Goal: Contribute content: Add original content to the website for others to see

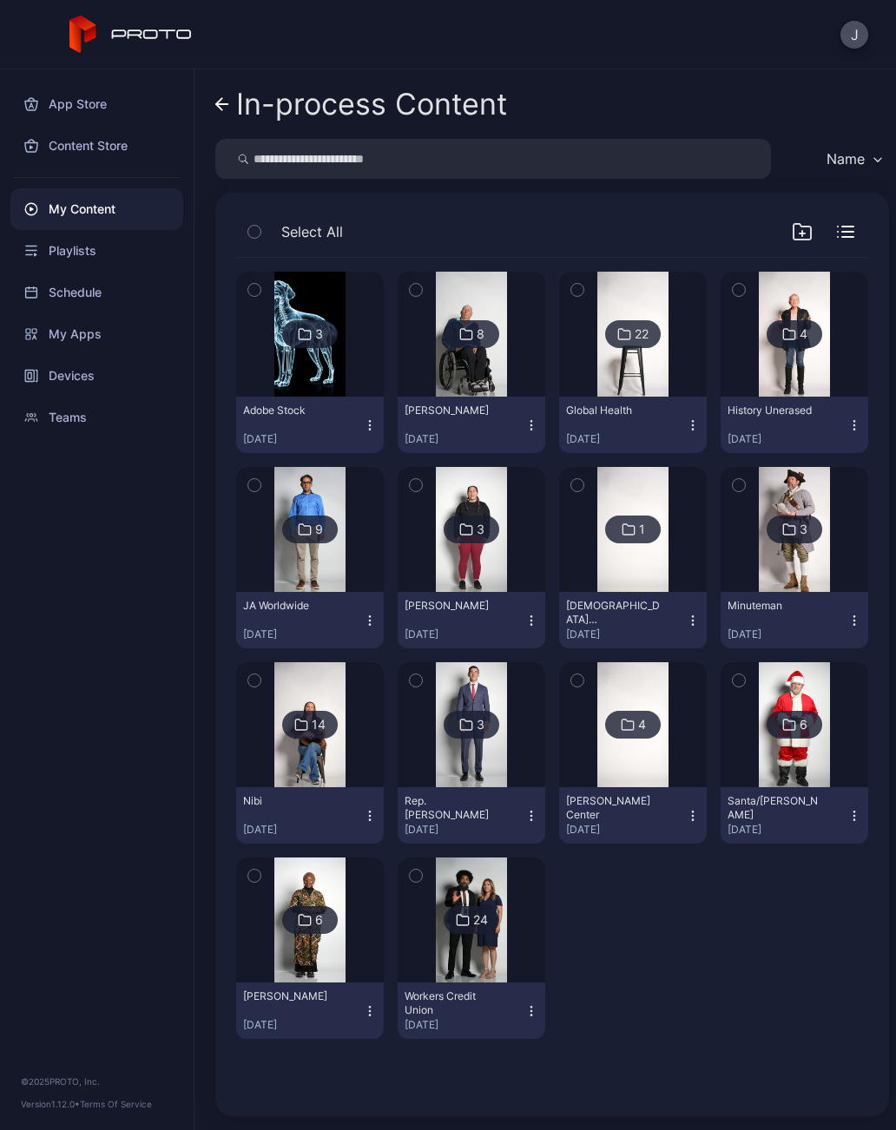
click at [343, 571] on img at bounding box center [309, 529] width 70 height 125
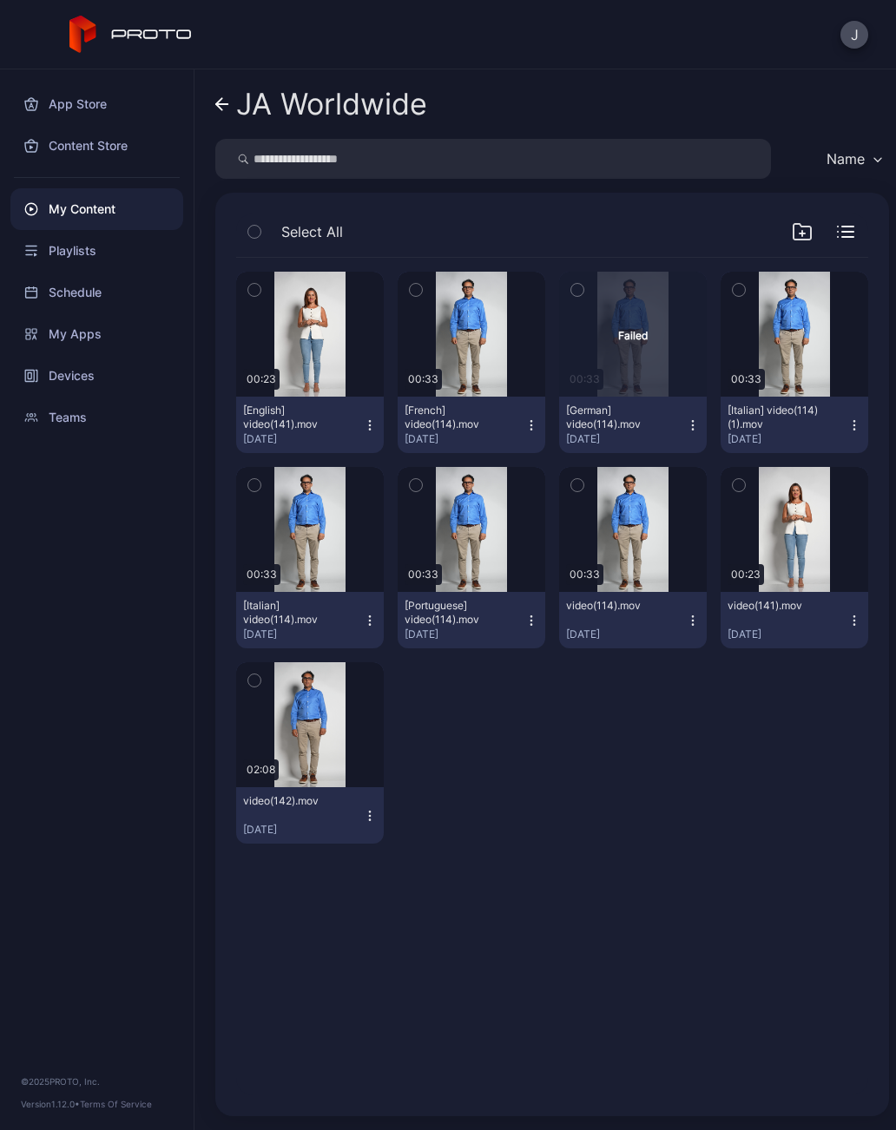
click at [220, 104] on icon at bounding box center [222, 104] width 12 height 0
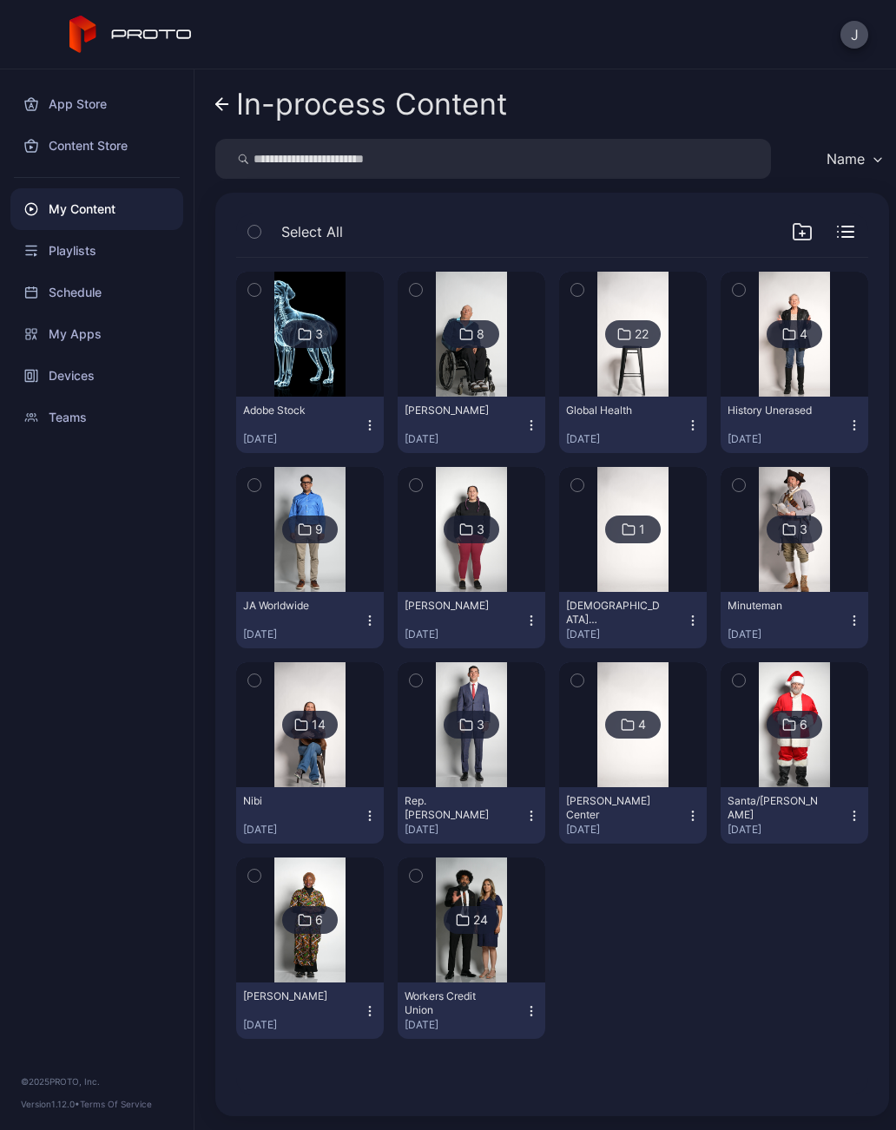
click at [223, 102] on icon at bounding box center [222, 104] width 14 height 15
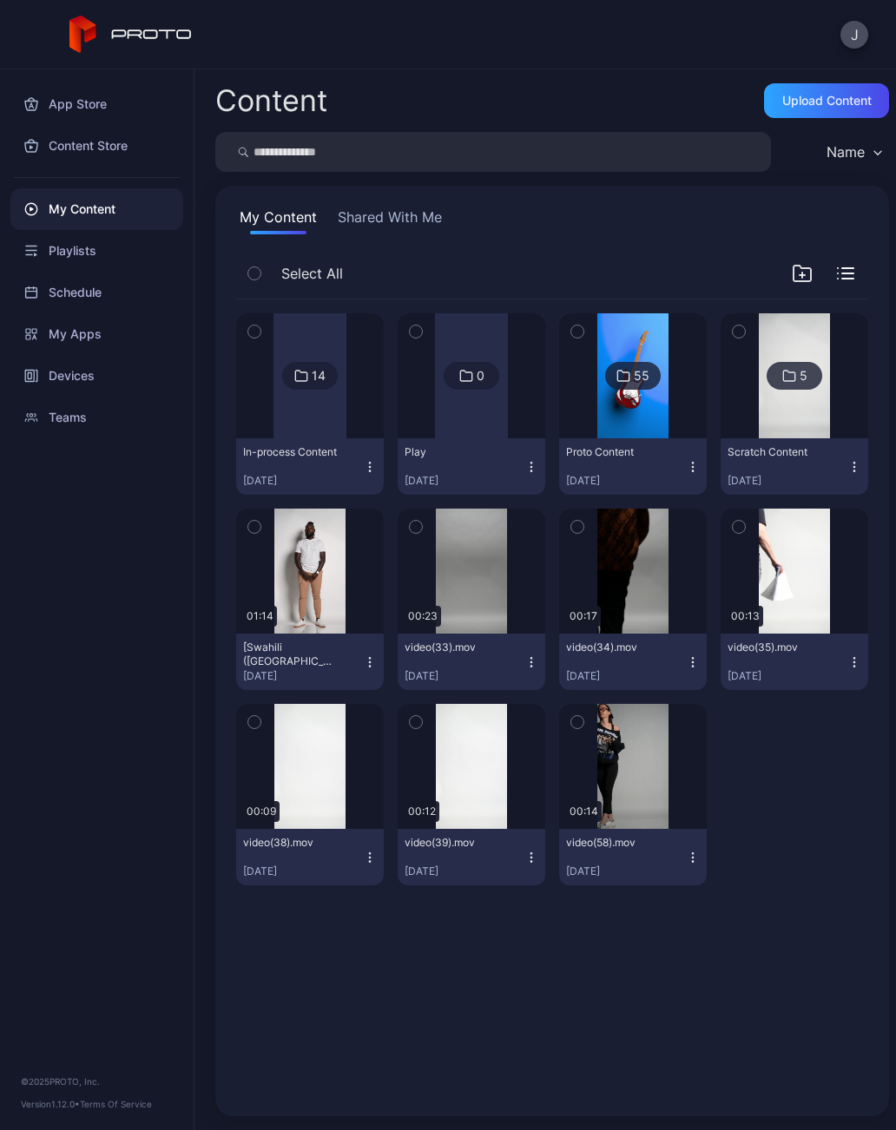
click at [813, 106] on div "Upload Content" at bounding box center [826, 101] width 89 height 14
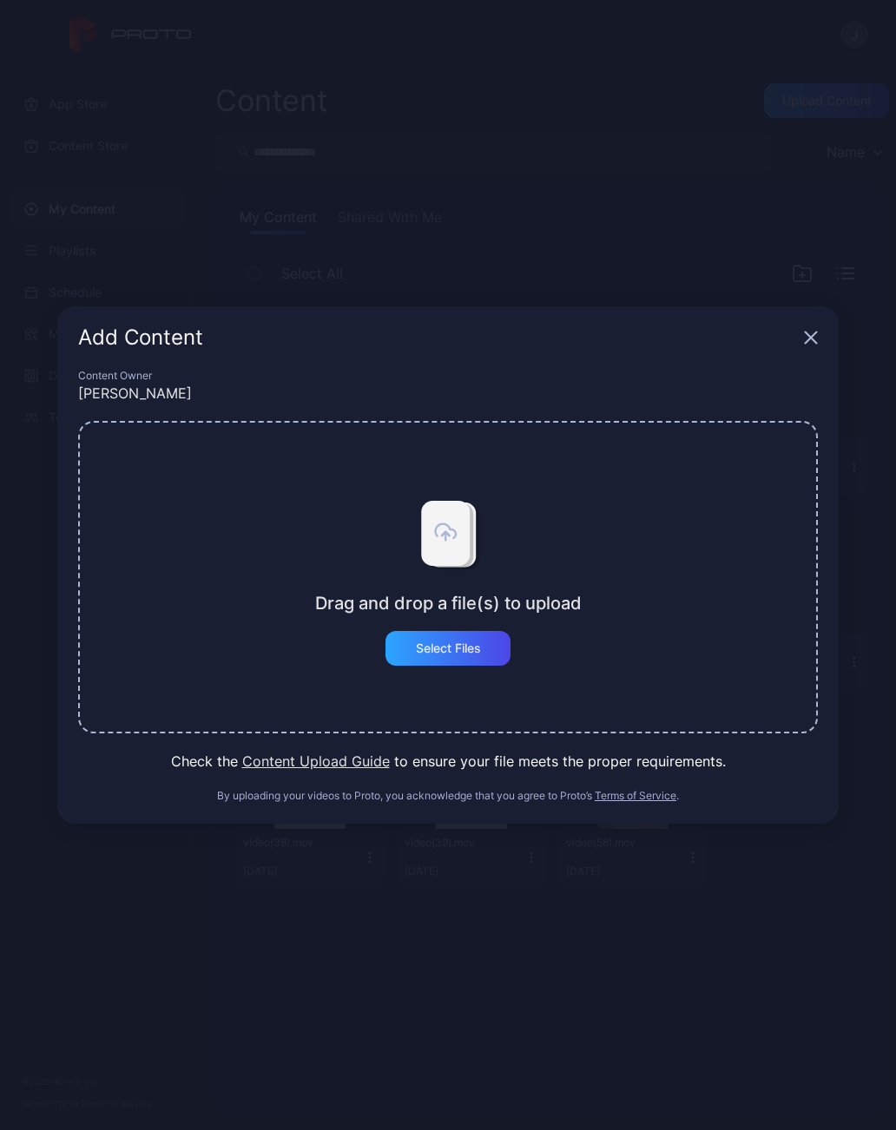
click at [457, 654] on div "Select Files" at bounding box center [448, 648] width 65 height 14
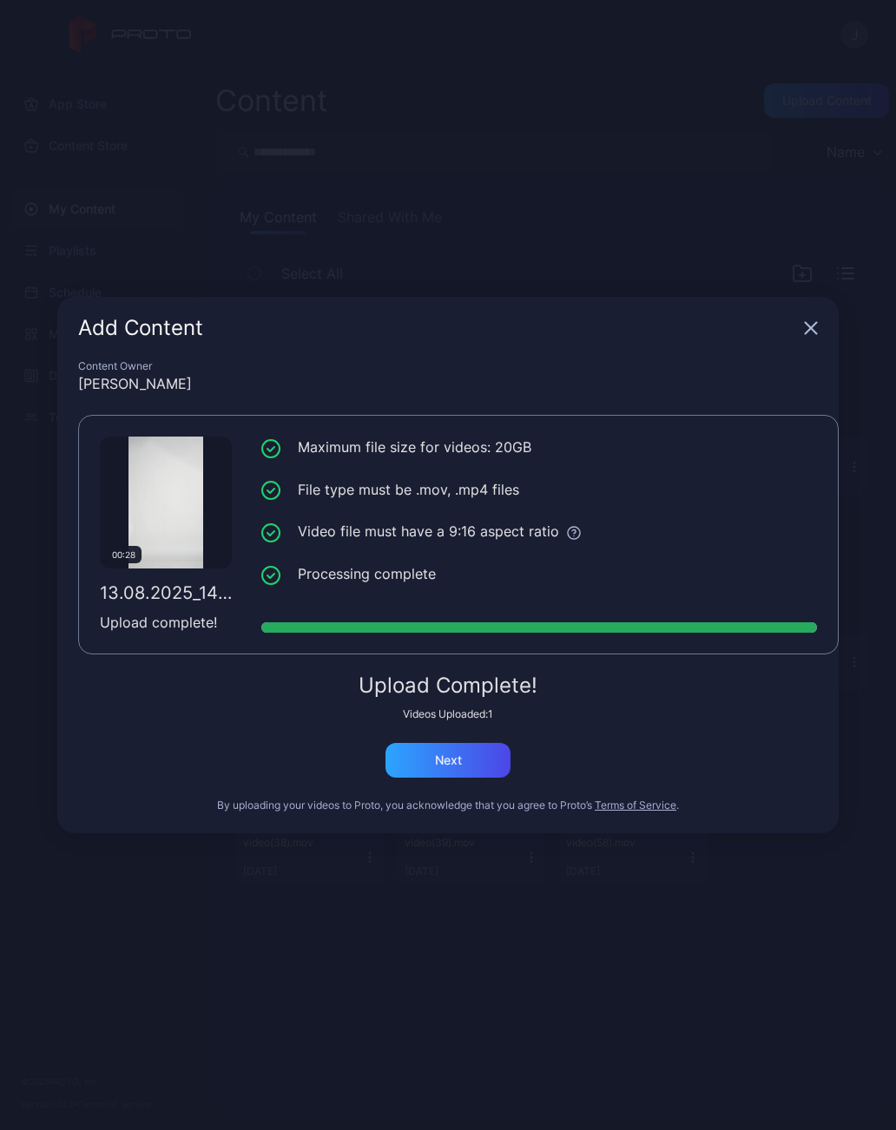
click at [464, 761] on div "Next" at bounding box center [447, 760] width 125 height 35
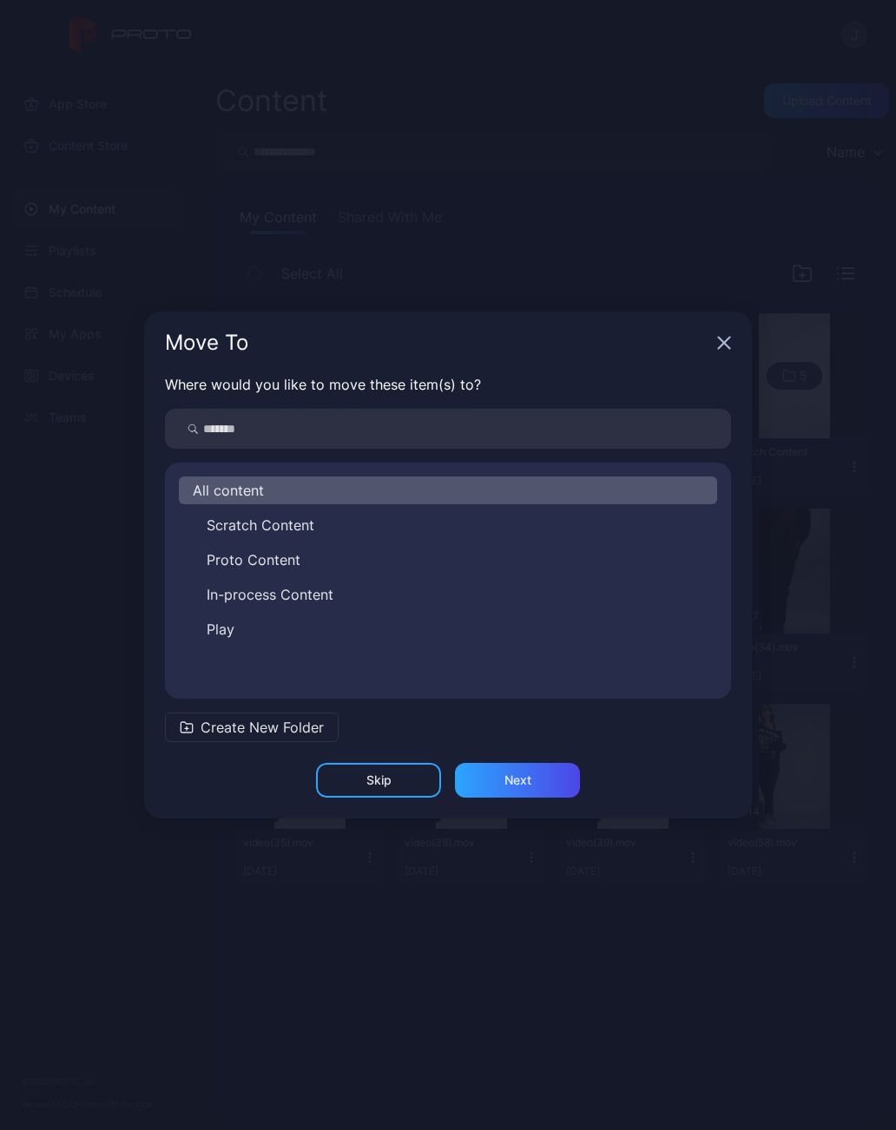
click at [327, 593] on span "In-process Content" at bounding box center [270, 594] width 127 height 21
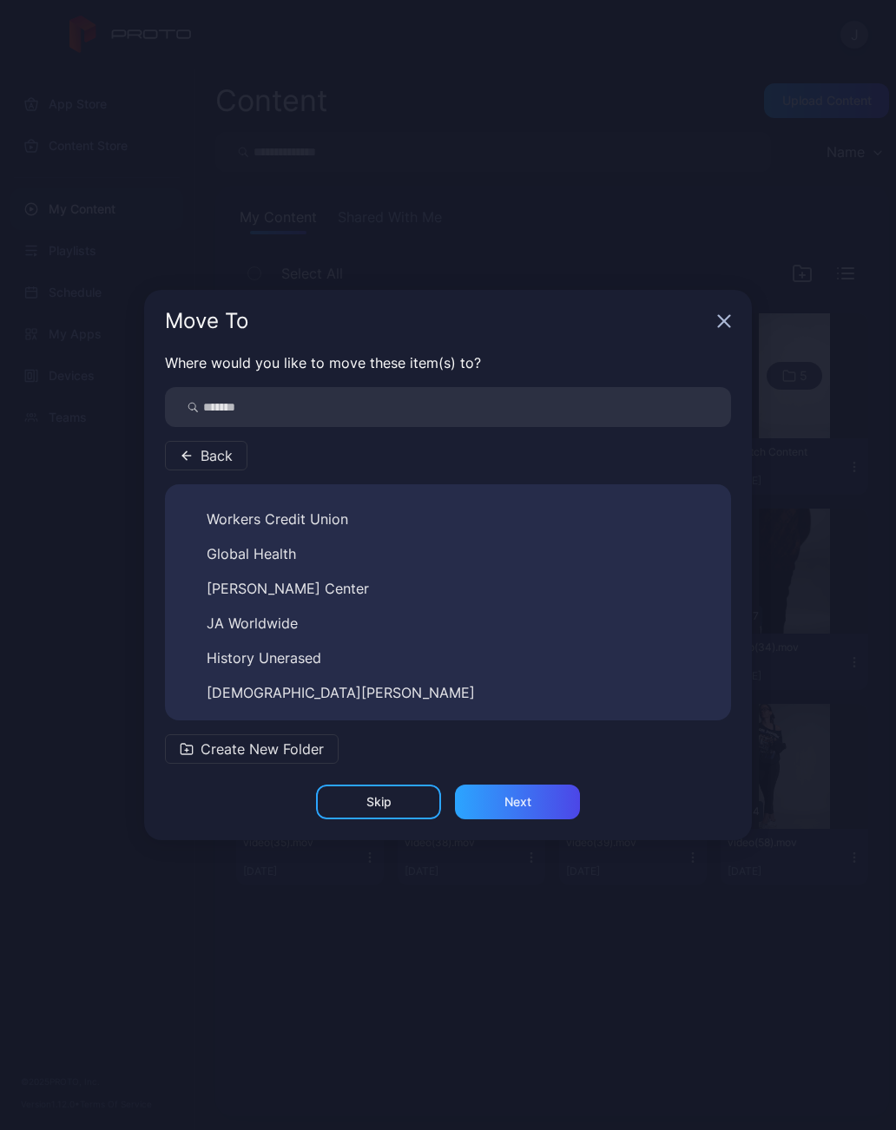
scroll to position [306, 0]
click at [287, 628] on span "JA Worldwide" at bounding box center [252, 623] width 91 height 21
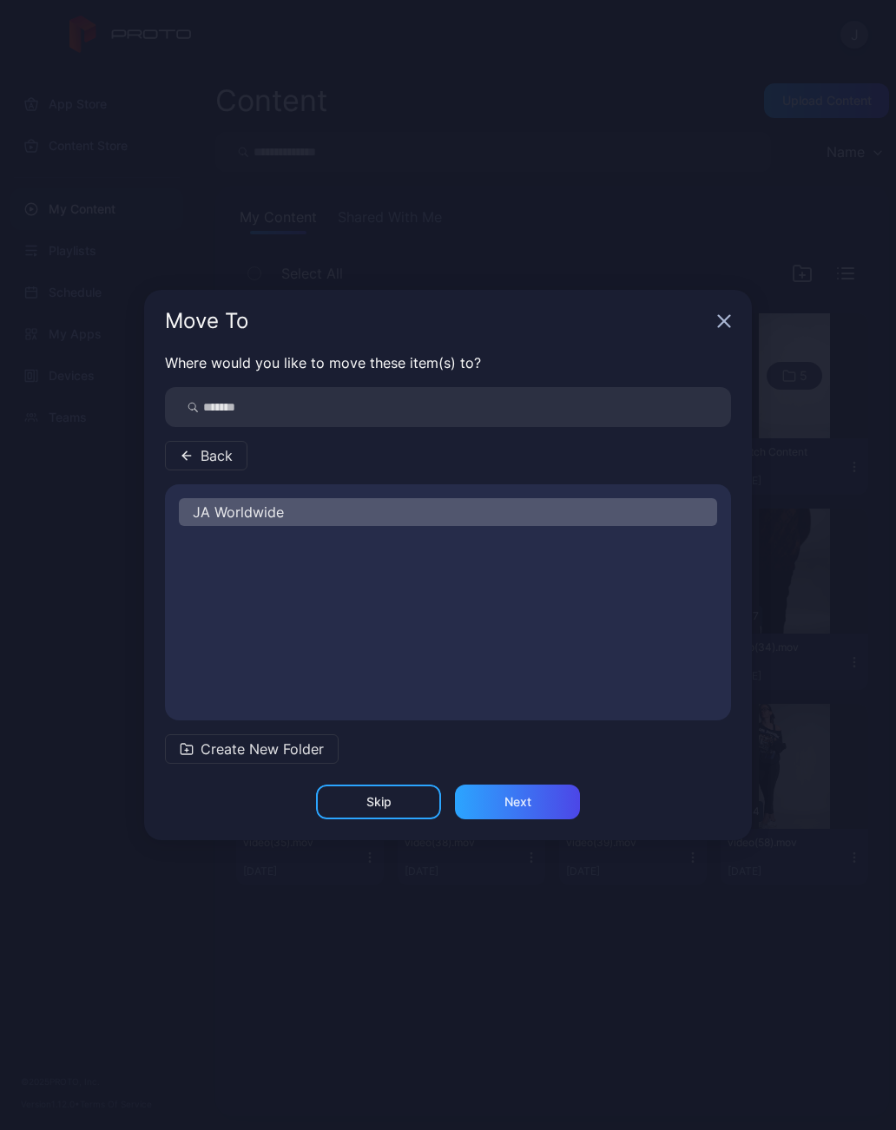
scroll to position [0, 0]
click at [542, 800] on div "Next" at bounding box center [517, 802] width 125 height 35
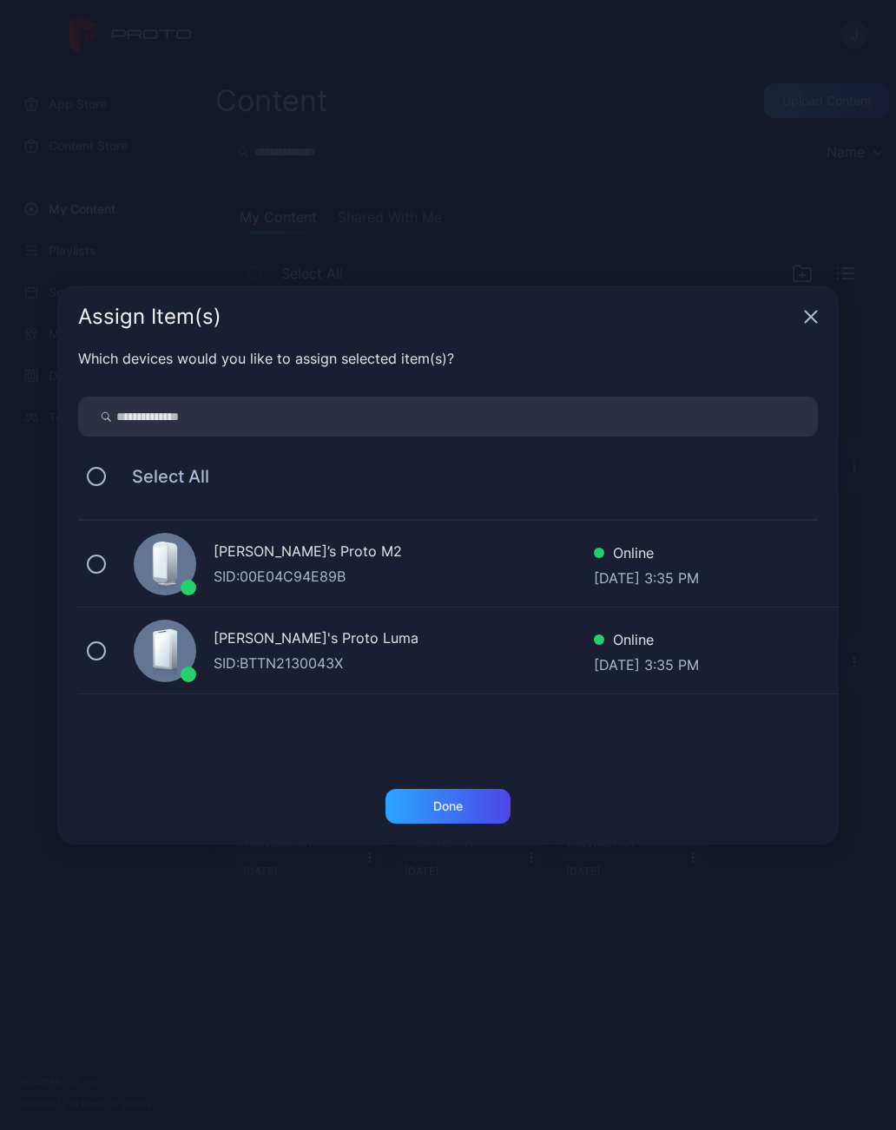
click at [815, 320] on icon "button" at bounding box center [811, 317] width 14 height 14
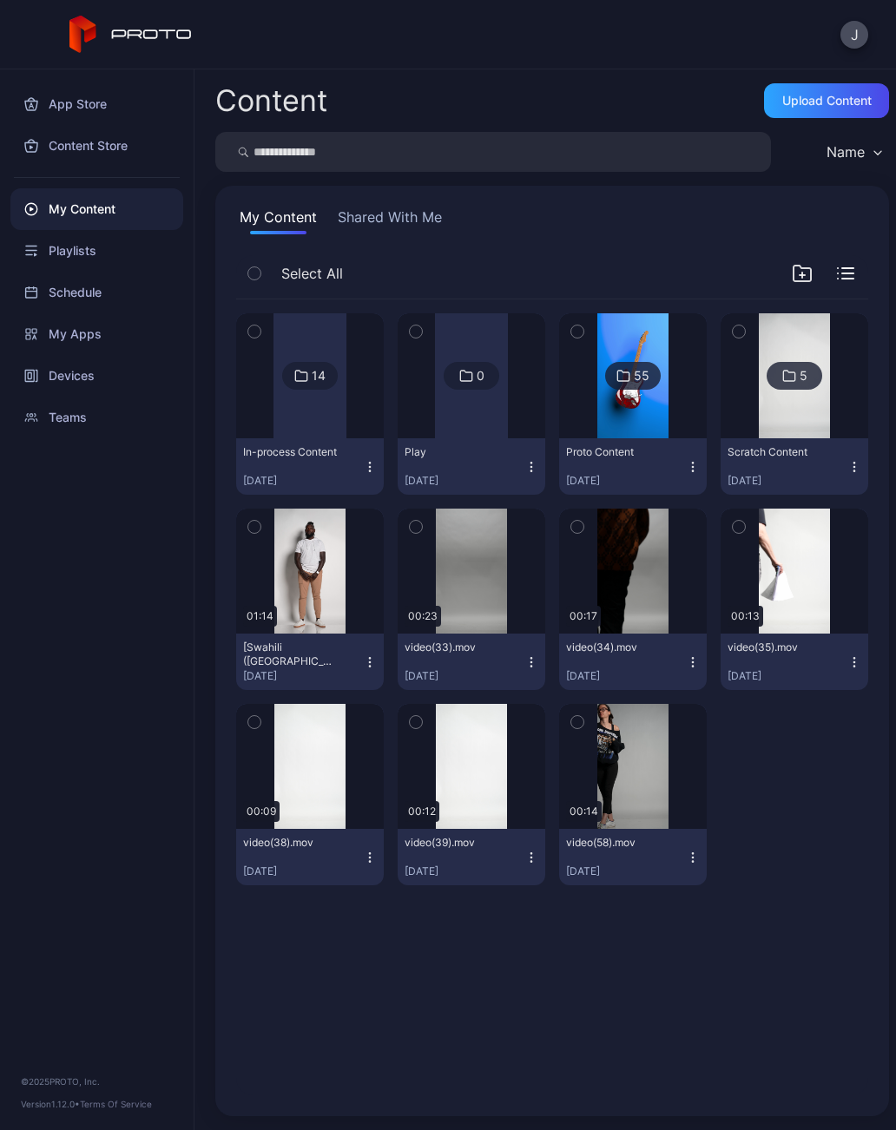
click at [325, 417] on div at bounding box center [309, 375] width 73 height 125
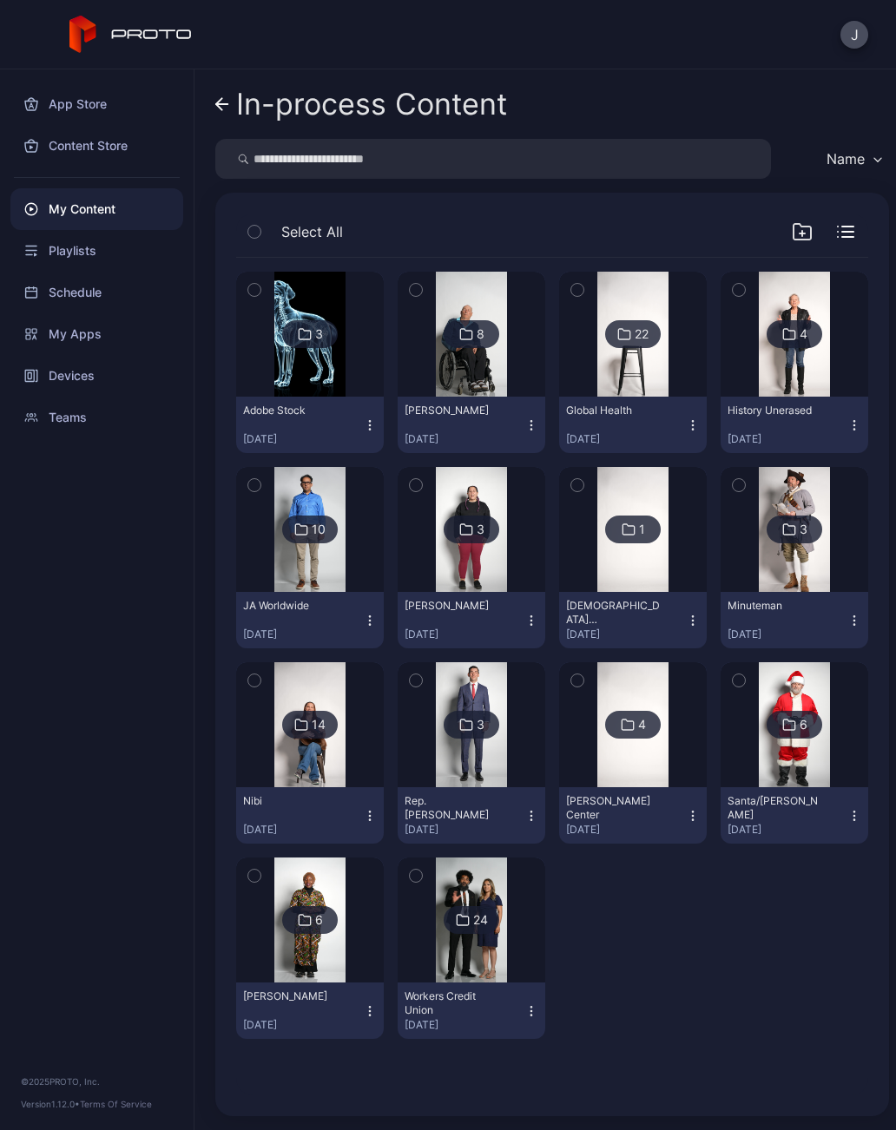
click at [332, 569] on img at bounding box center [309, 529] width 70 height 125
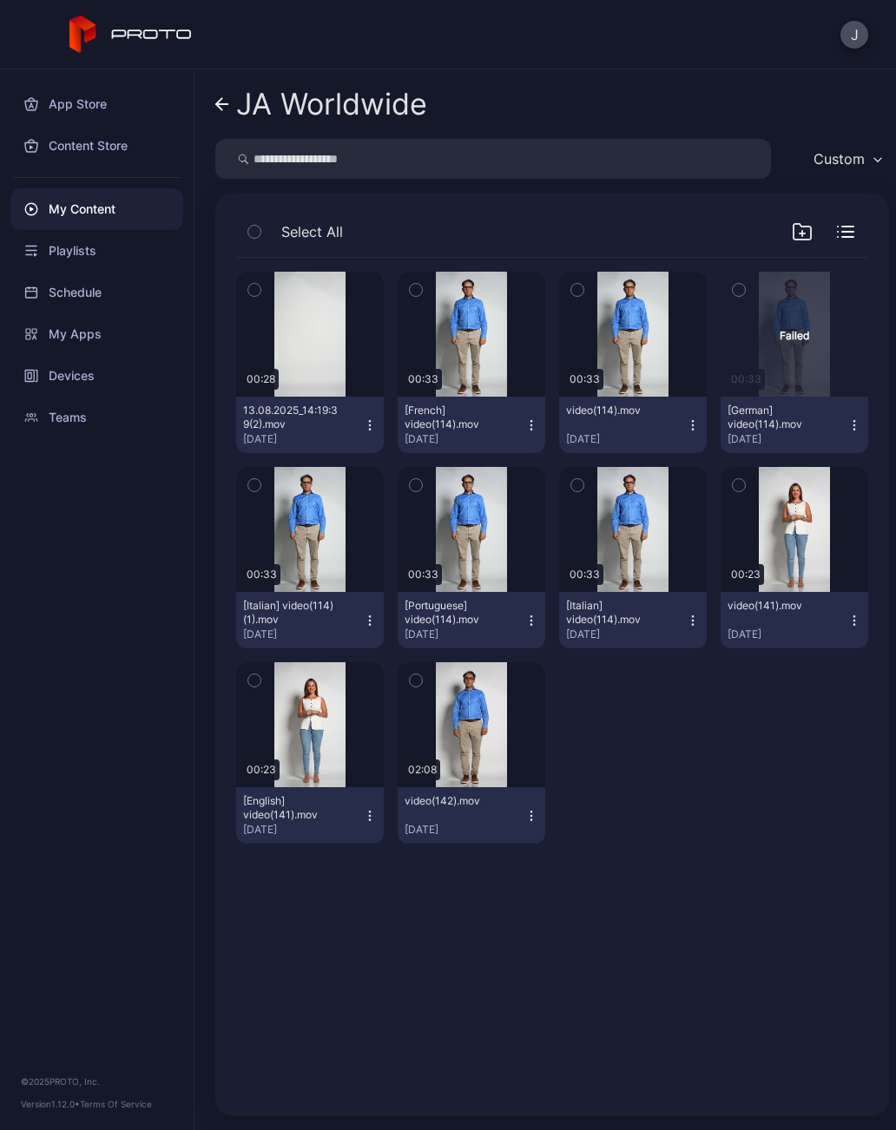
click at [0, 0] on div "Preview" at bounding box center [0, 0] width 0 height 0
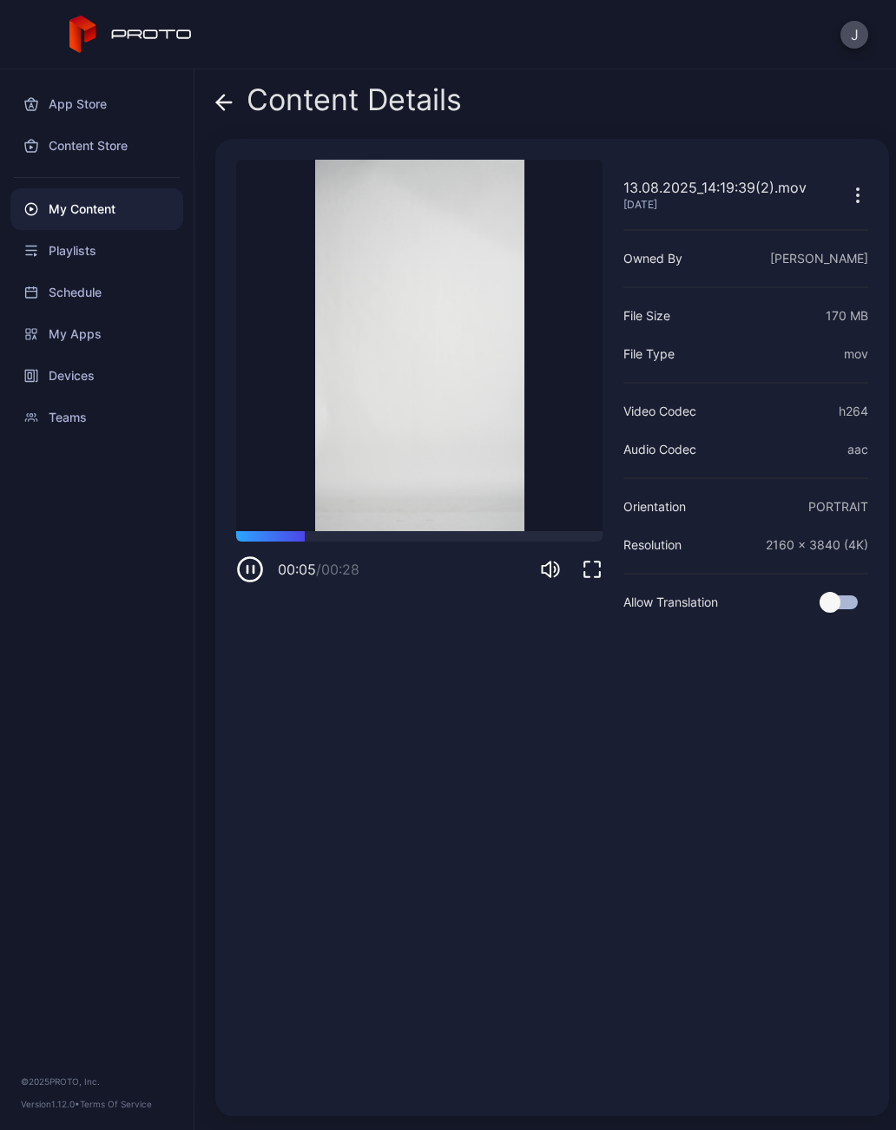
click at [0, 0] on div at bounding box center [0, 0] width 0 height 0
click at [569, 522] on video "Sorry, your browser doesn‘t support embedded videos" at bounding box center [419, 345] width 366 height 371
click at [568, 510] on video "Sorry, your browser doesn‘t support embedded videos" at bounding box center [419, 345] width 366 height 371
click at [0, 0] on div at bounding box center [0, 0] width 0 height 0
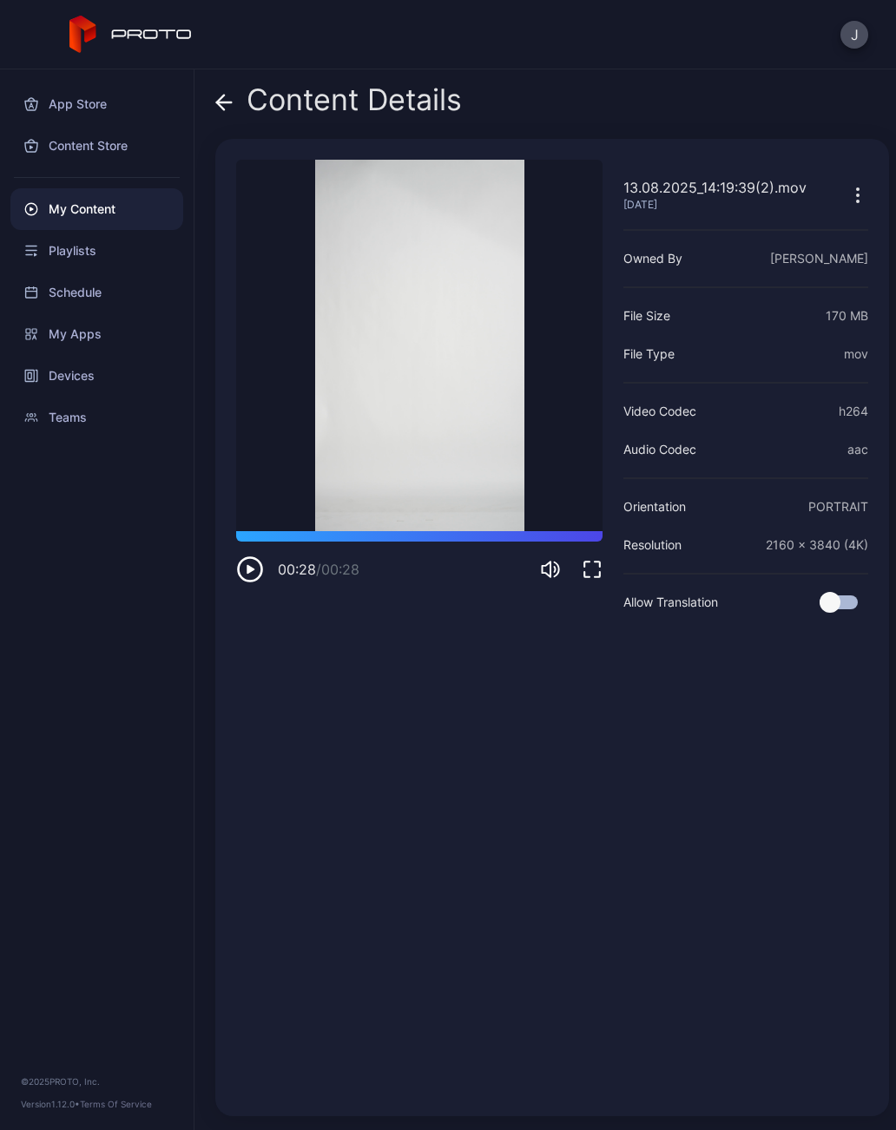
click at [225, 102] on icon at bounding box center [224, 102] width 15 height 0
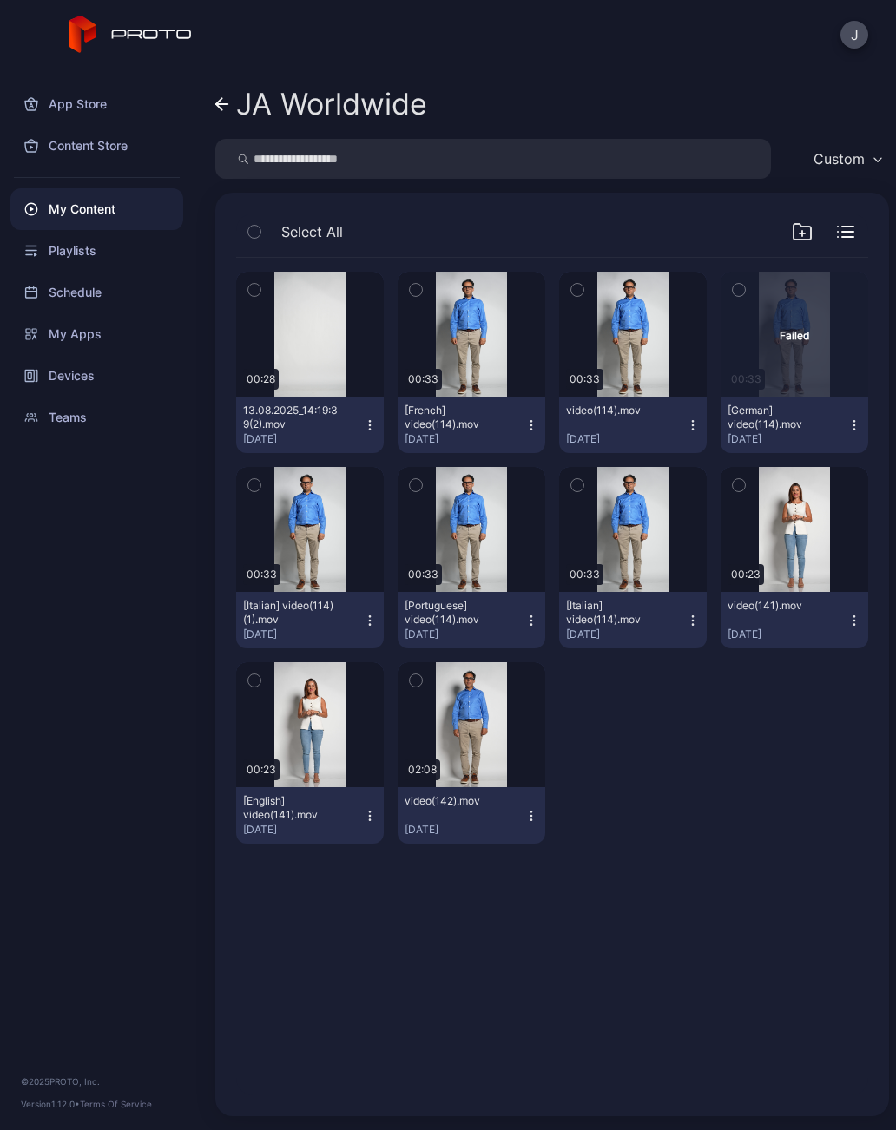
click at [227, 108] on icon at bounding box center [222, 104] width 14 height 15
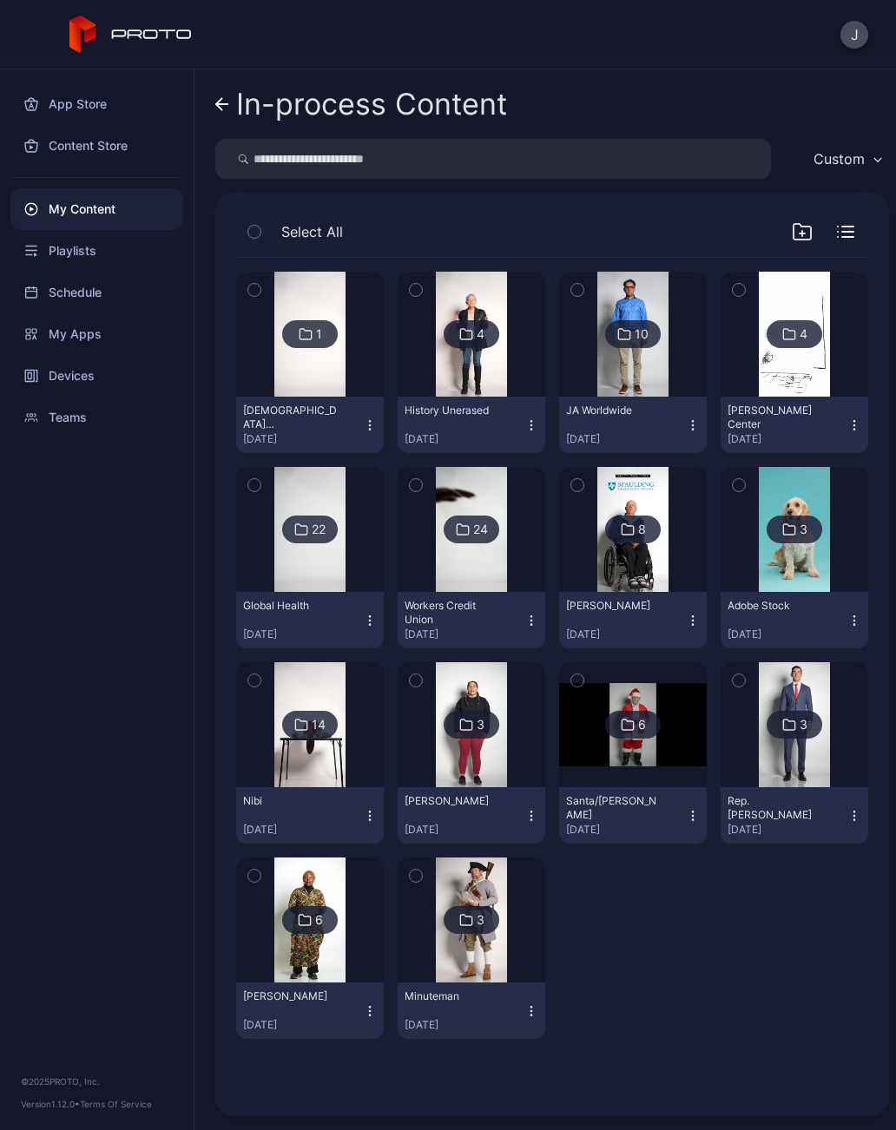
click at [226, 106] on icon at bounding box center [222, 104] width 14 height 15
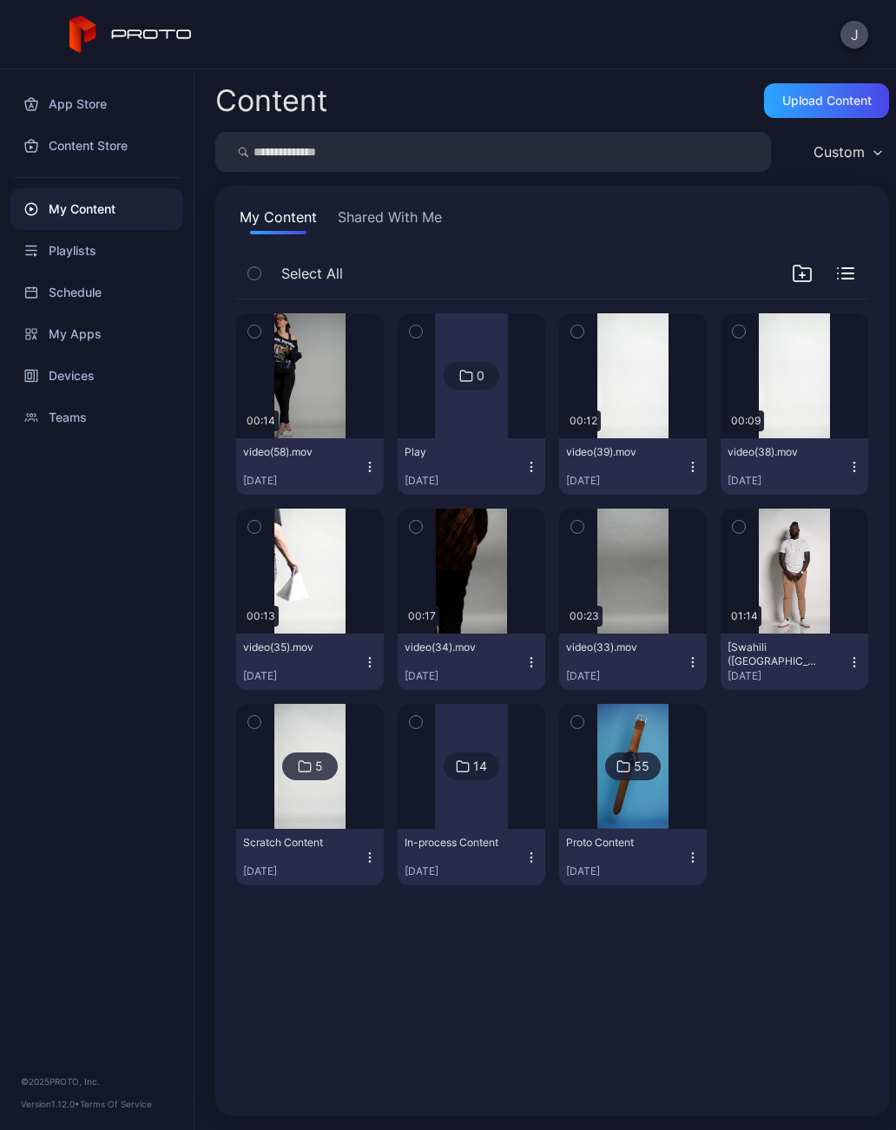
click at [819, 103] on div "Upload Content" at bounding box center [826, 101] width 89 height 14
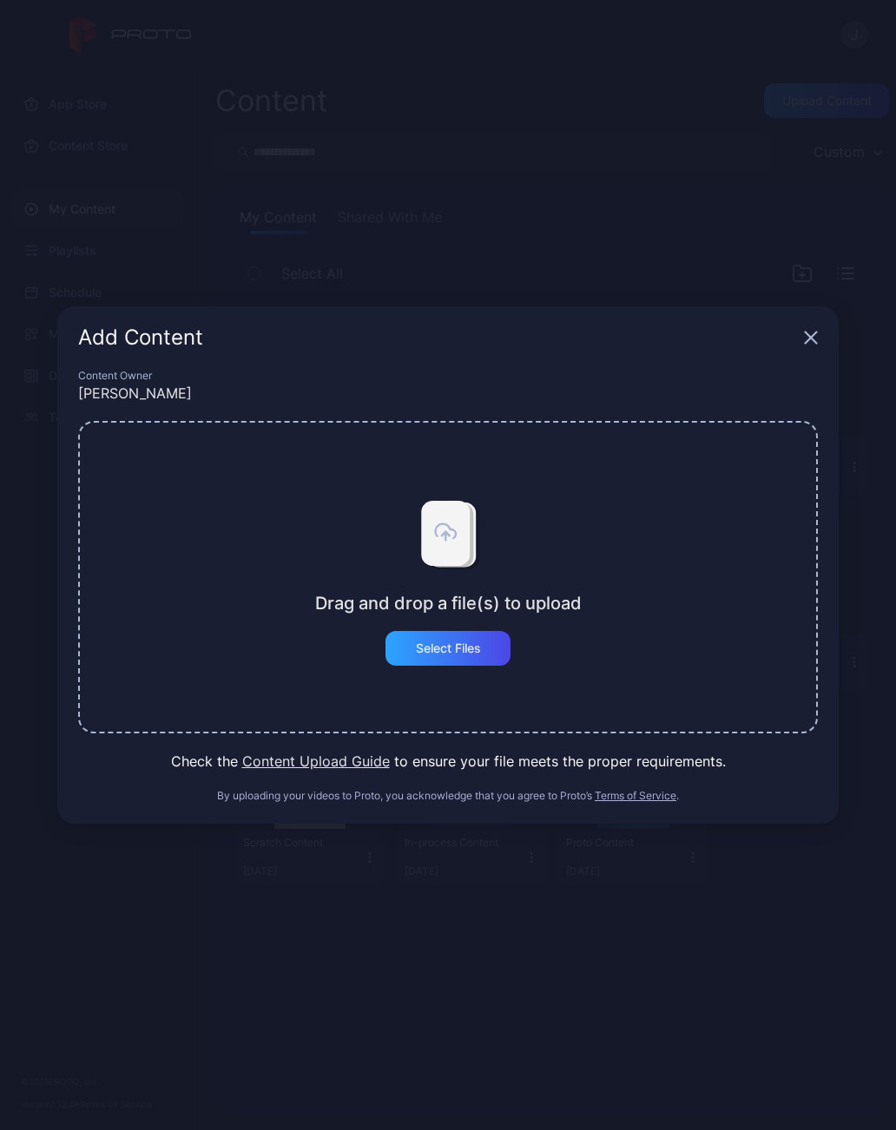
click at [468, 652] on div "Select Files" at bounding box center [448, 648] width 65 height 14
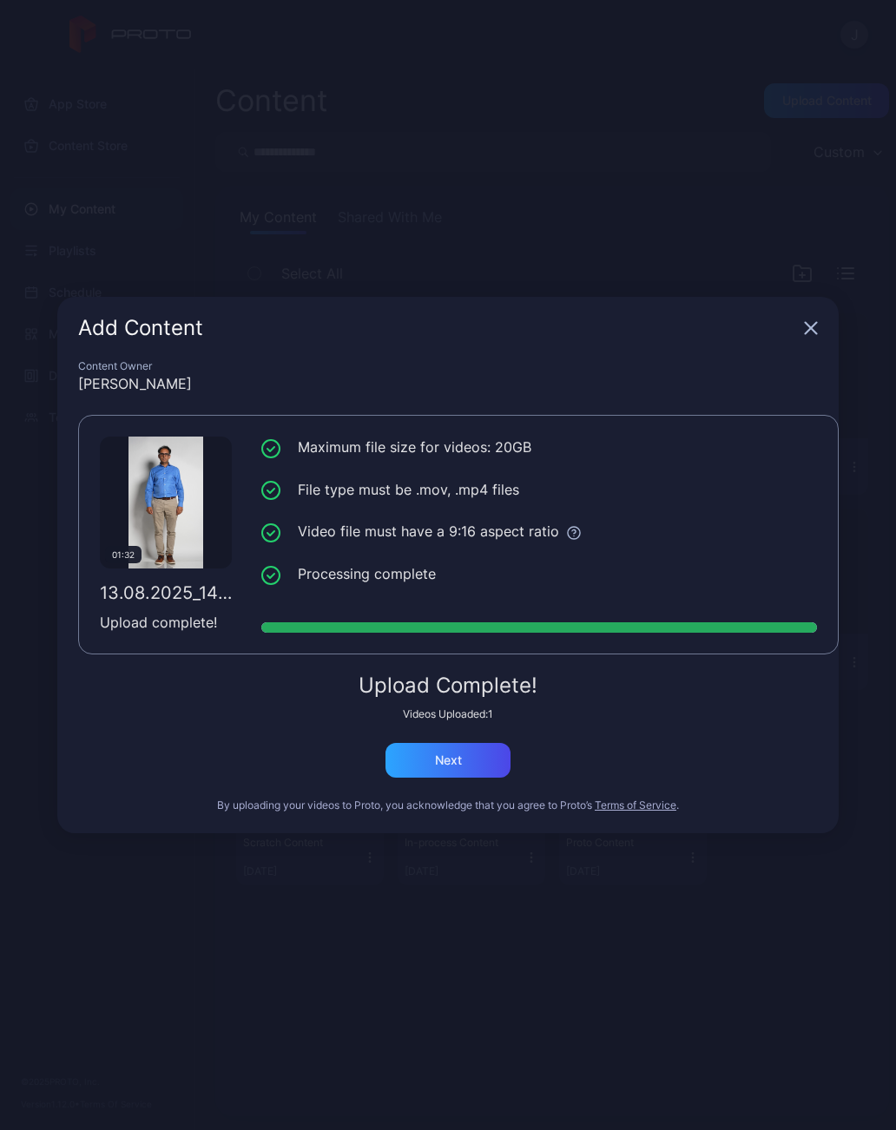
click at [455, 759] on div "Next" at bounding box center [448, 760] width 27 height 14
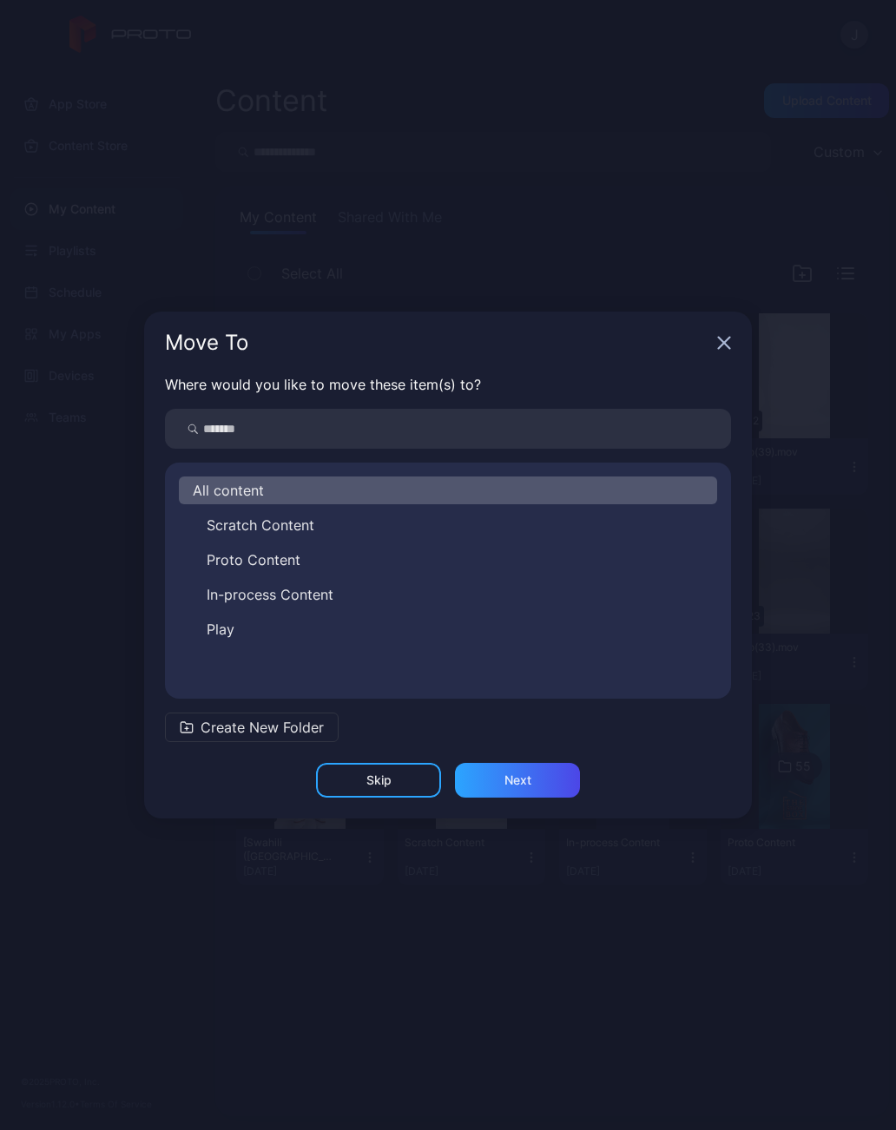
click at [329, 603] on span "In-process Content" at bounding box center [270, 594] width 127 height 21
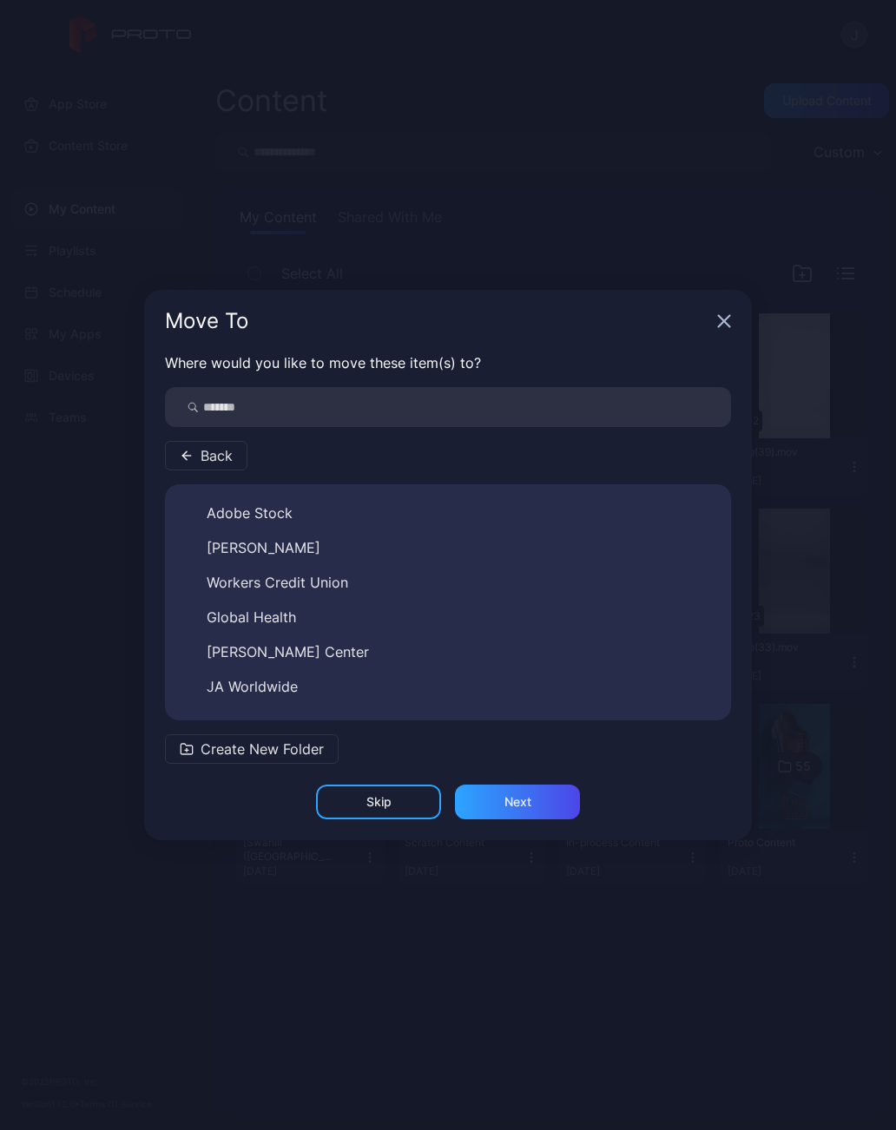
scroll to position [259, 0]
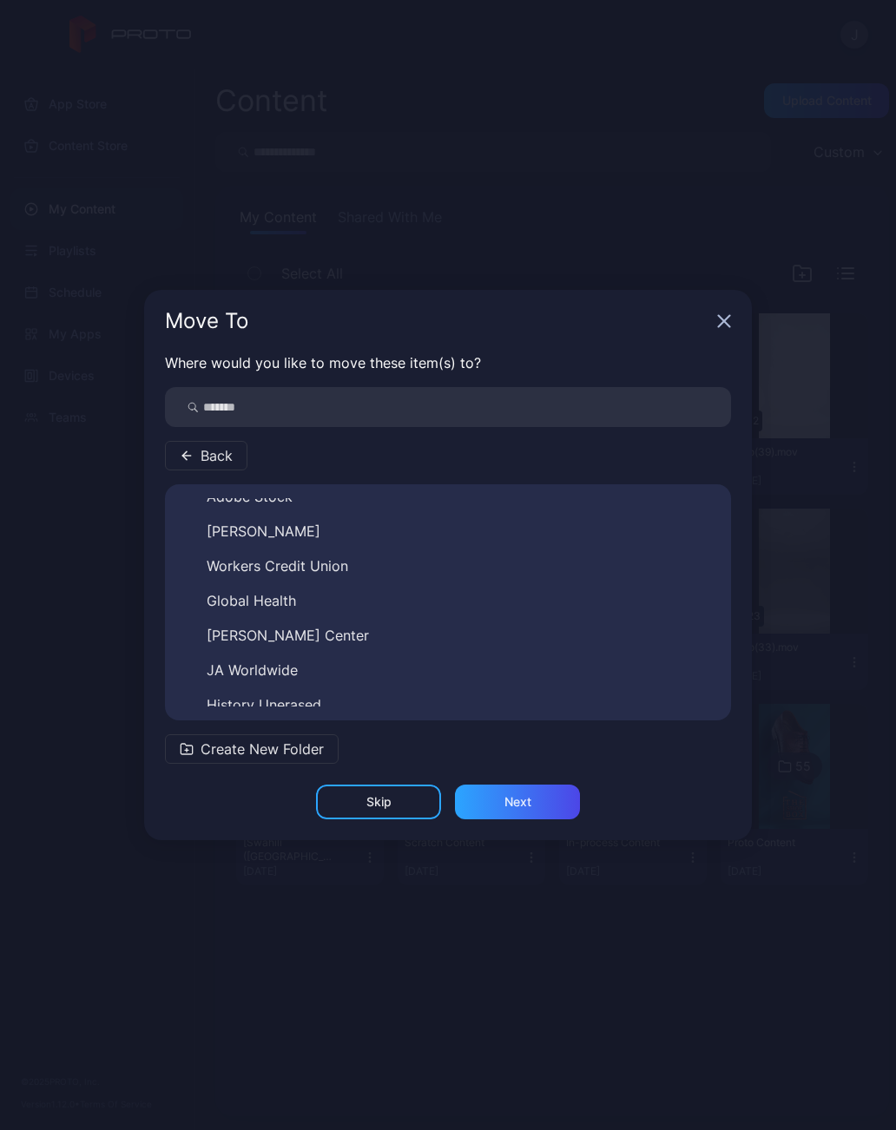
click at [283, 674] on span "JA Worldwide" at bounding box center [252, 670] width 91 height 21
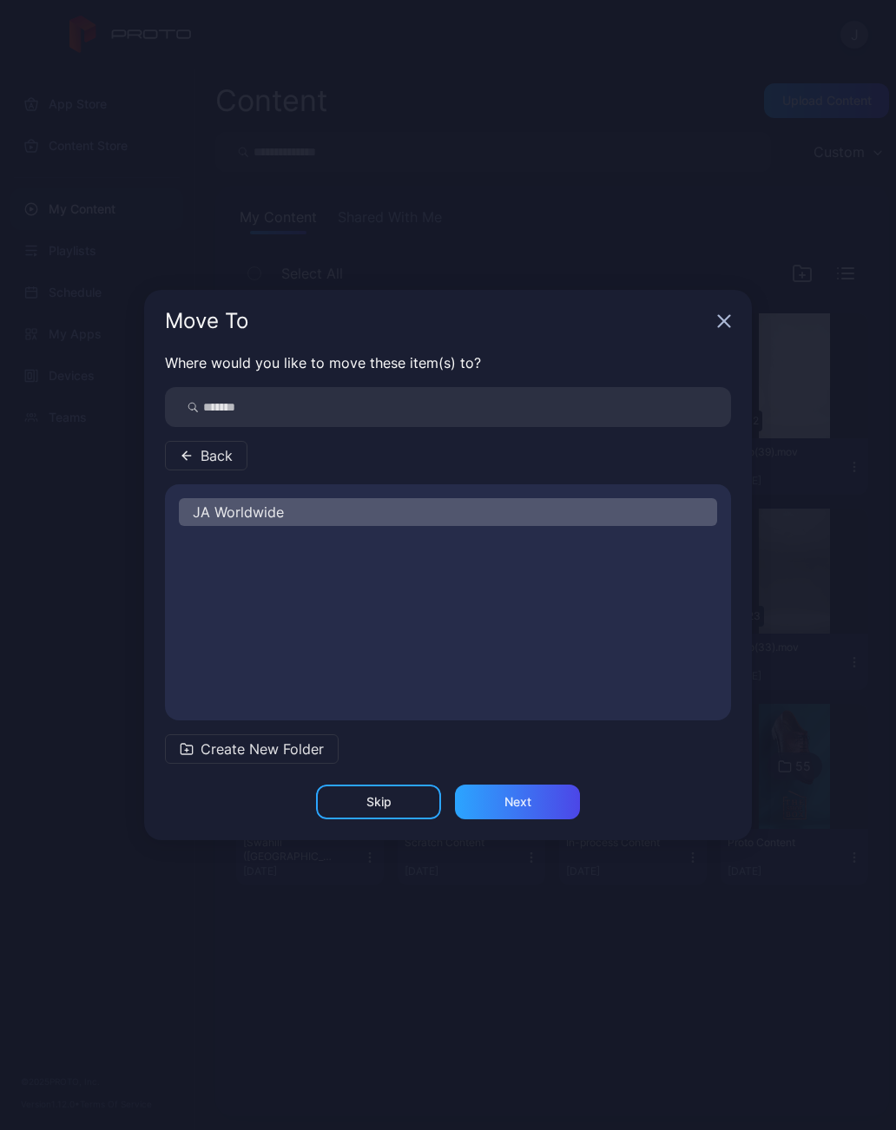
scroll to position [0, 0]
click at [536, 802] on div "Next" at bounding box center [517, 802] width 125 height 35
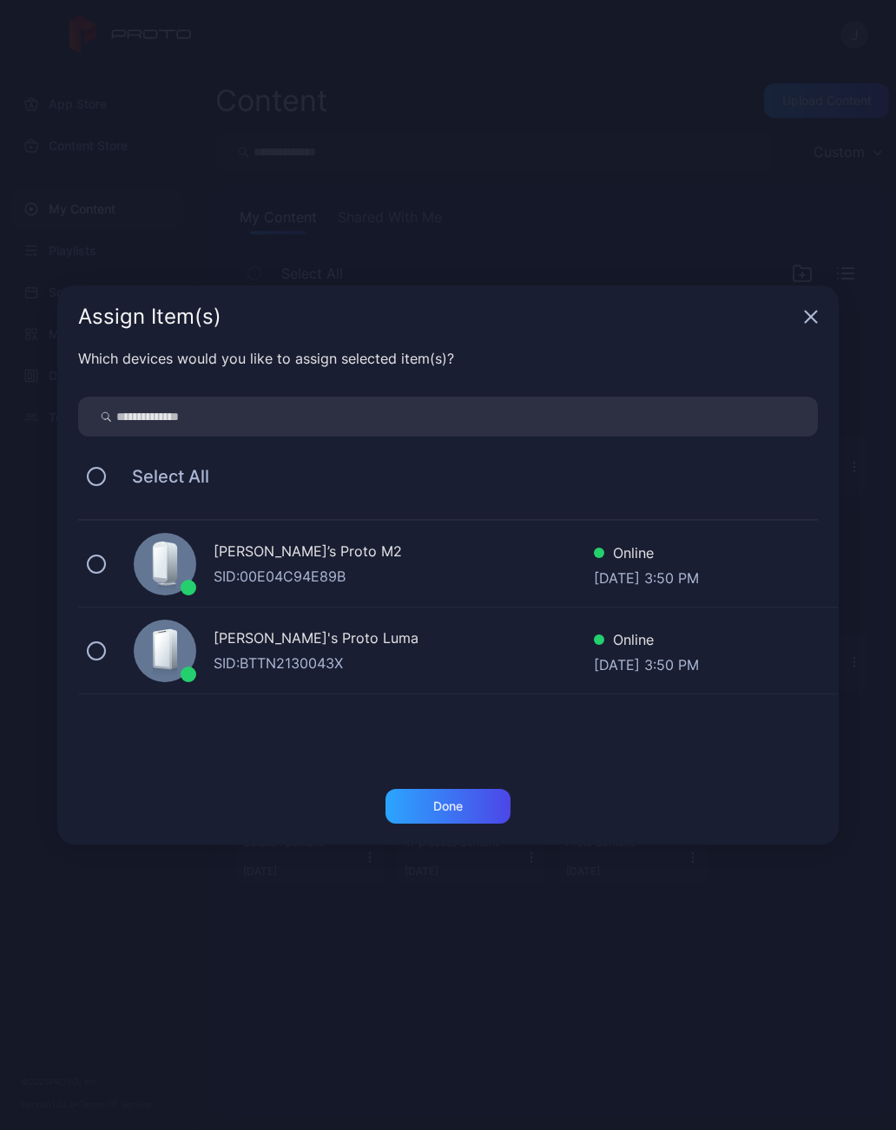
click at [815, 319] on icon "button" at bounding box center [811, 317] width 14 height 14
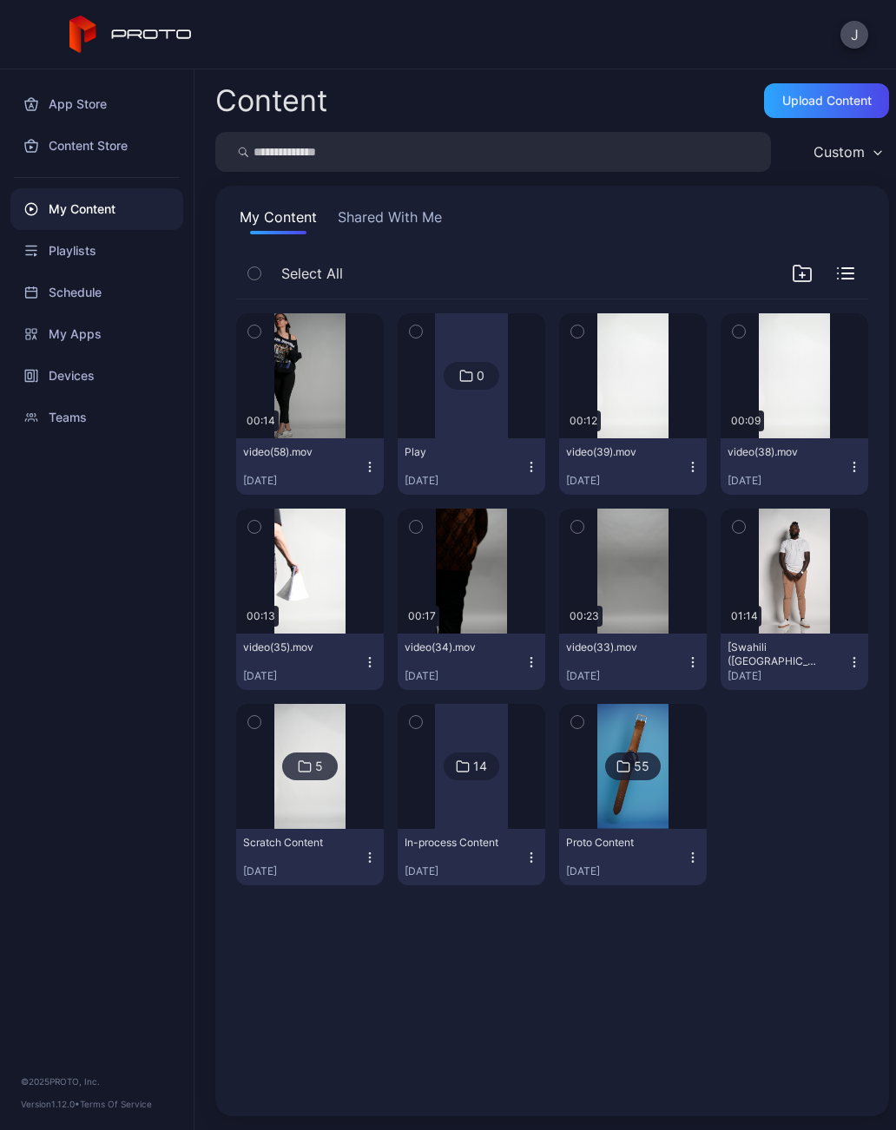
click at [480, 808] on div at bounding box center [471, 766] width 73 height 125
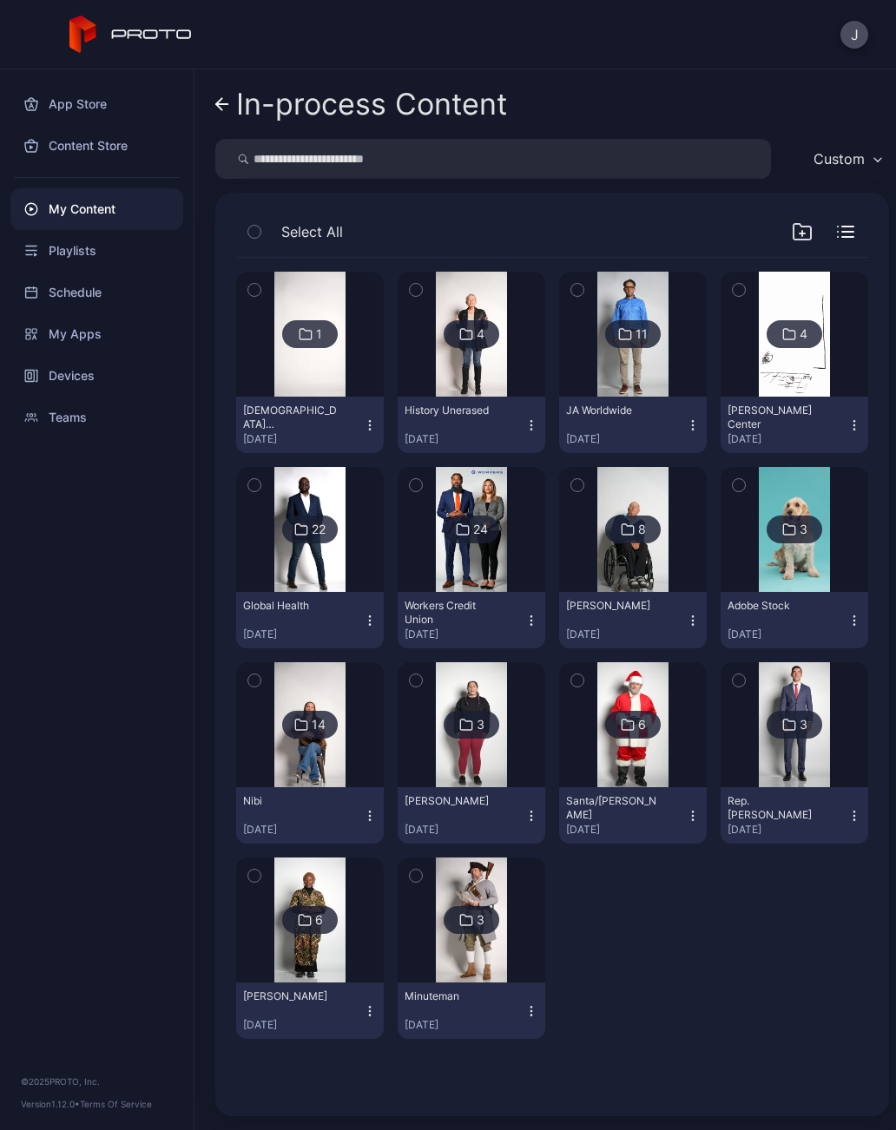
click at [638, 371] on img at bounding box center [632, 334] width 70 height 125
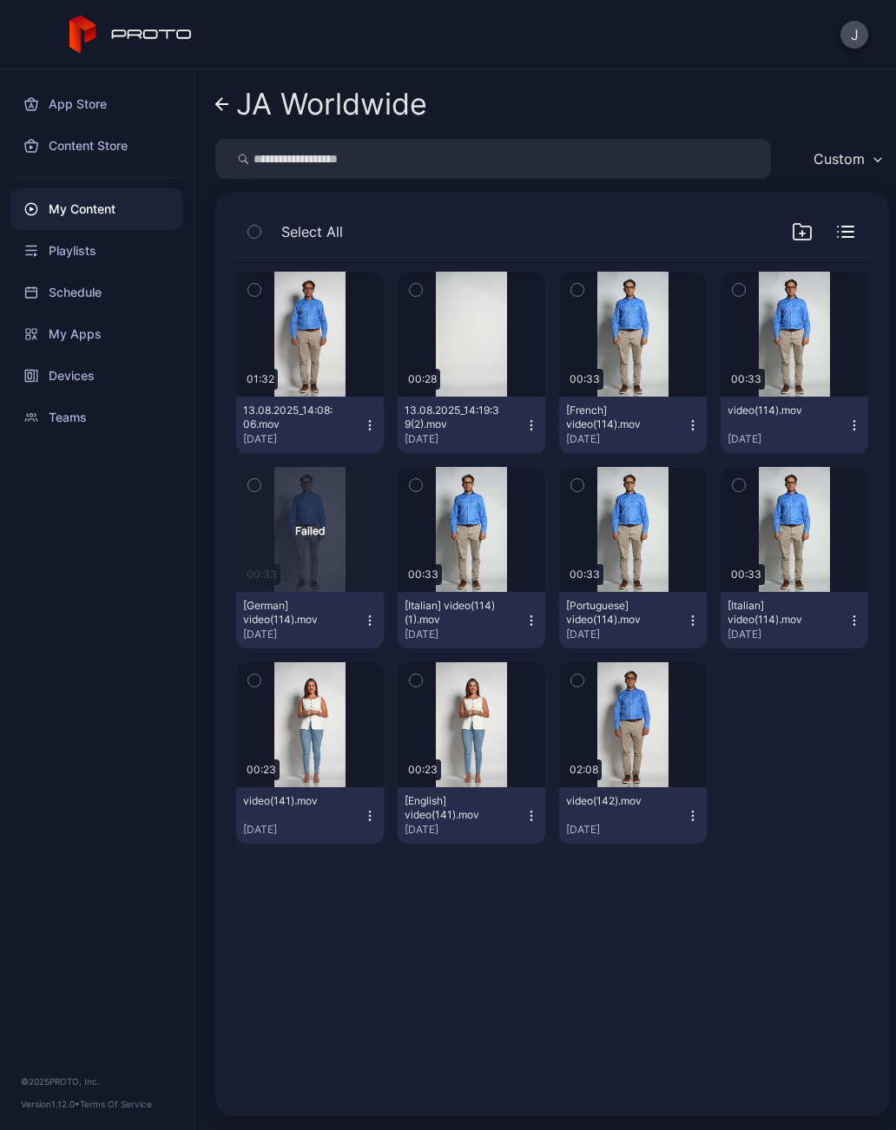
click at [306, 348] on div "Preview" at bounding box center [310, 334] width 148 height 125
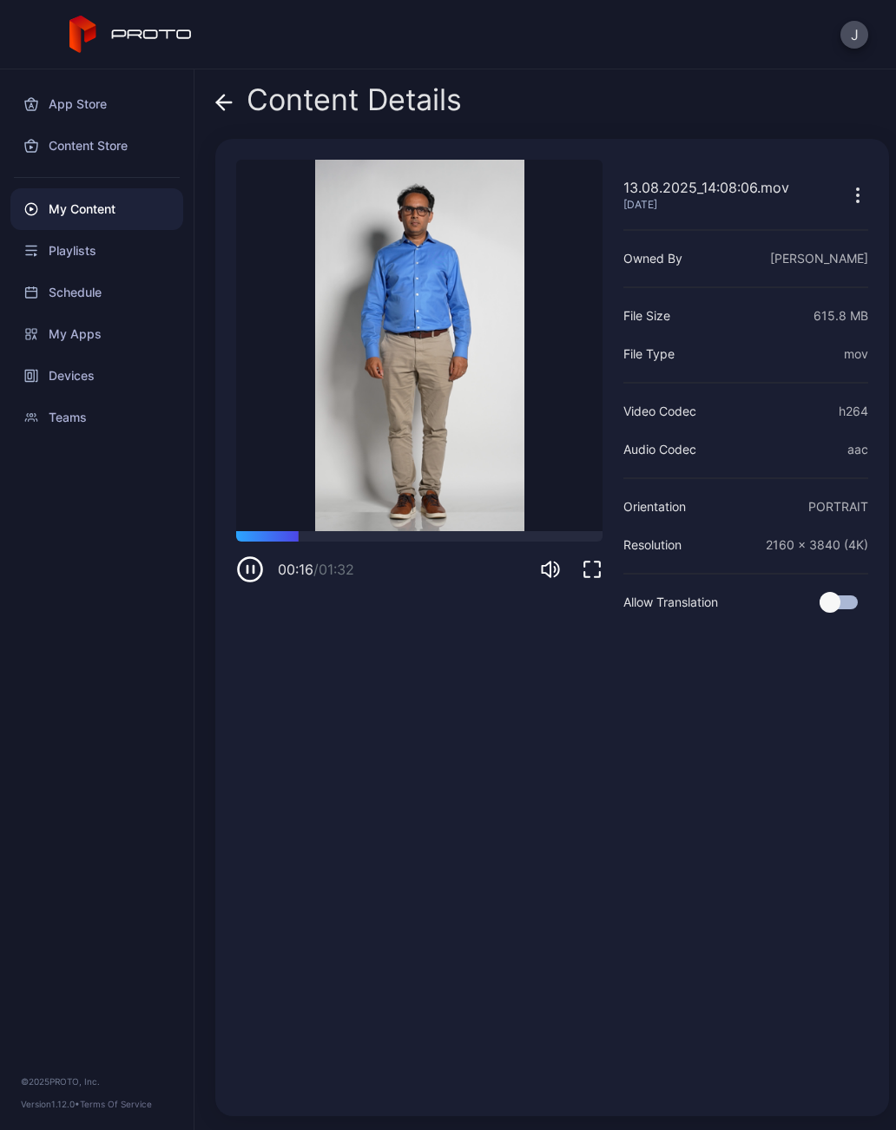
click at [233, 92] on div "Content Details" at bounding box center [338, 104] width 246 height 42
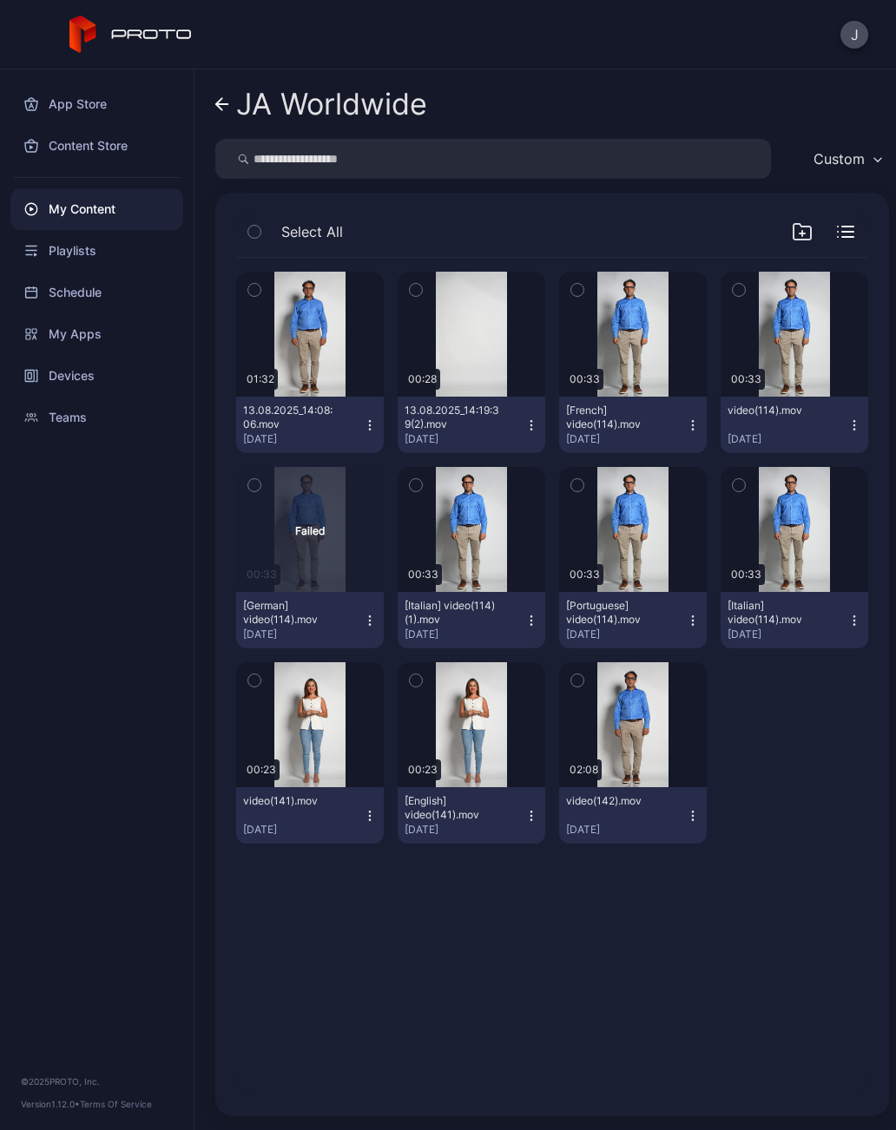
click at [244, 108] on div "JA Worldwide" at bounding box center [331, 104] width 191 height 33
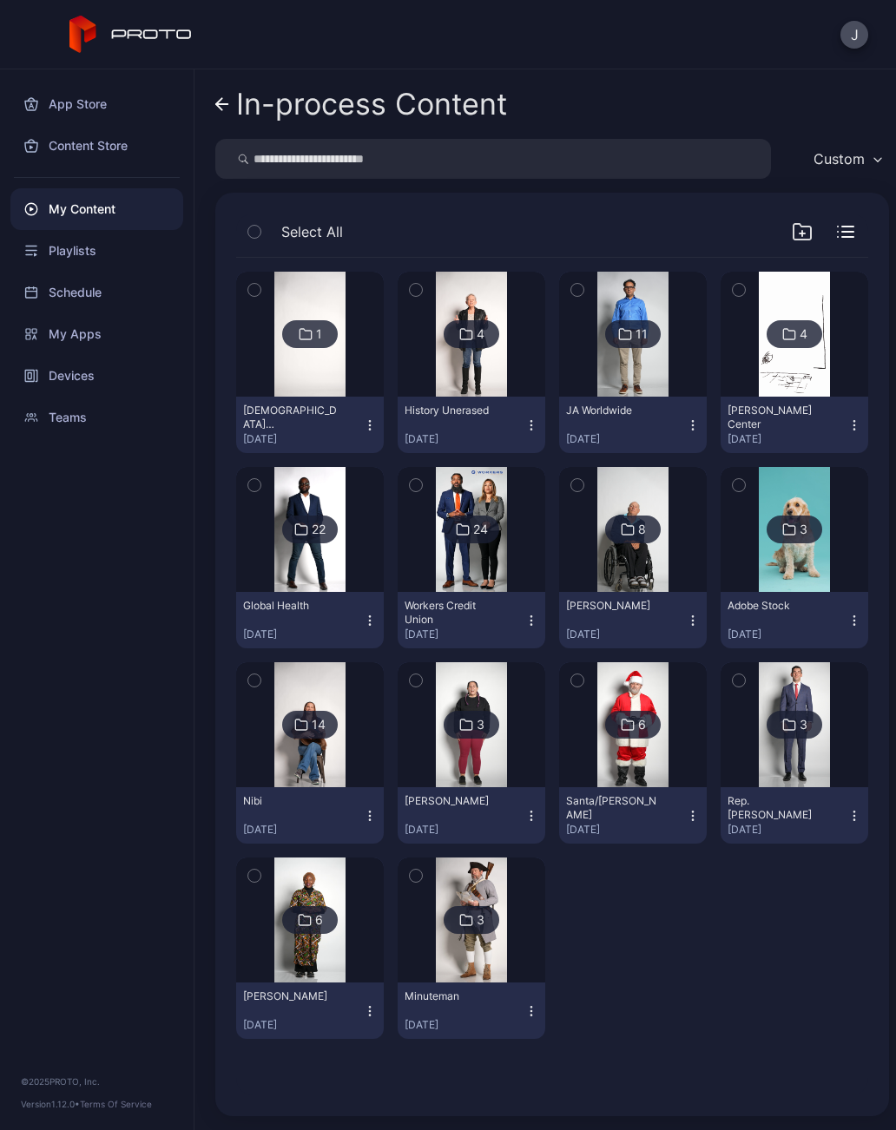
click at [230, 106] on link "In-process Content" at bounding box center [361, 104] width 292 height 42
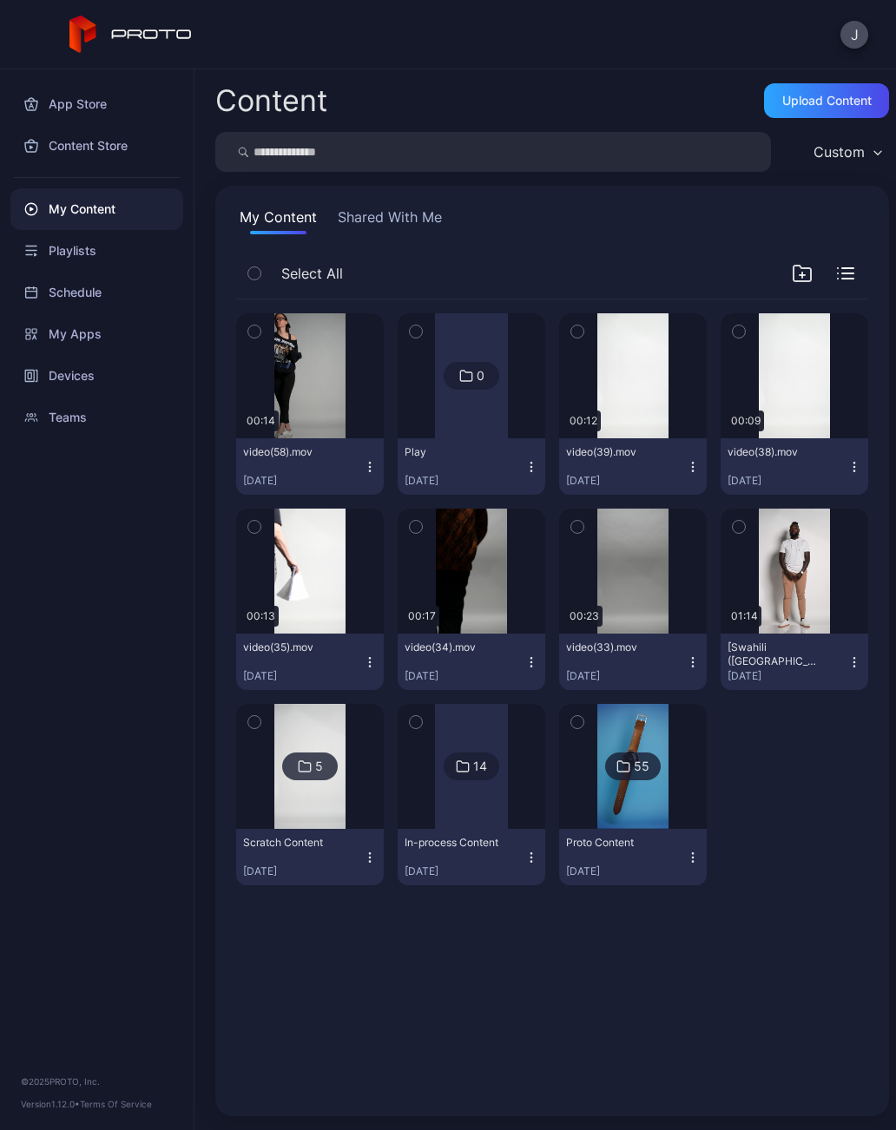
click at [807, 102] on div "Upload Content" at bounding box center [826, 101] width 89 height 14
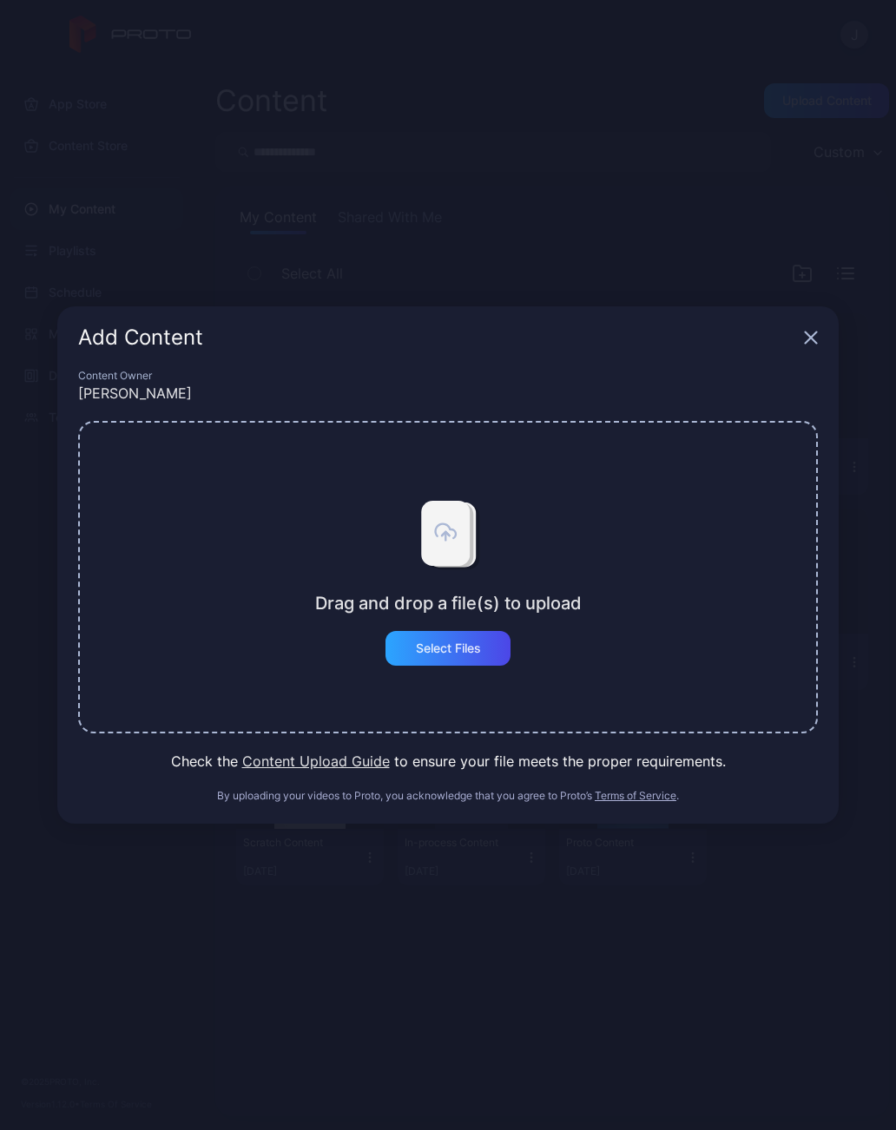
click at [825, 333] on div "Add Content" at bounding box center [447, 337] width 781 height 62
click at [798, 338] on div "Add Content" at bounding box center [447, 337] width 781 height 62
click at [470, 653] on div "Select Files" at bounding box center [448, 648] width 65 height 14
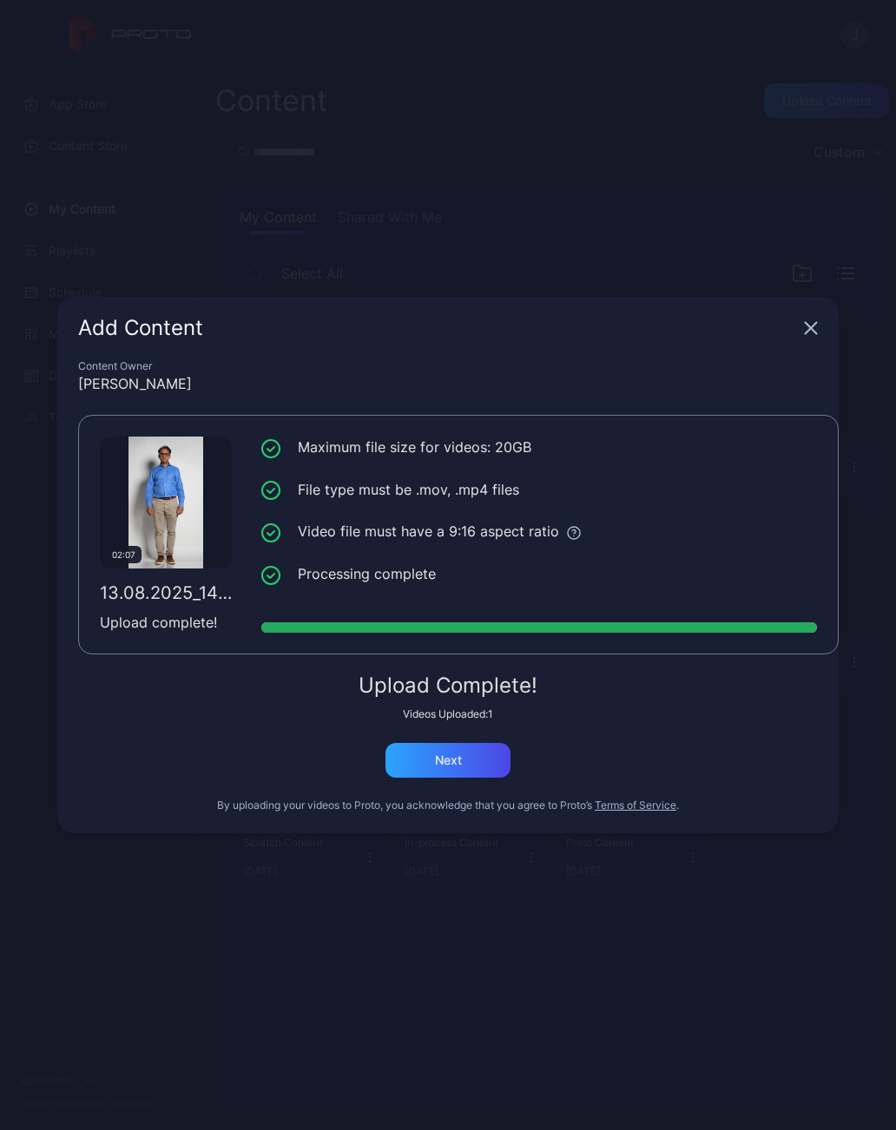
click at [477, 763] on div "Next" at bounding box center [447, 760] width 125 height 35
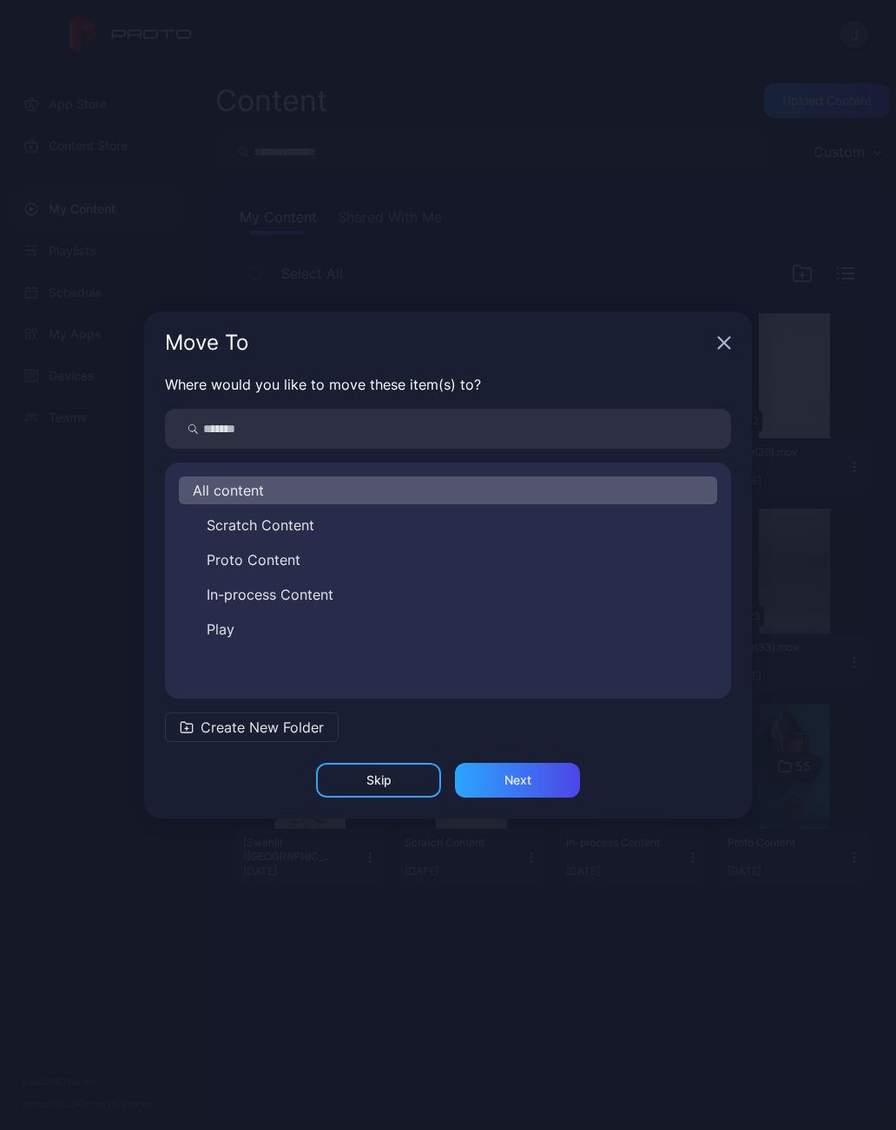
click at [321, 592] on span "In-process Content" at bounding box center [270, 594] width 127 height 21
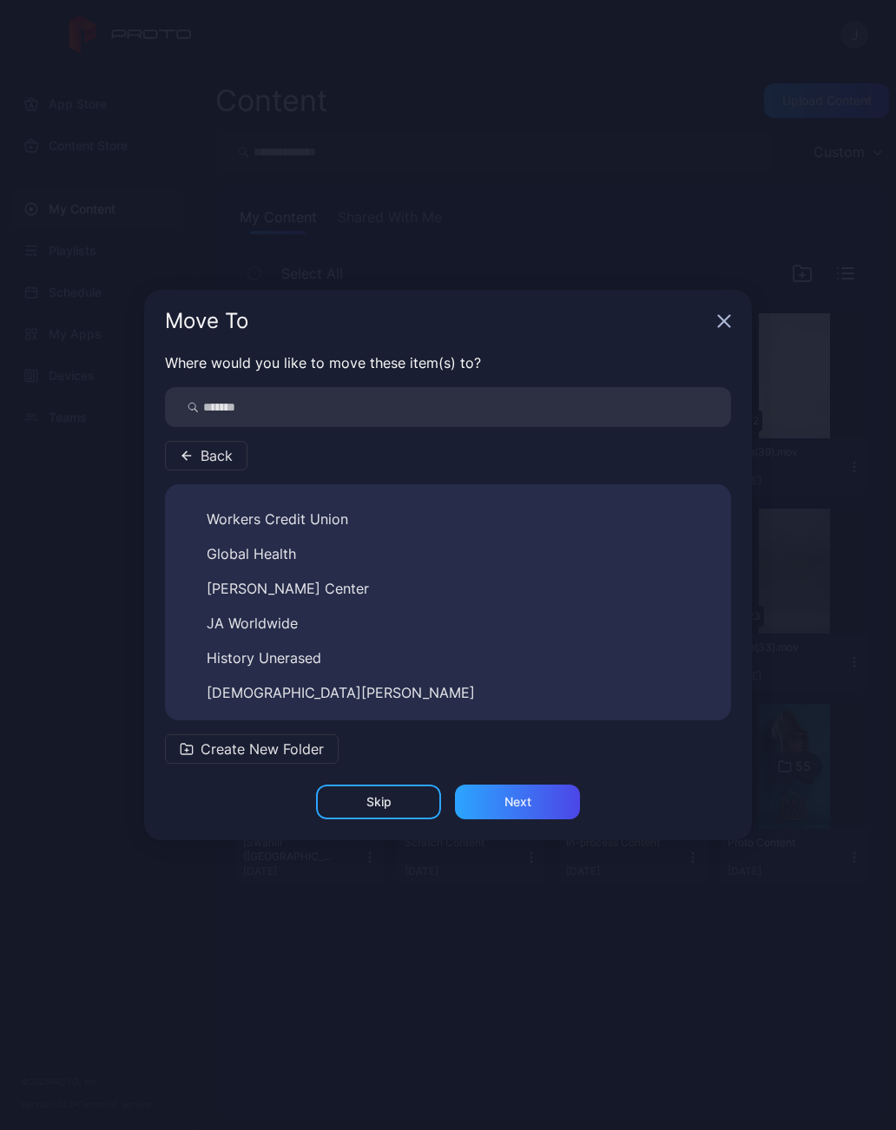
scroll to position [306, 0]
click at [283, 623] on span "JA Worldwide" at bounding box center [252, 623] width 91 height 21
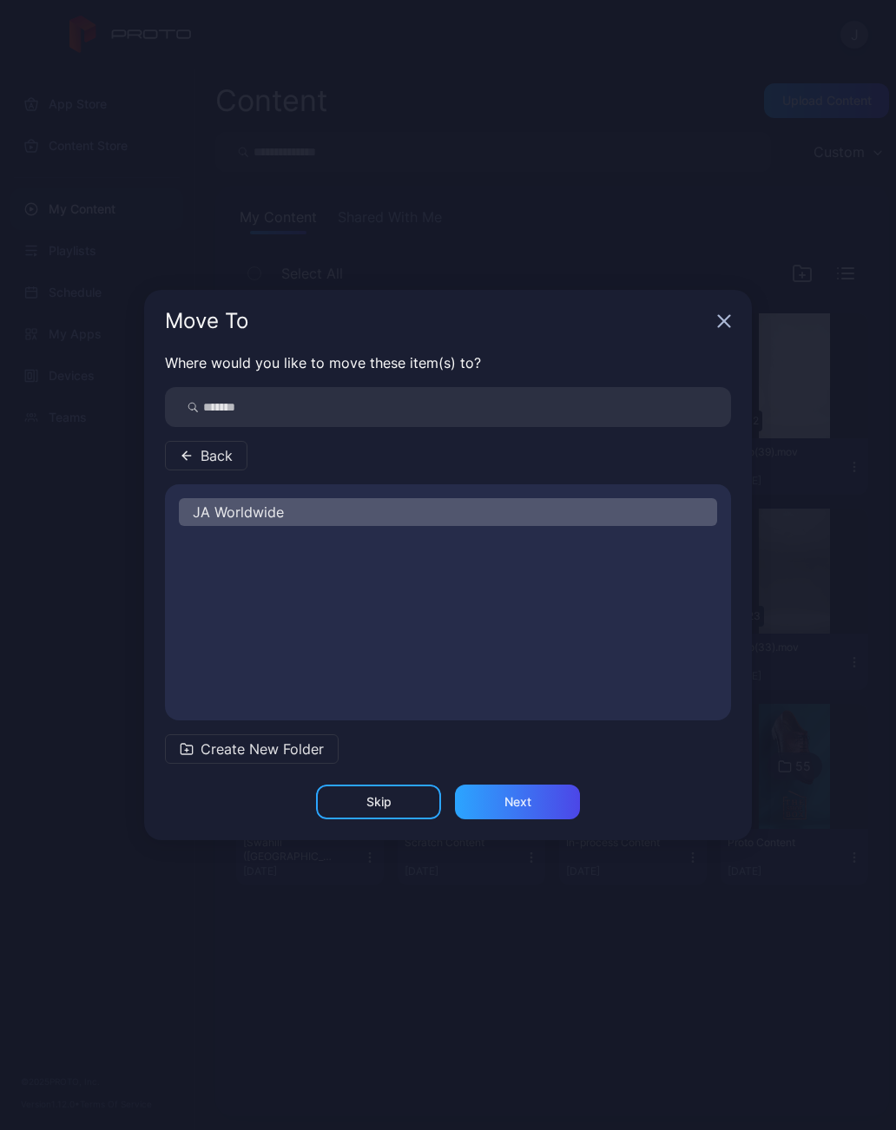
scroll to position [0, 0]
click at [558, 802] on div "Next" at bounding box center [517, 802] width 125 height 35
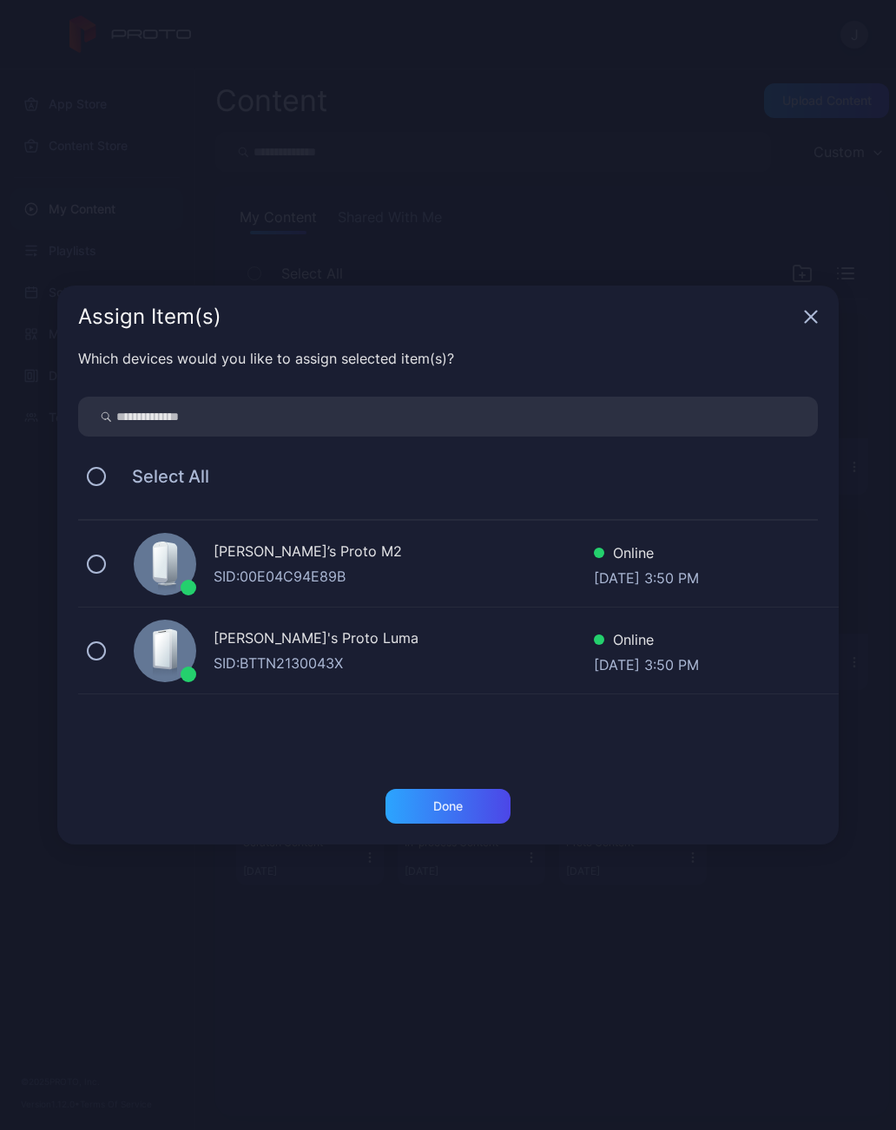
click at [461, 808] on div "Done" at bounding box center [448, 806] width 30 height 14
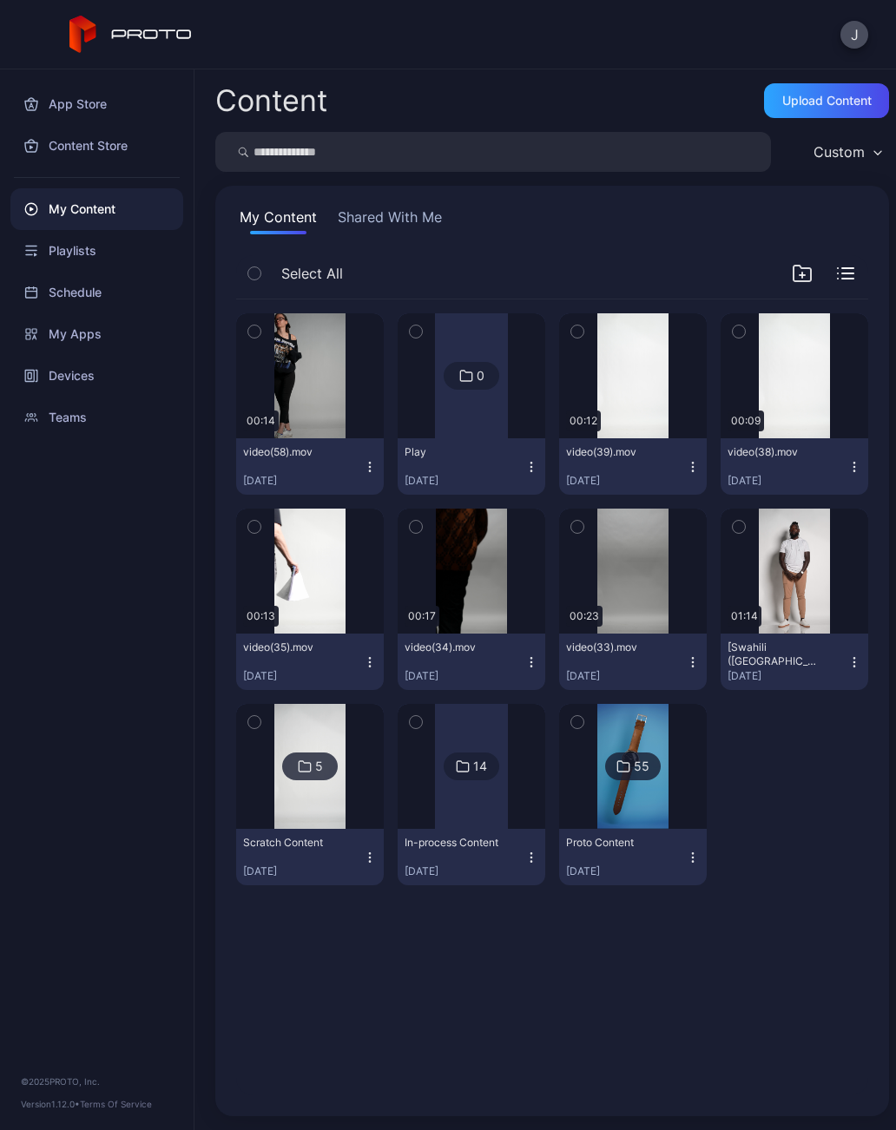
click at [857, 95] on div "Upload Content" at bounding box center [826, 101] width 89 height 14
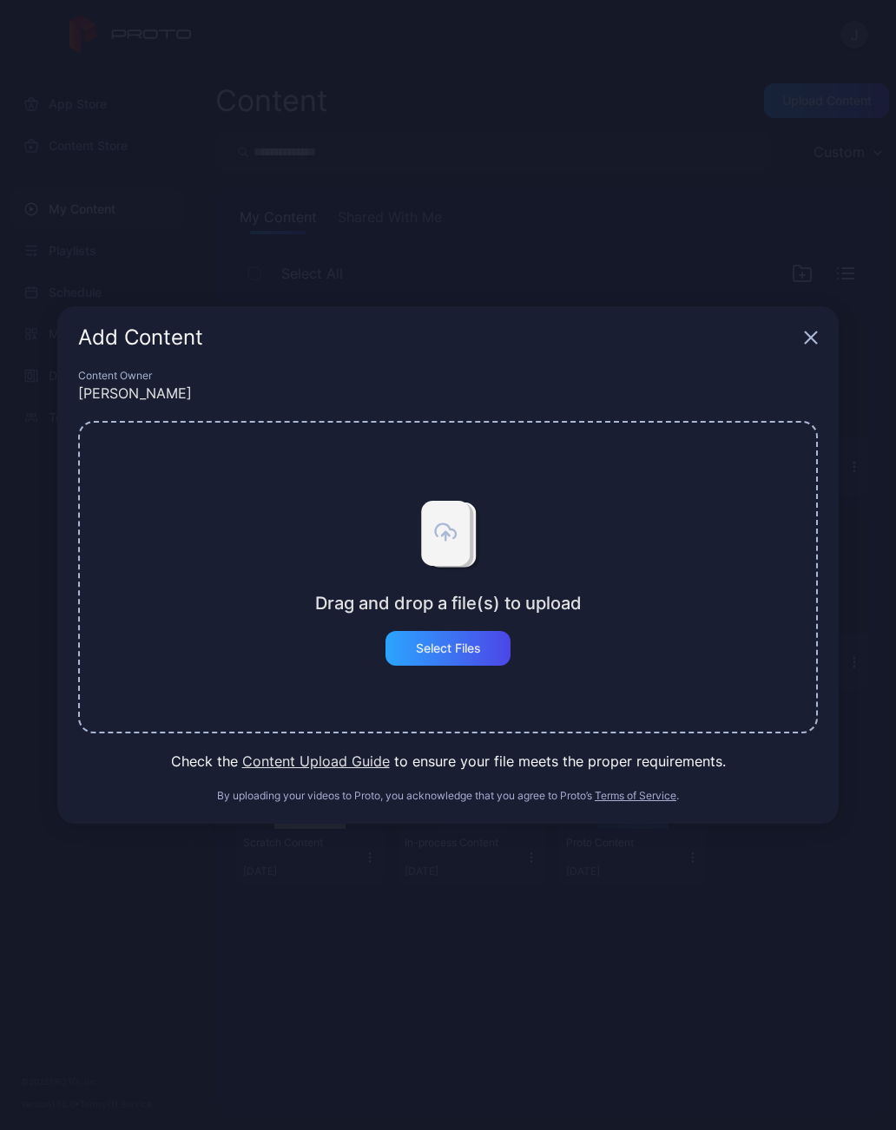
click at [474, 654] on div "Select Files" at bounding box center [448, 648] width 65 height 14
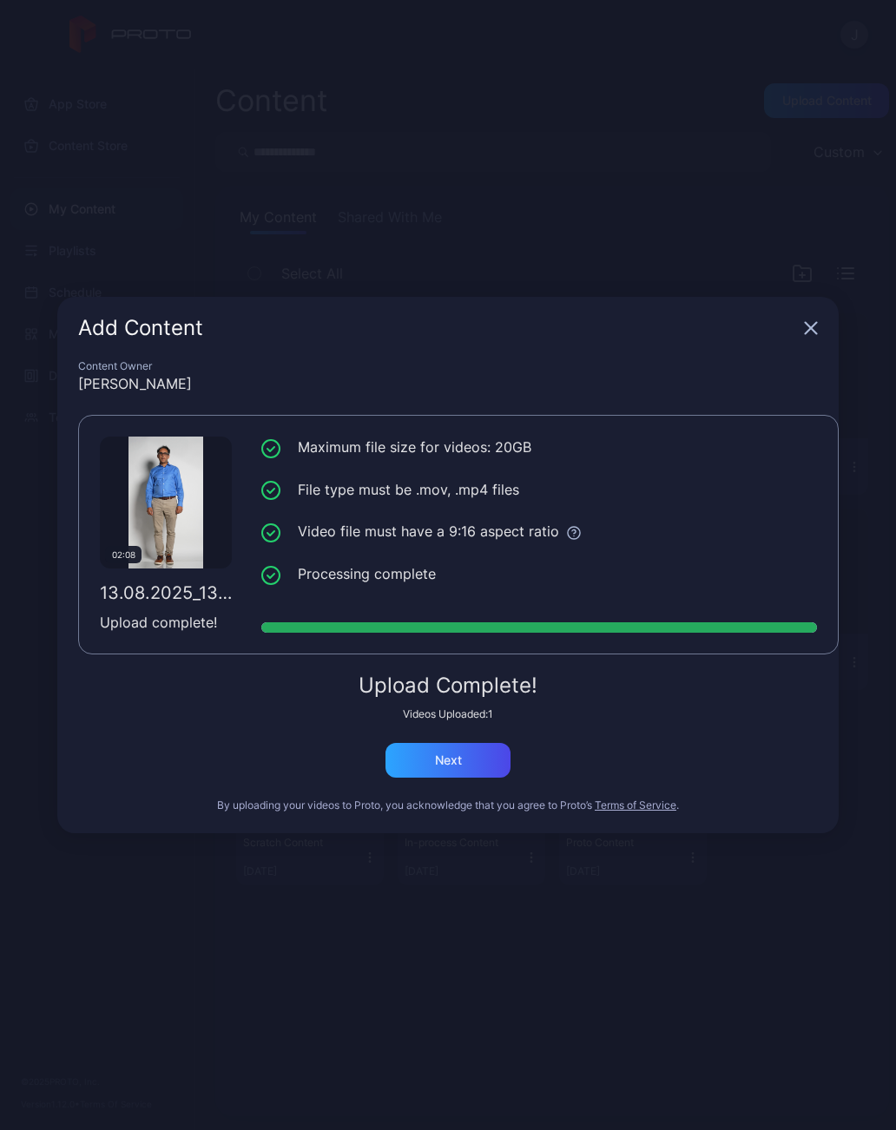
click at [457, 755] on div "Next" at bounding box center [448, 760] width 27 height 14
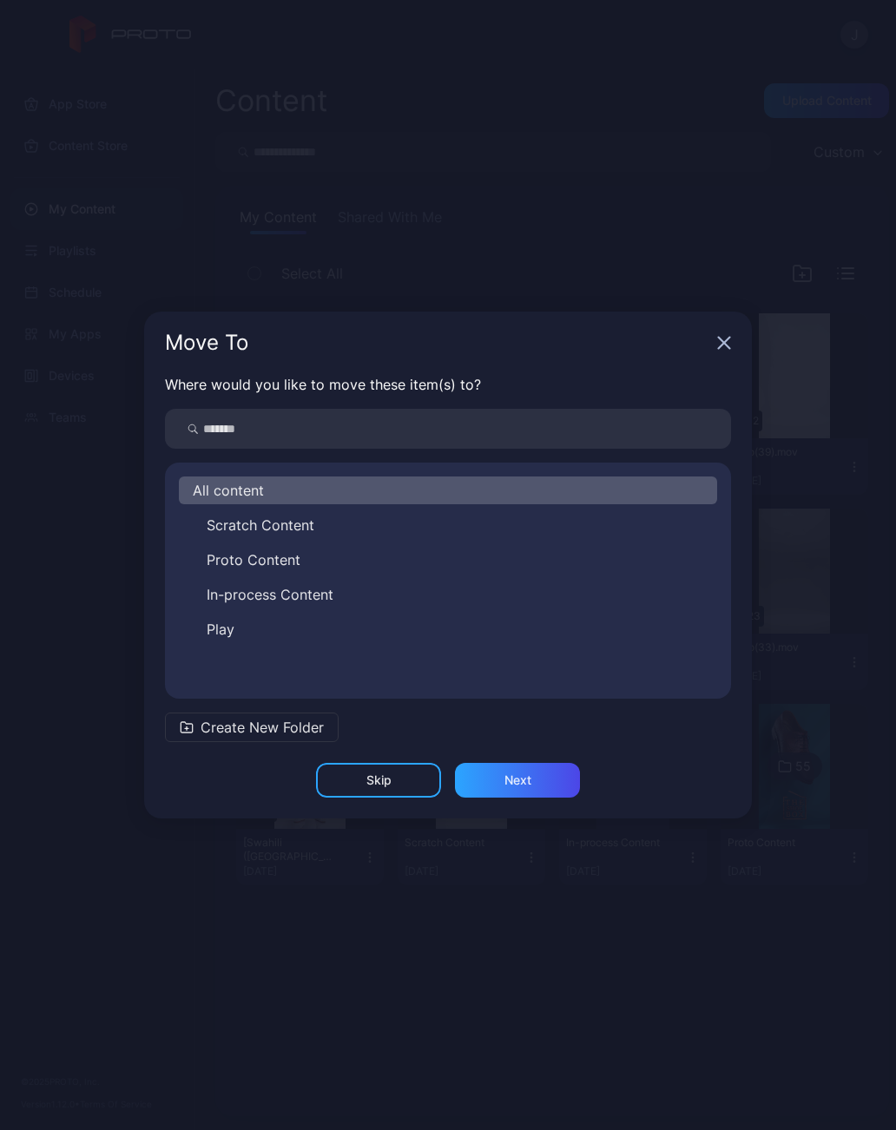
click at [339, 591] on button "In-process Content" at bounding box center [448, 595] width 538 height 28
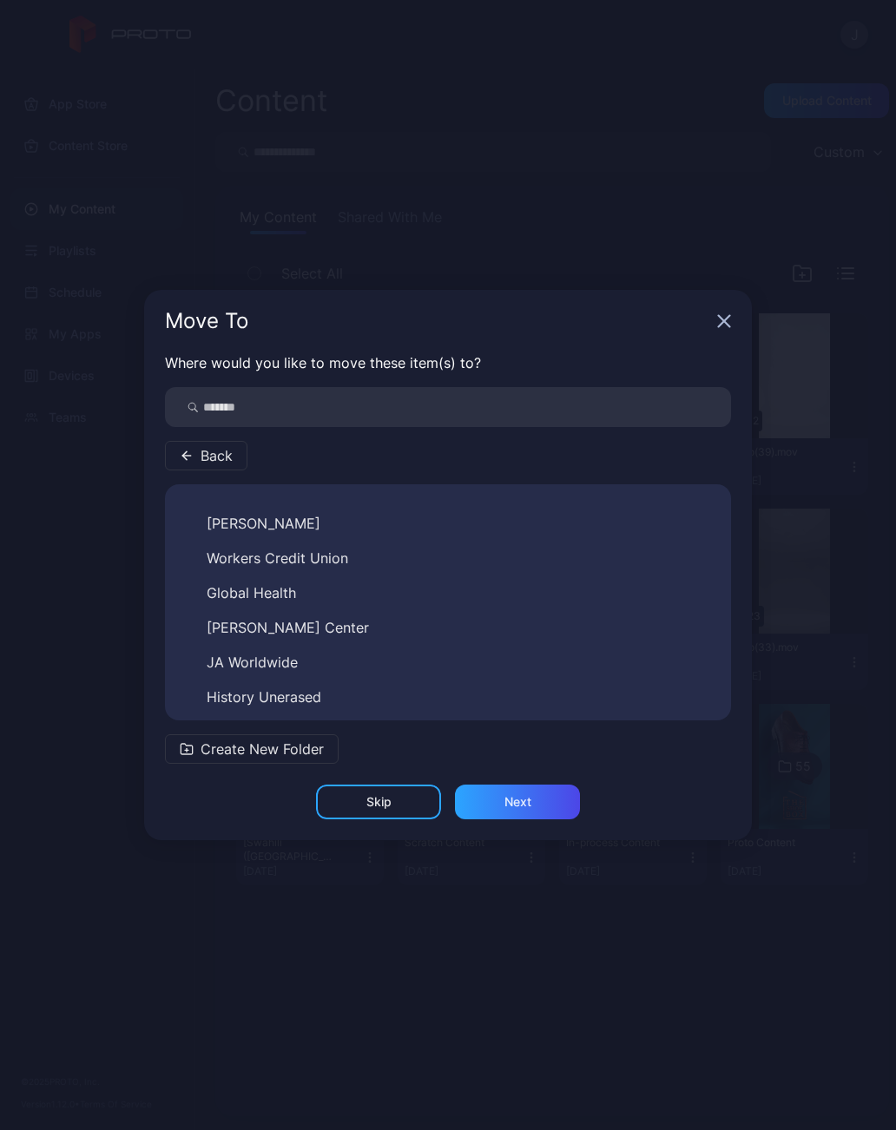
scroll to position [267, 0]
click at [286, 667] on span "JA Worldwide" at bounding box center [252, 661] width 91 height 21
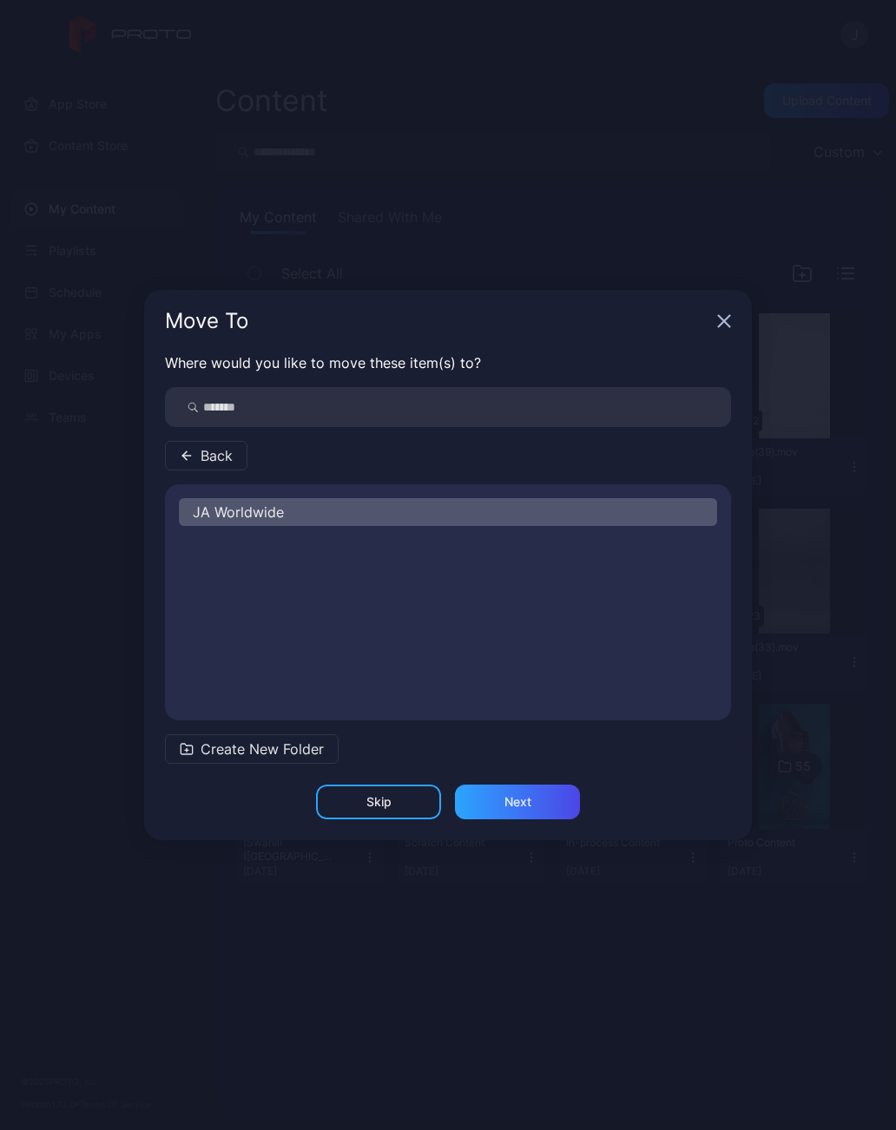
click at [532, 805] on div "Next" at bounding box center [517, 802] width 125 height 35
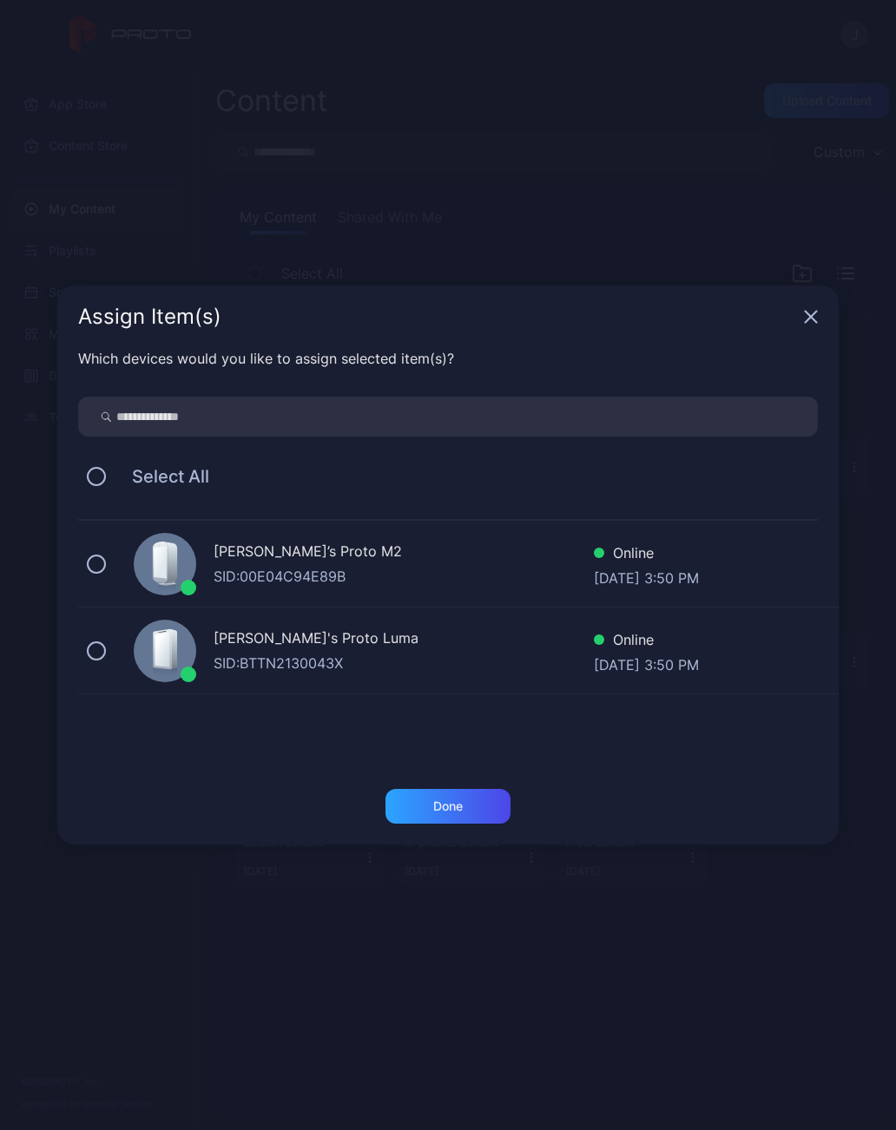
click at [822, 316] on div "Assign Item(s)" at bounding box center [447, 317] width 781 height 62
click at [816, 312] on icon "button" at bounding box center [810, 317] width 11 height 11
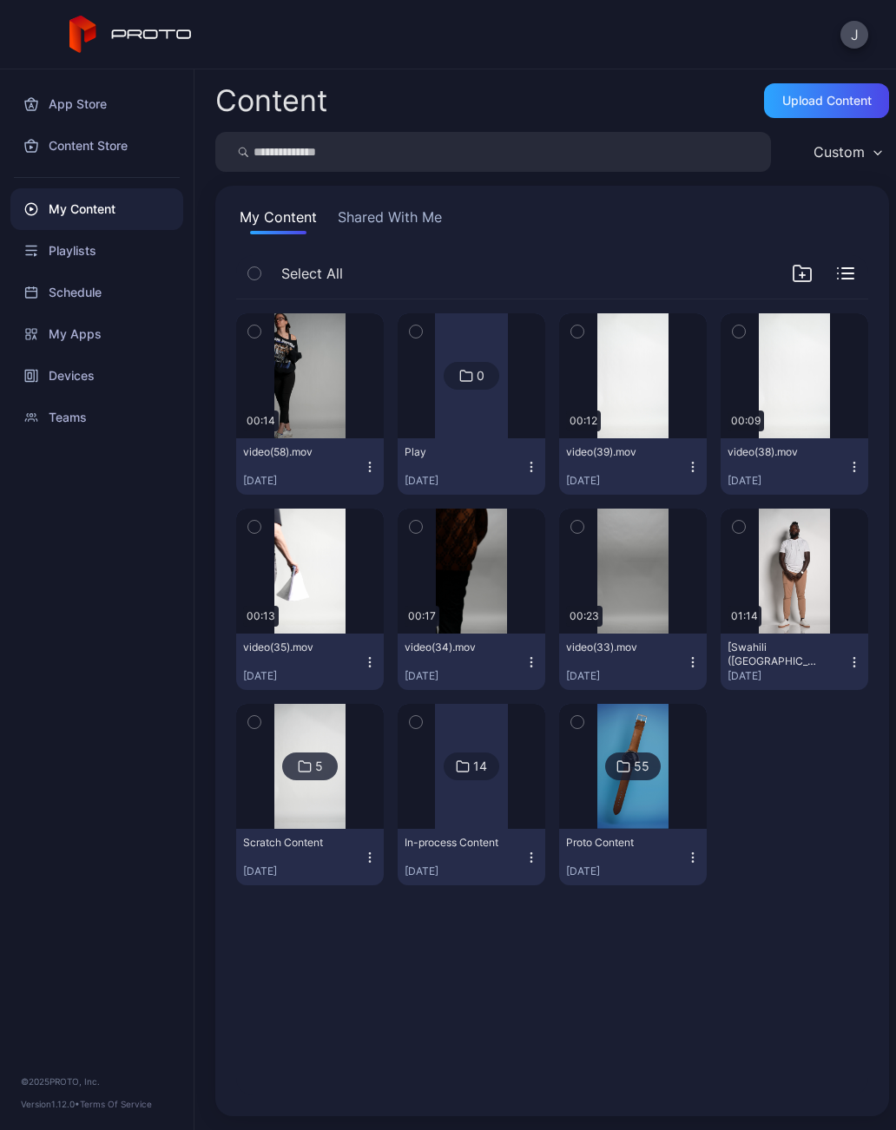
click at [481, 790] on div at bounding box center [471, 766] width 73 height 125
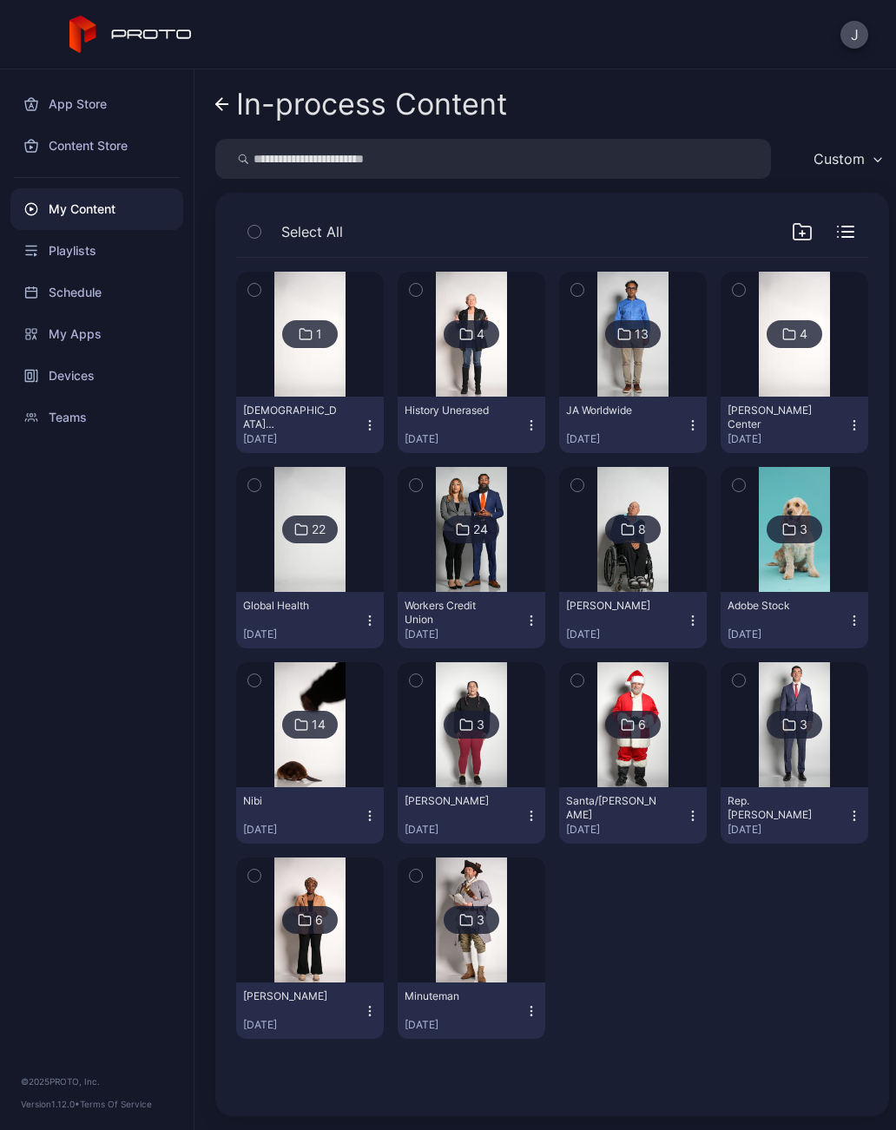
click at [644, 373] on img at bounding box center [632, 334] width 70 height 125
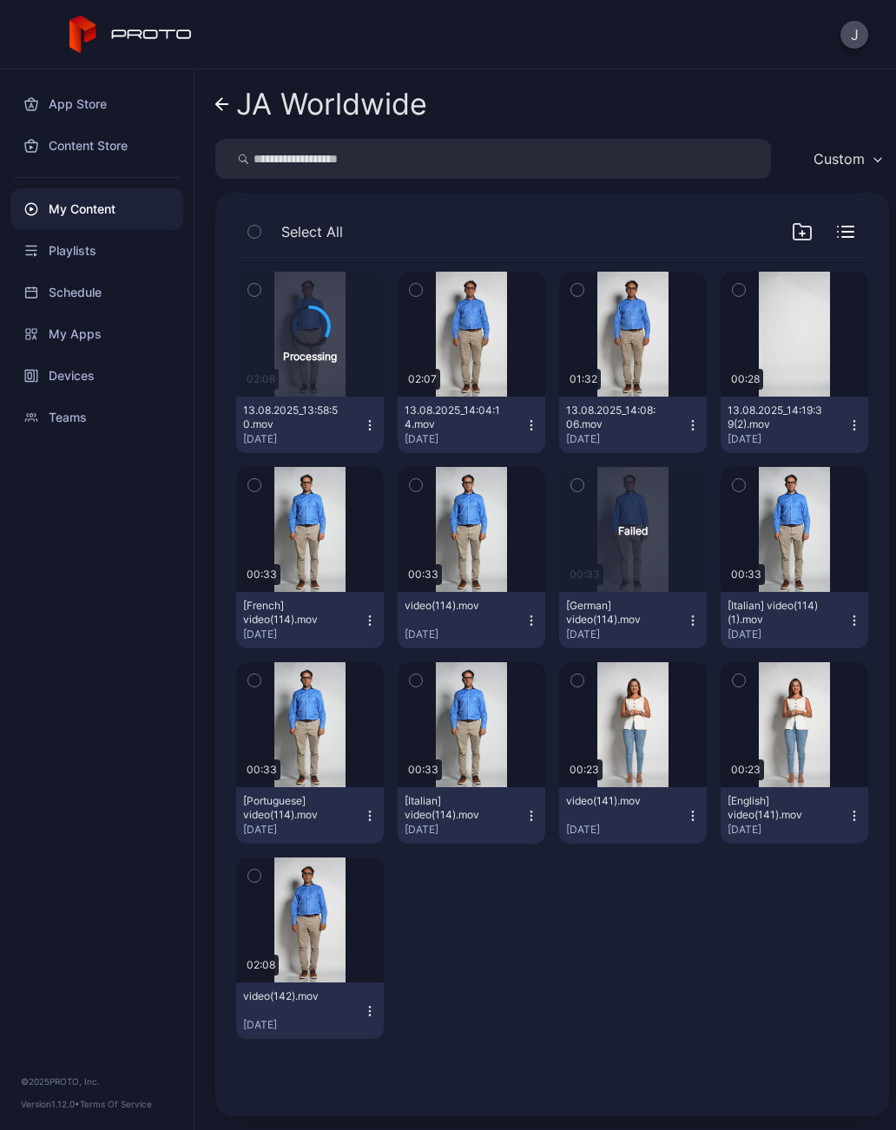
click at [0, 0] on div "Preview" at bounding box center [0, 0] width 0 height 0
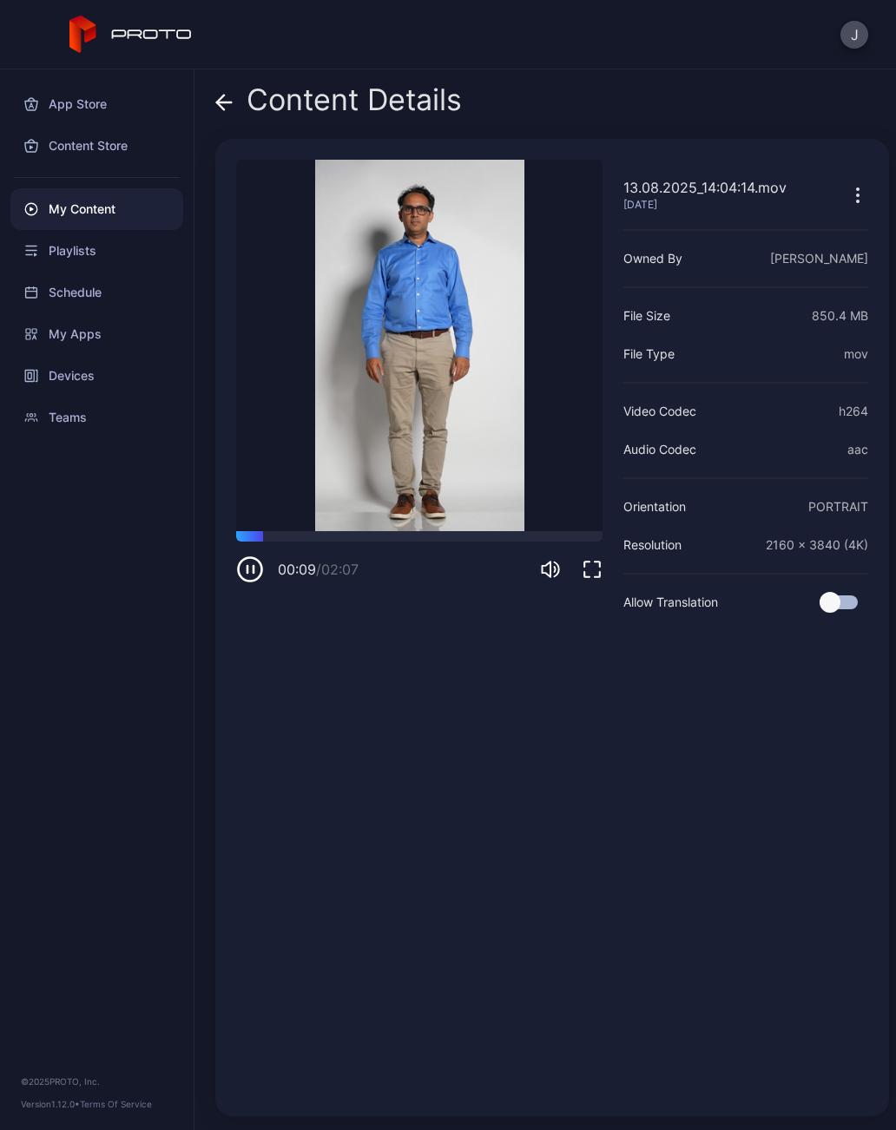
click at [238, 102] on div "Content Details" at bounding box center [338, 104] width 246 height 42
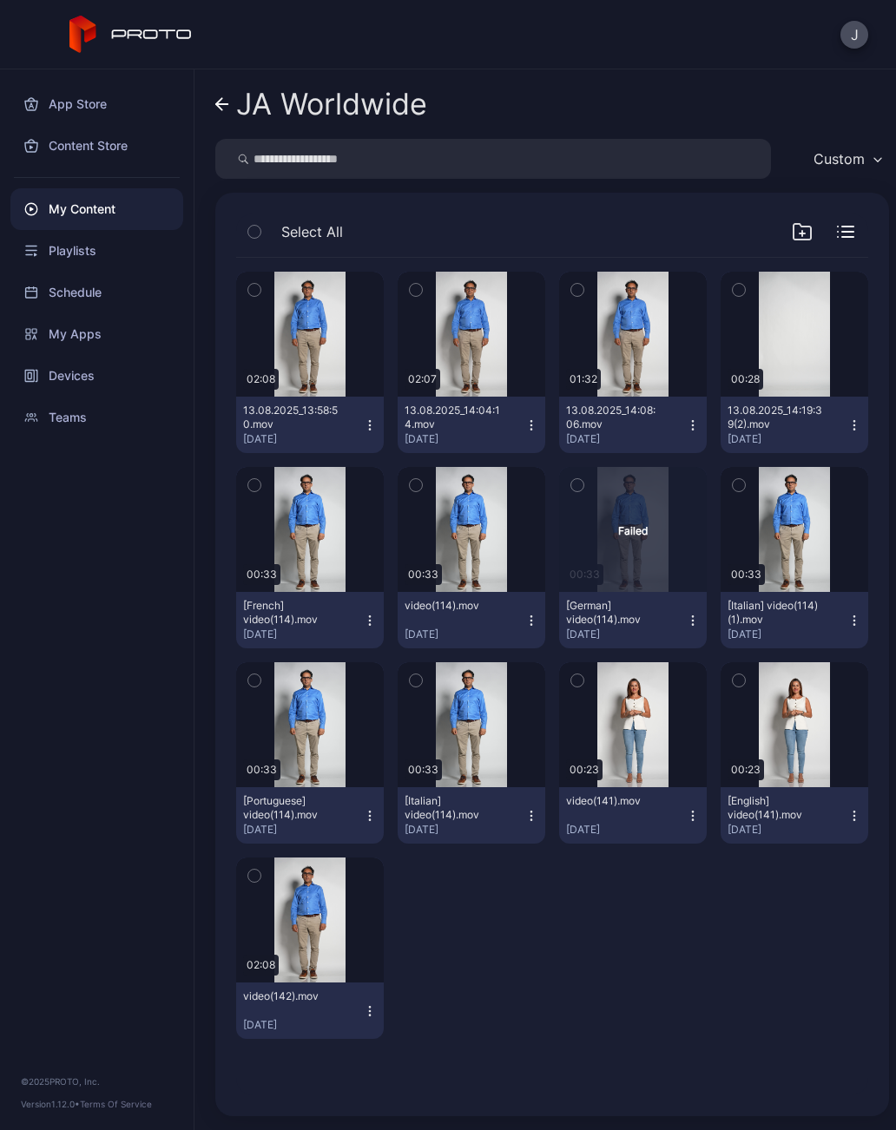
click at [227, 85] on link "JA Worldwide" at bounding box center [321, 104] width 212 height 42
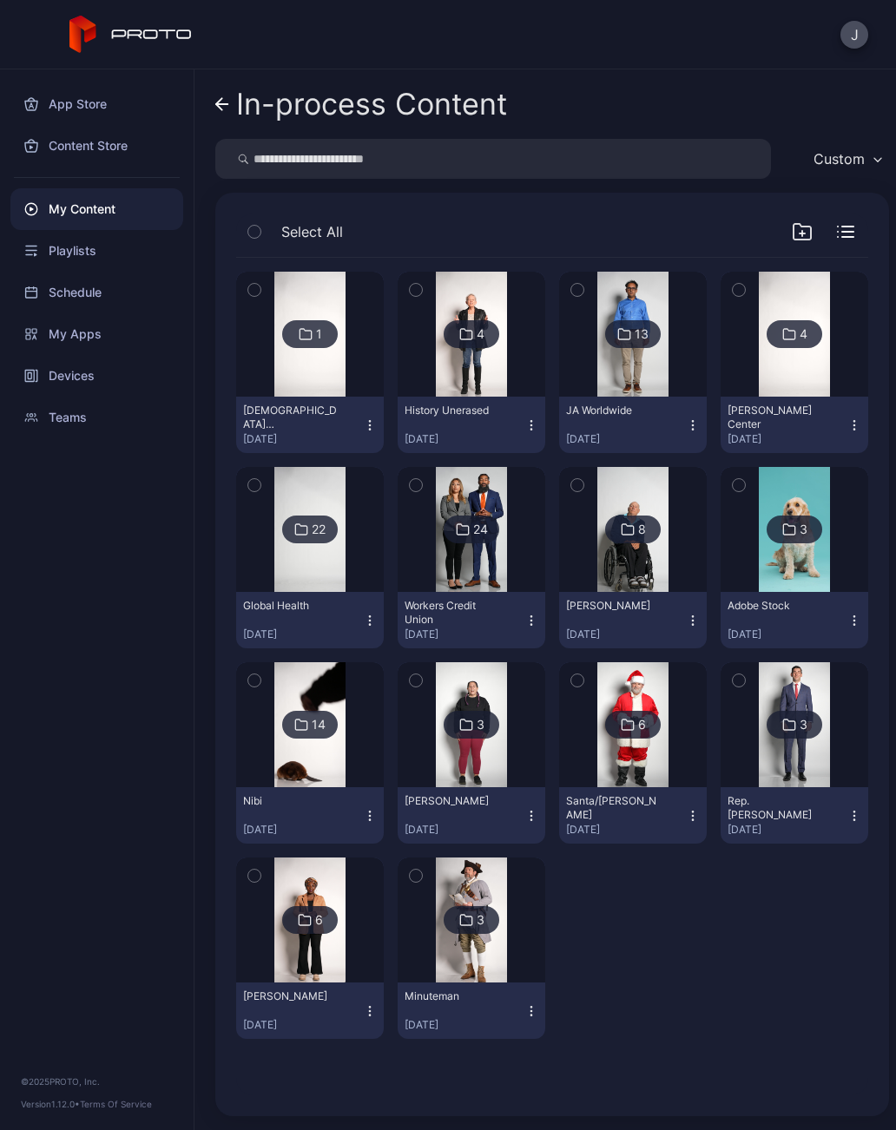
click at [206, 108] on div "In-process Content Custom Select All 1 Kristen Dillon Aug 14, 2025 4 History Un…" at bounding box center [544, 599] width 701 height 1061
click at [221, 102] on icon at bounding box center [222, 104] width 14 height 15
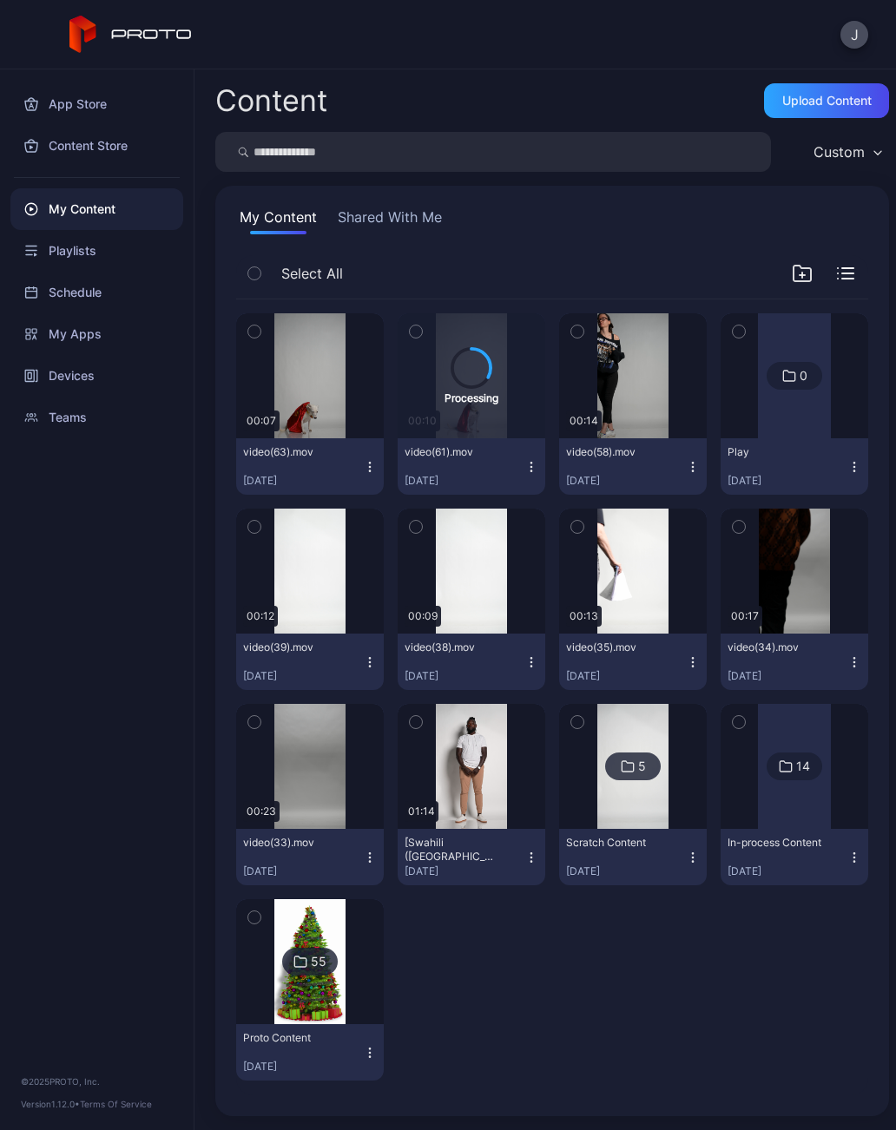
click at [304, 354] on div "Preview" at bounding box center [310, 375] width 148 height 125
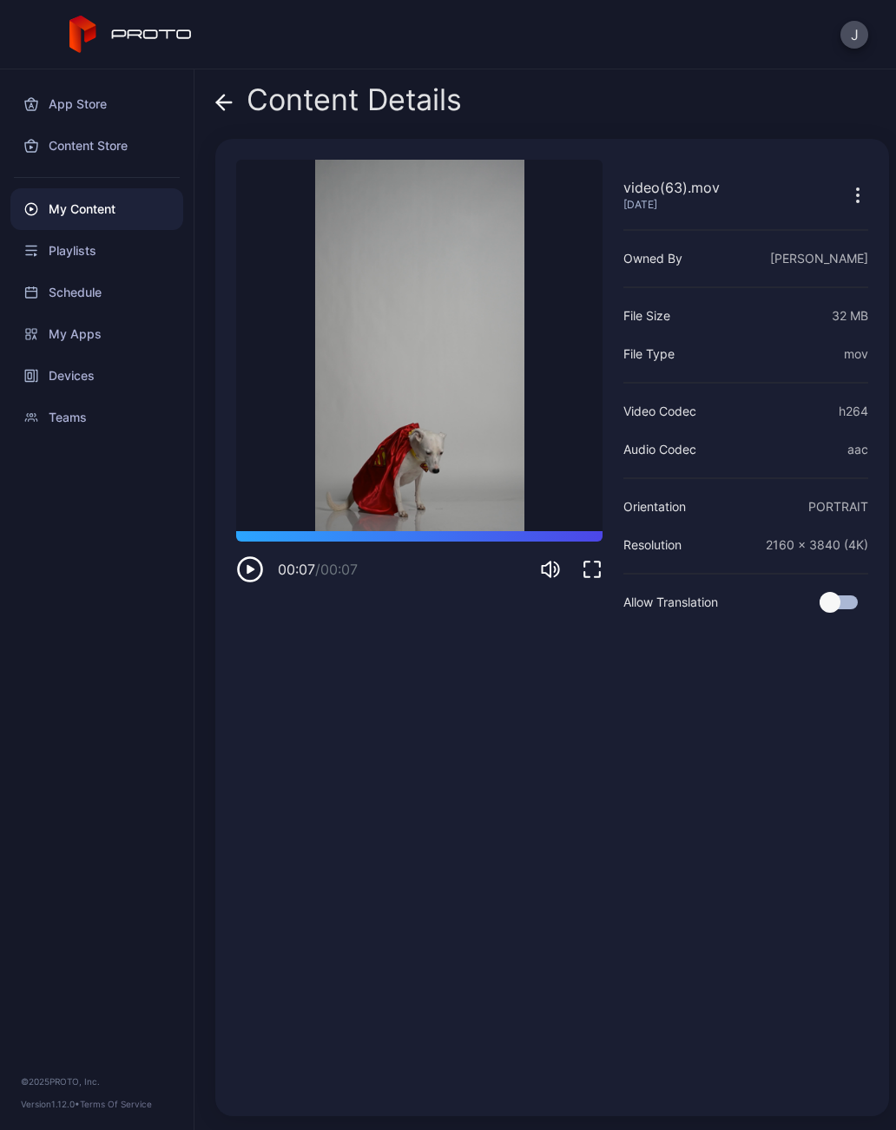
click at [227, 95] on icon at bounding box center [223, 102] width 17 height 17
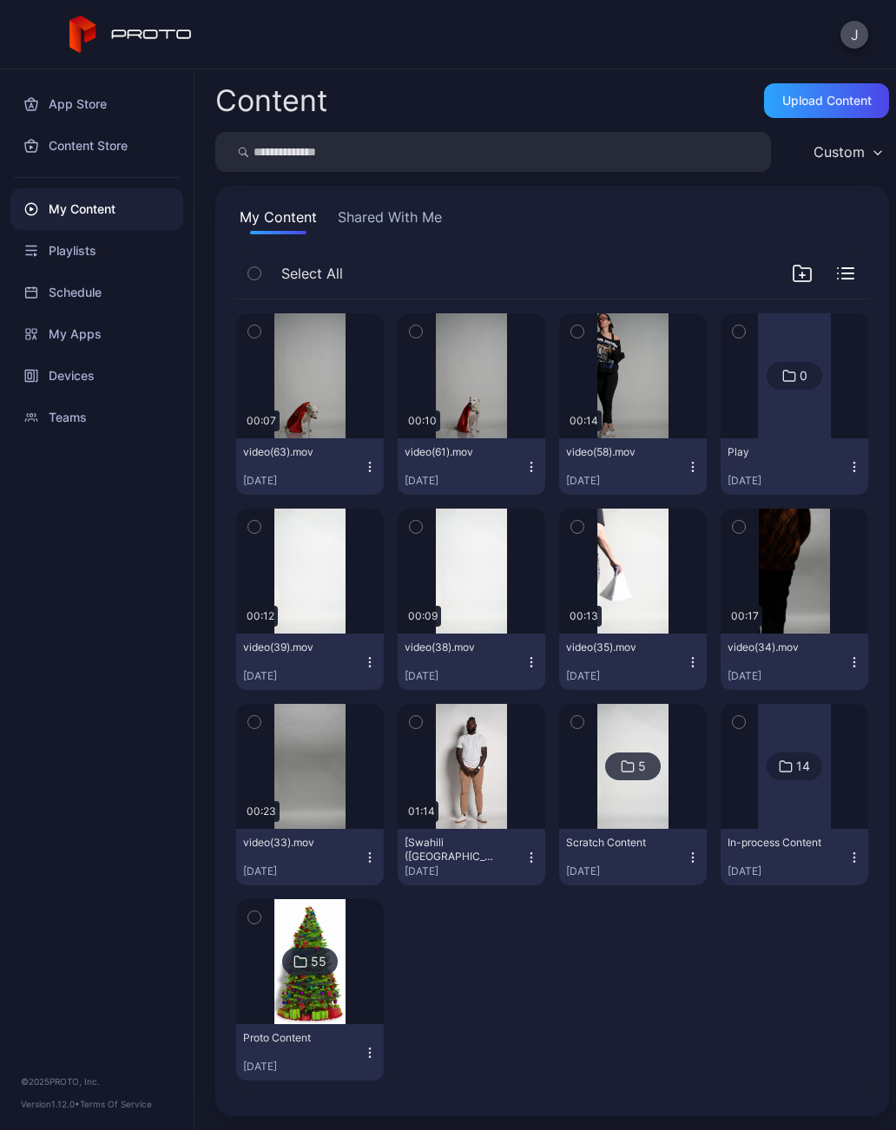
click at [477, 398] on div "Preview" at bounding box center [472, 375] width 148 height 125
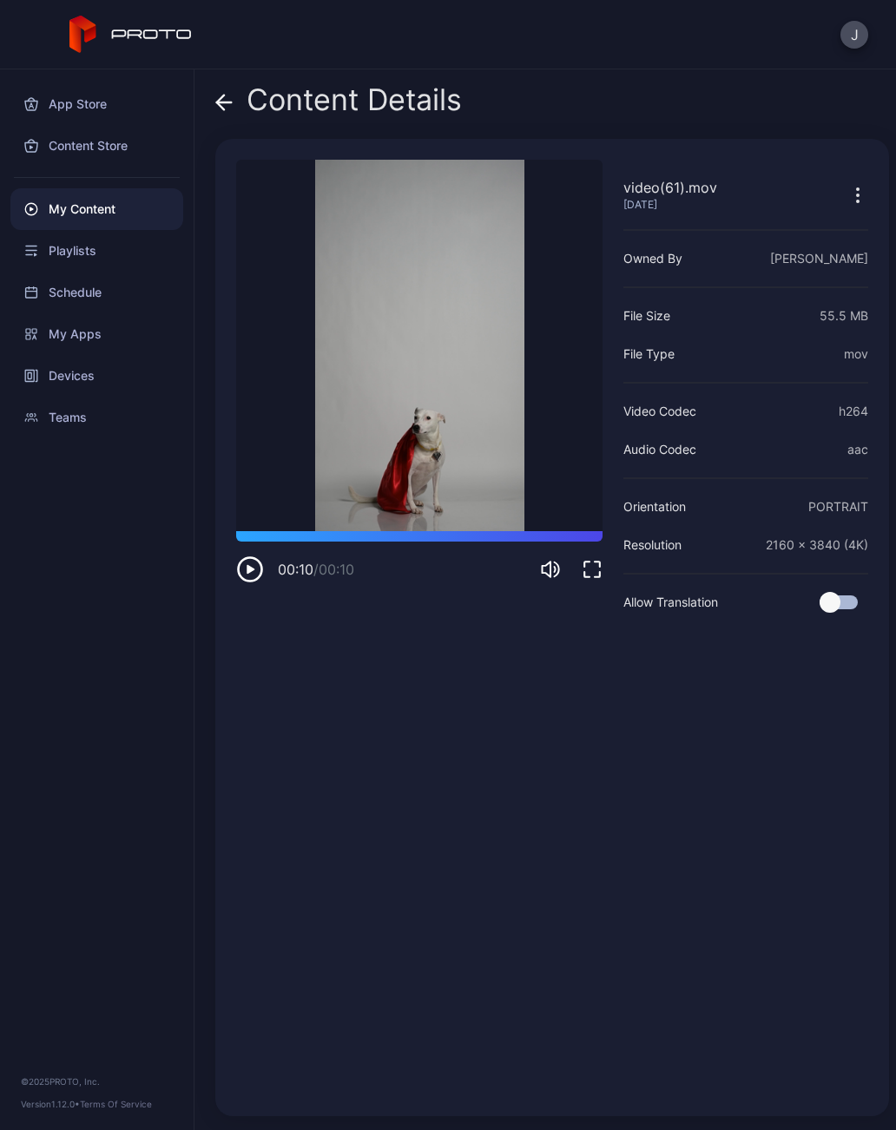
click at [234, 99] on div "Content Details" at bounding box center [338, 104] width 246 height 42
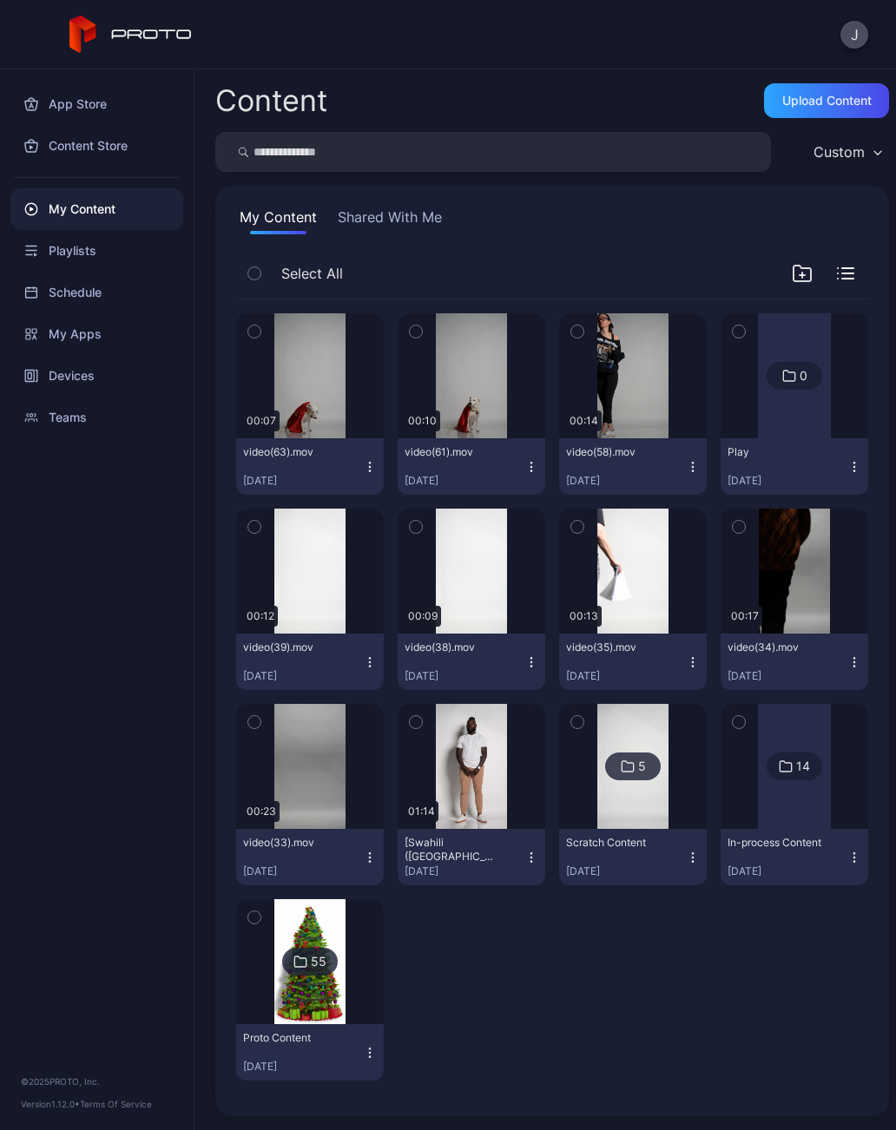
click at [0, 0] on div "Preview" at bounding box center [0, 0] width 0 height 0
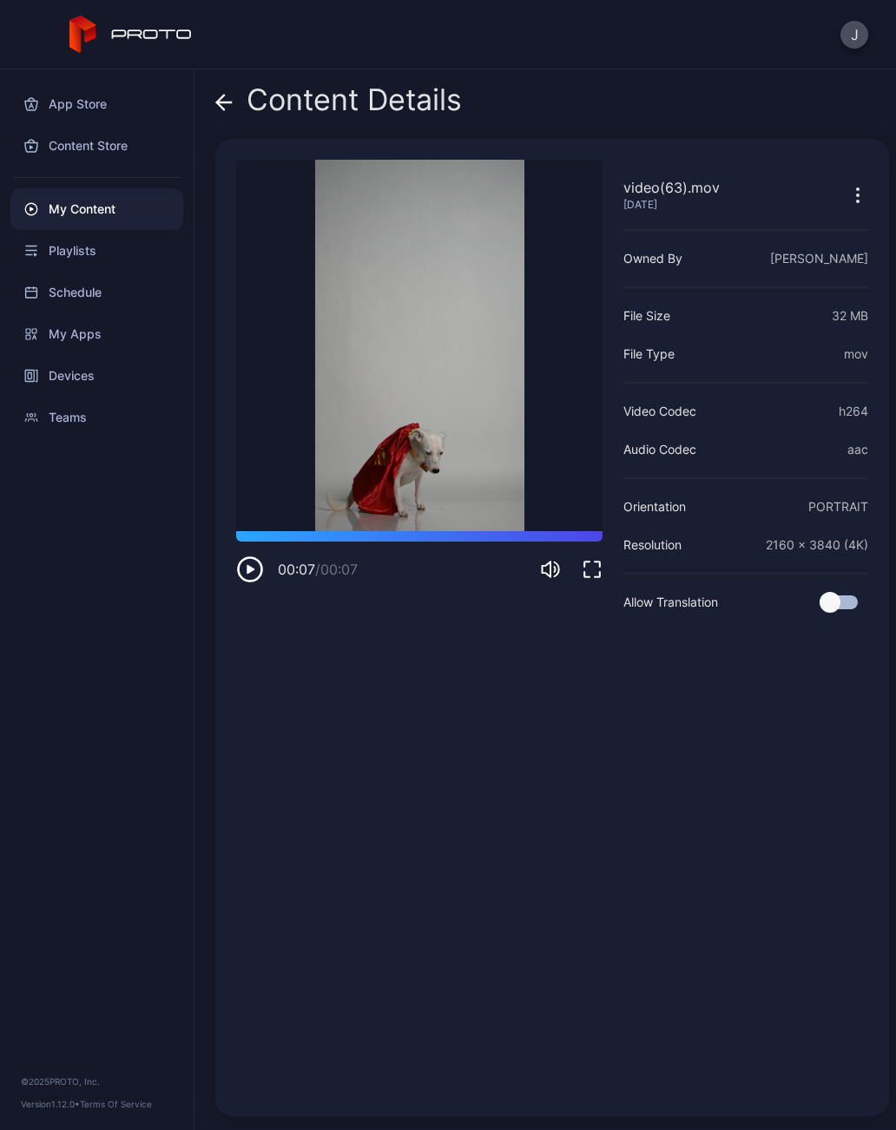
click at [229, 119] on div "Content Details" at bounding box center [338, 104] width 246 height 42
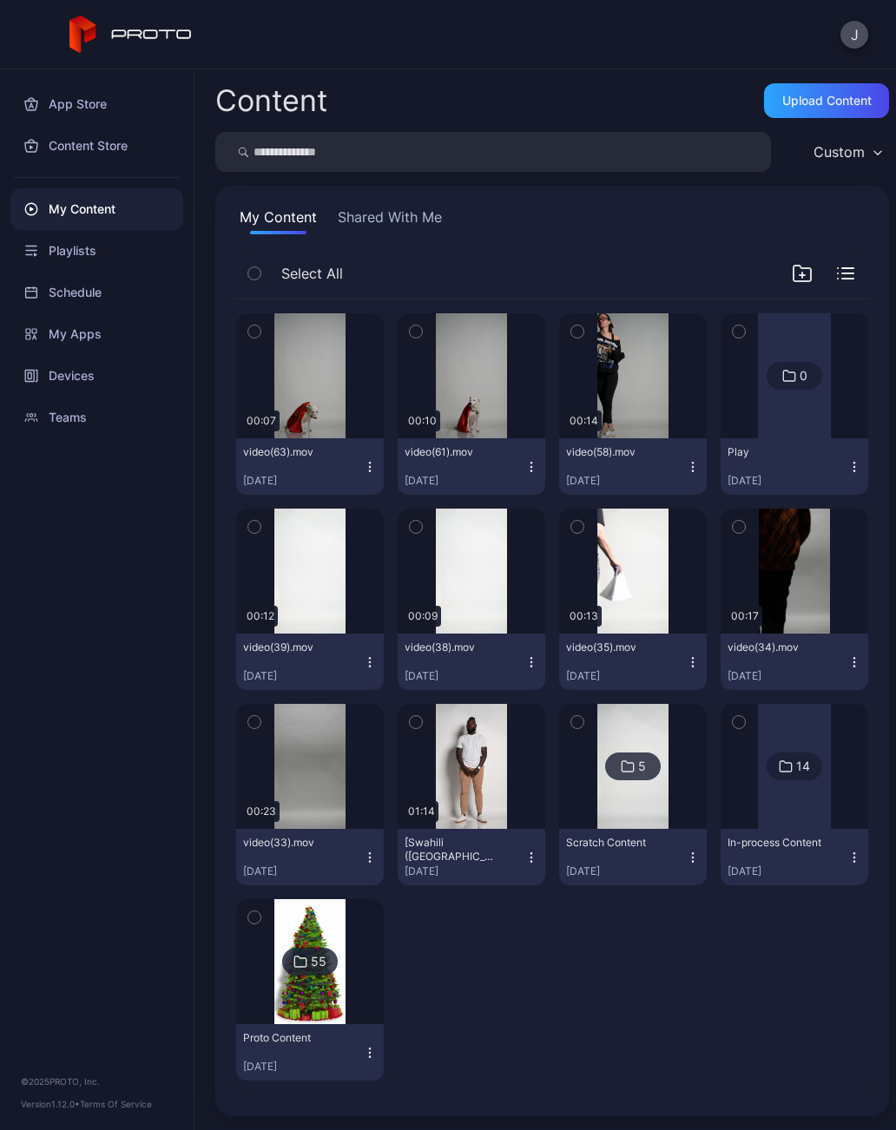
click at [370, 463] on icon "button" at bounding box center [369, 462] width 1 height 1
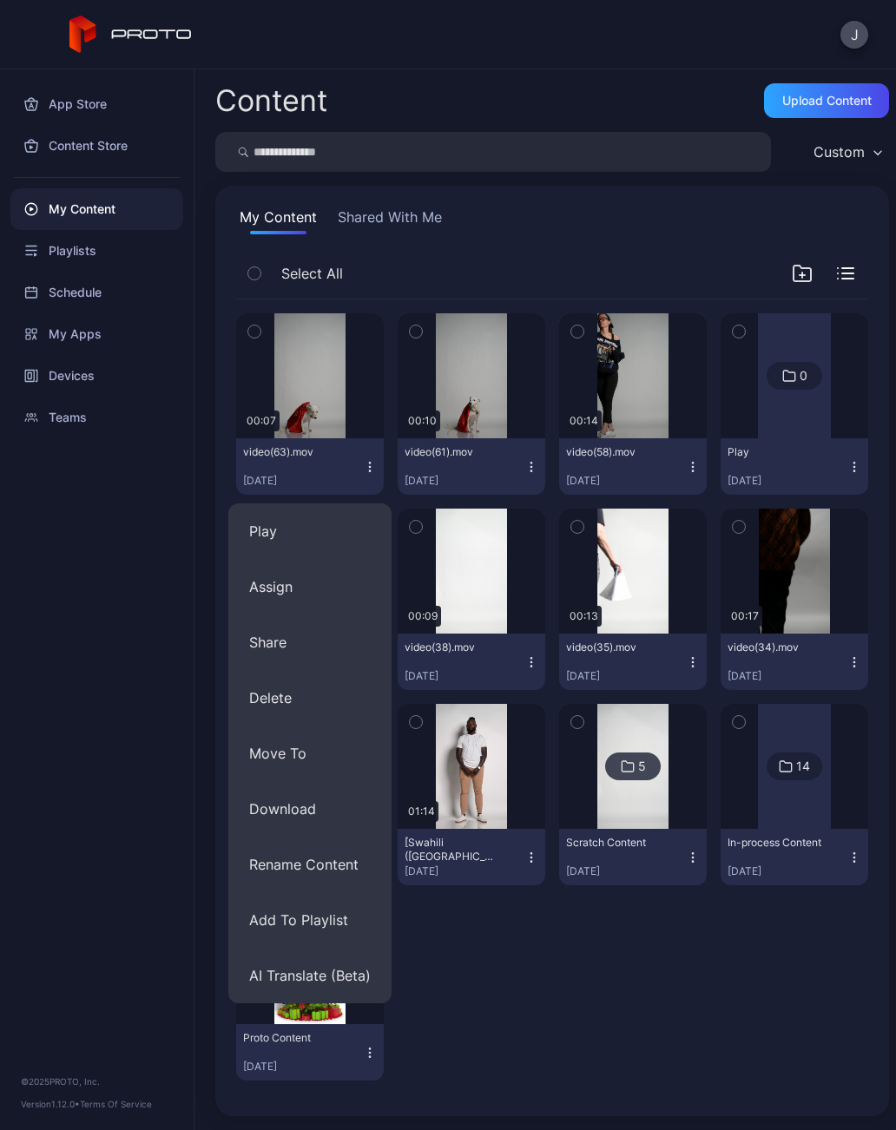
click at [304, 582] on button "Assign" at bounding box center [309, 587] width 163 height 56
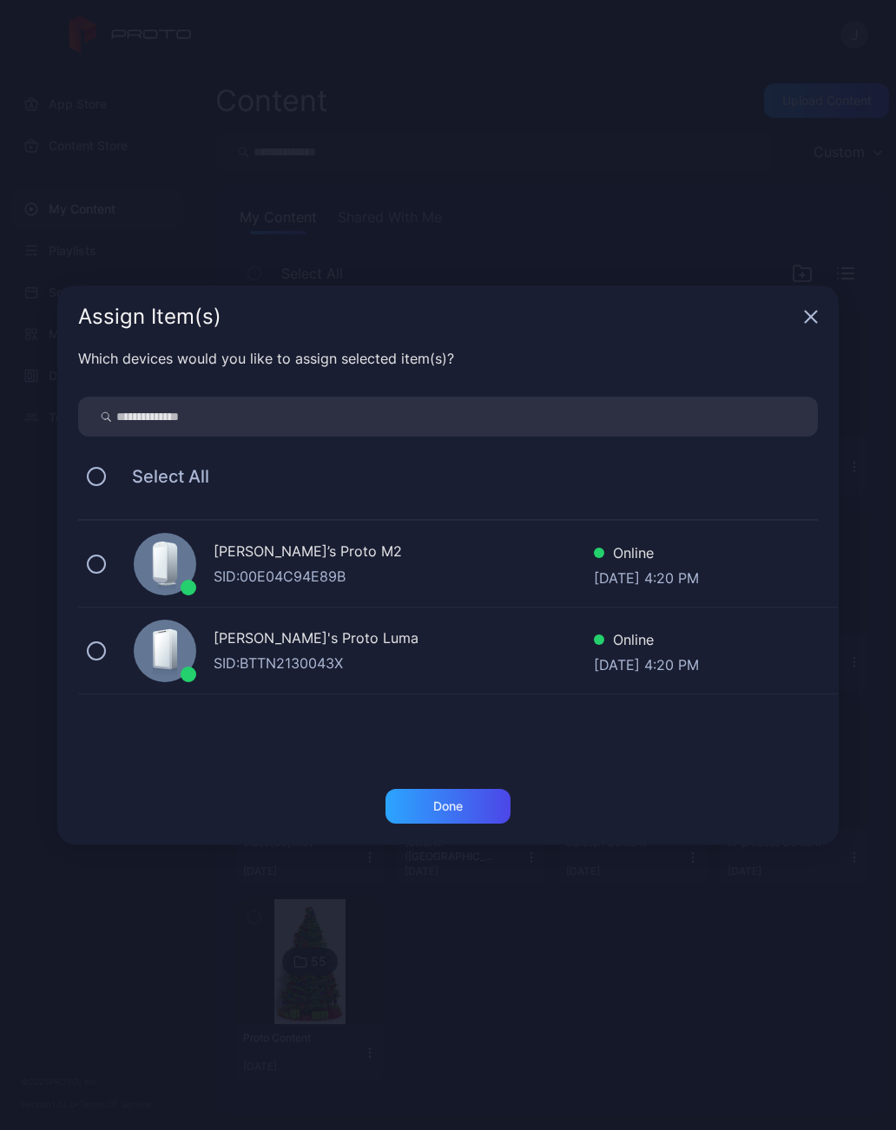
click at [102, 560] on button at bounding box center [96, 564] width 19 height 19
click at [104, 651] on button at bounding box center [96, 650] width 19 height 19
click at [468, 804] on div "Done" at bounding box center [447, 806] width 125 height 35
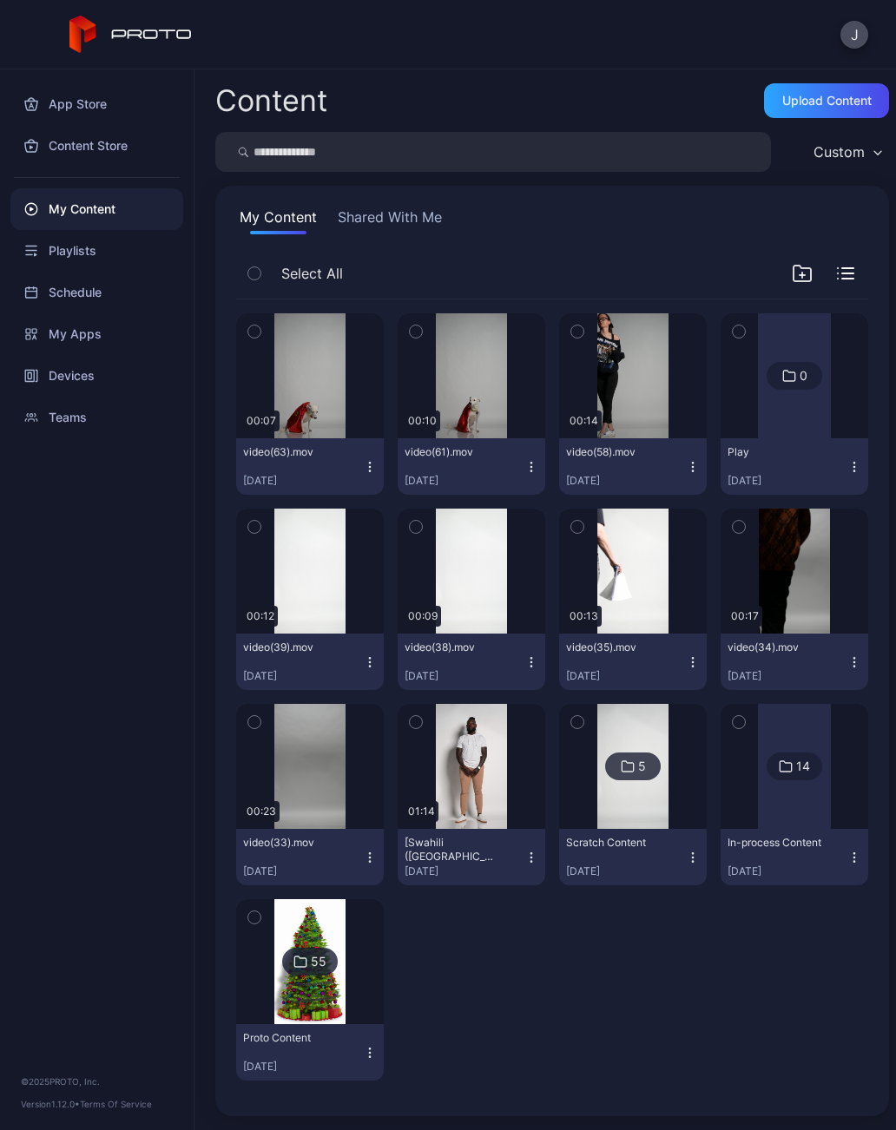
click at [0, 0] on div "Preview" at bounding box center [0, 0] width 0 height 0
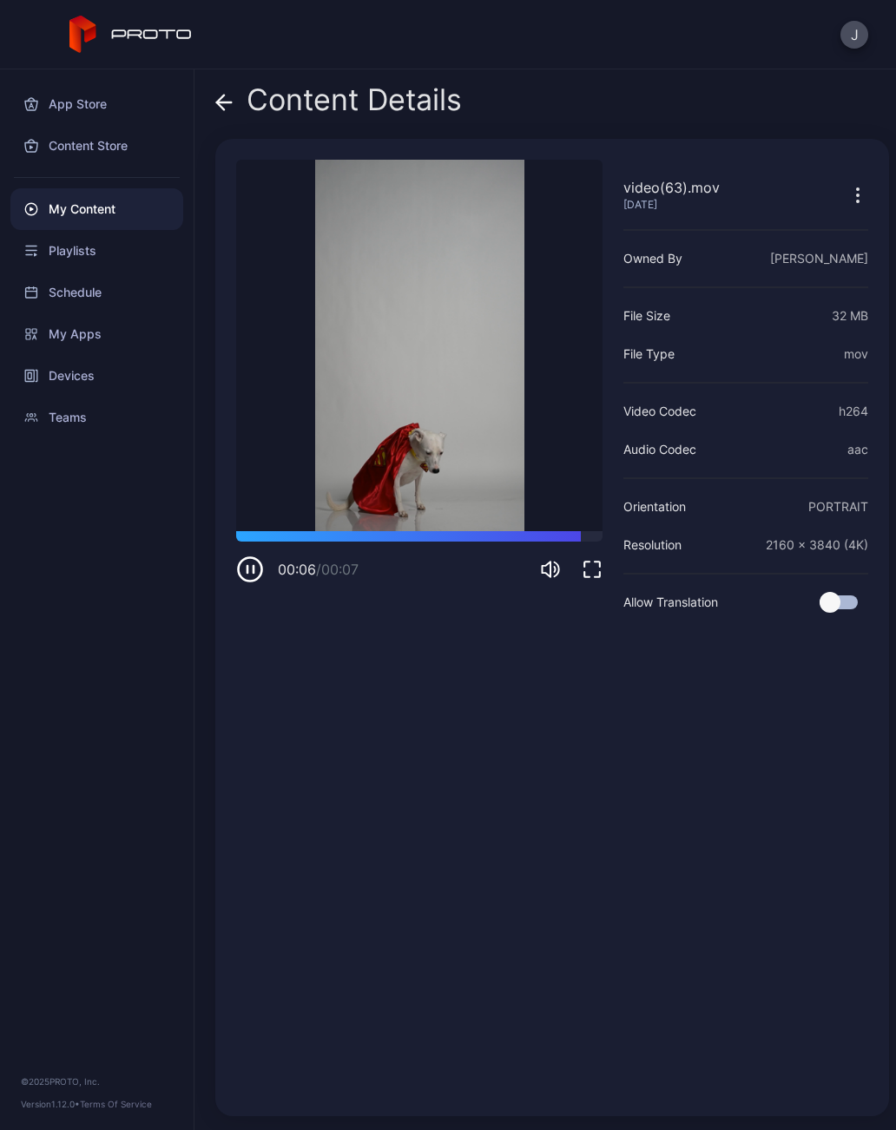
click at [225, 107] on icon at bounding box center [223, 102] width 17 height 17
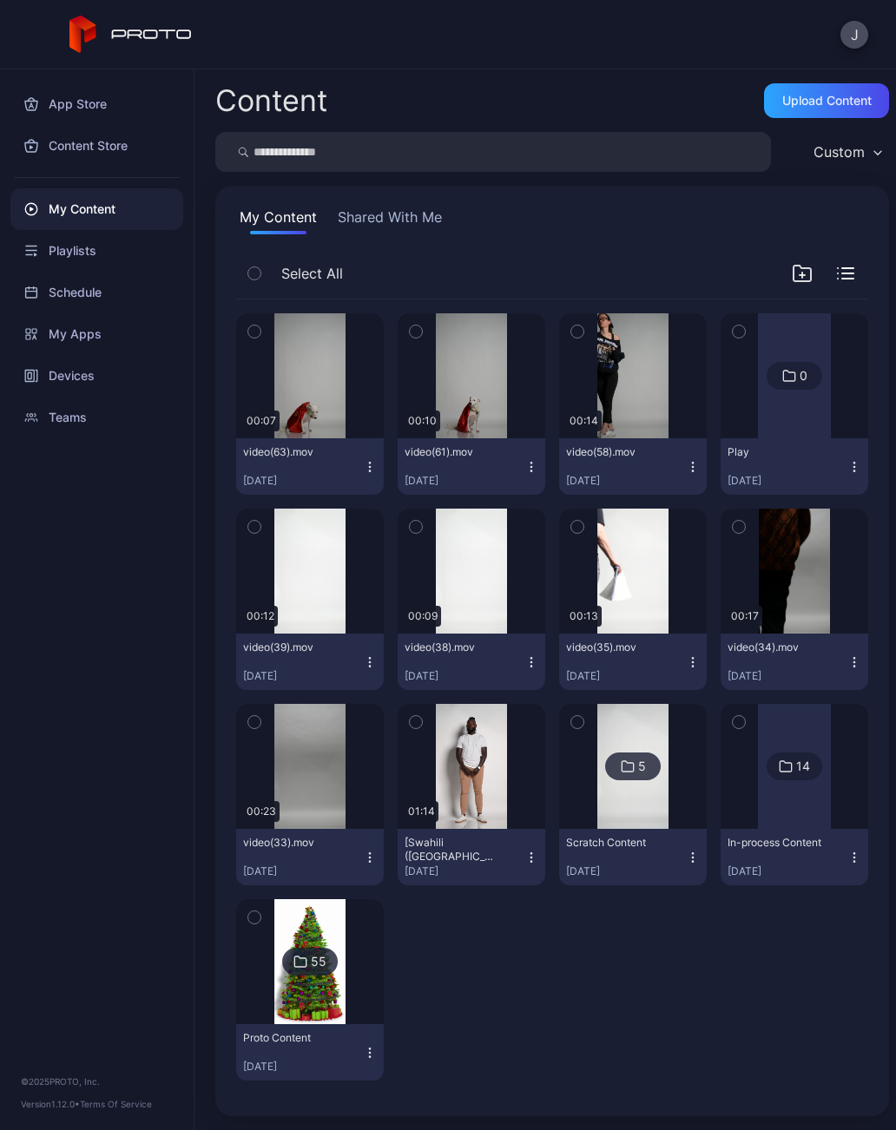
click at [371, 467] on icon "button" at bounding box center [370, 467] width 14 height 14
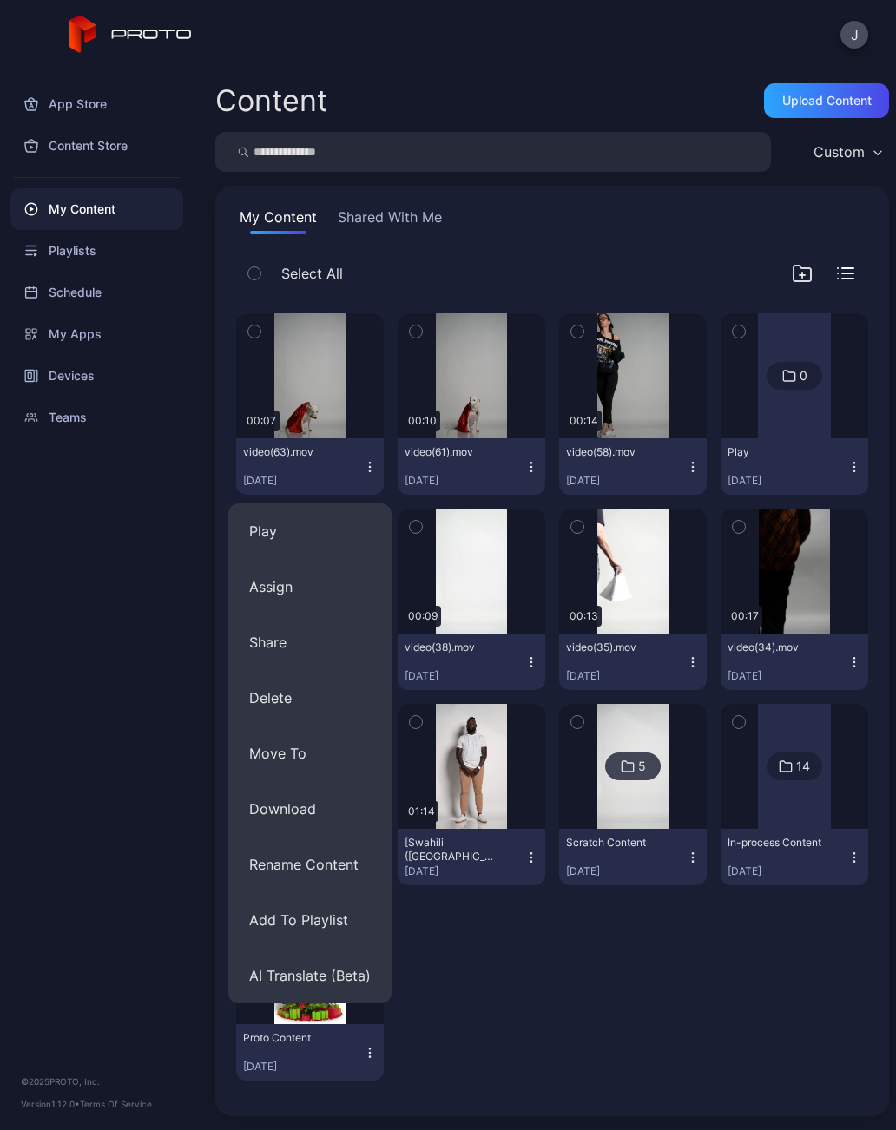
click at [296, 637] on button "Share" at bounding box center [309, 642] width 163 height 56
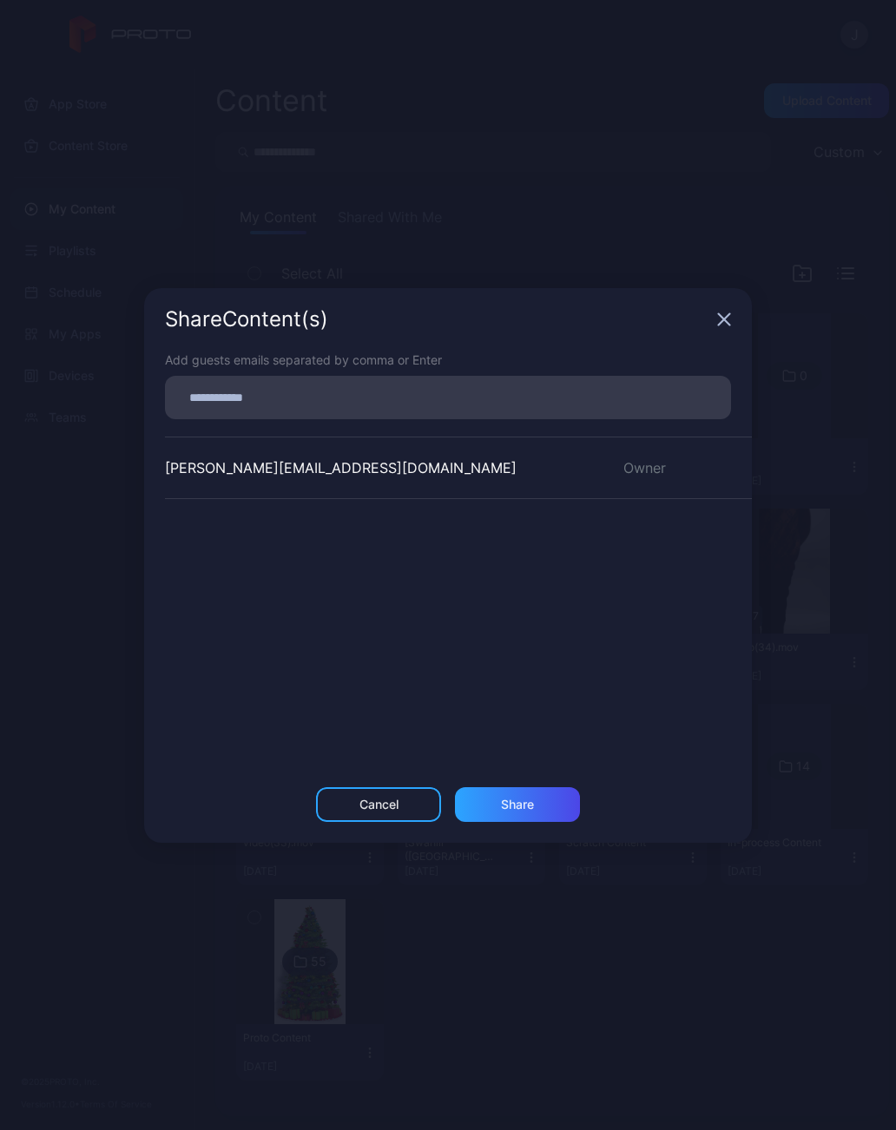
click at [376, 402] on input at bounding box center [447, 397] width 545 height 23
type input "*"
click at [724, 312] on icon "button" at bounding box center [724, 319] width 14 height 14
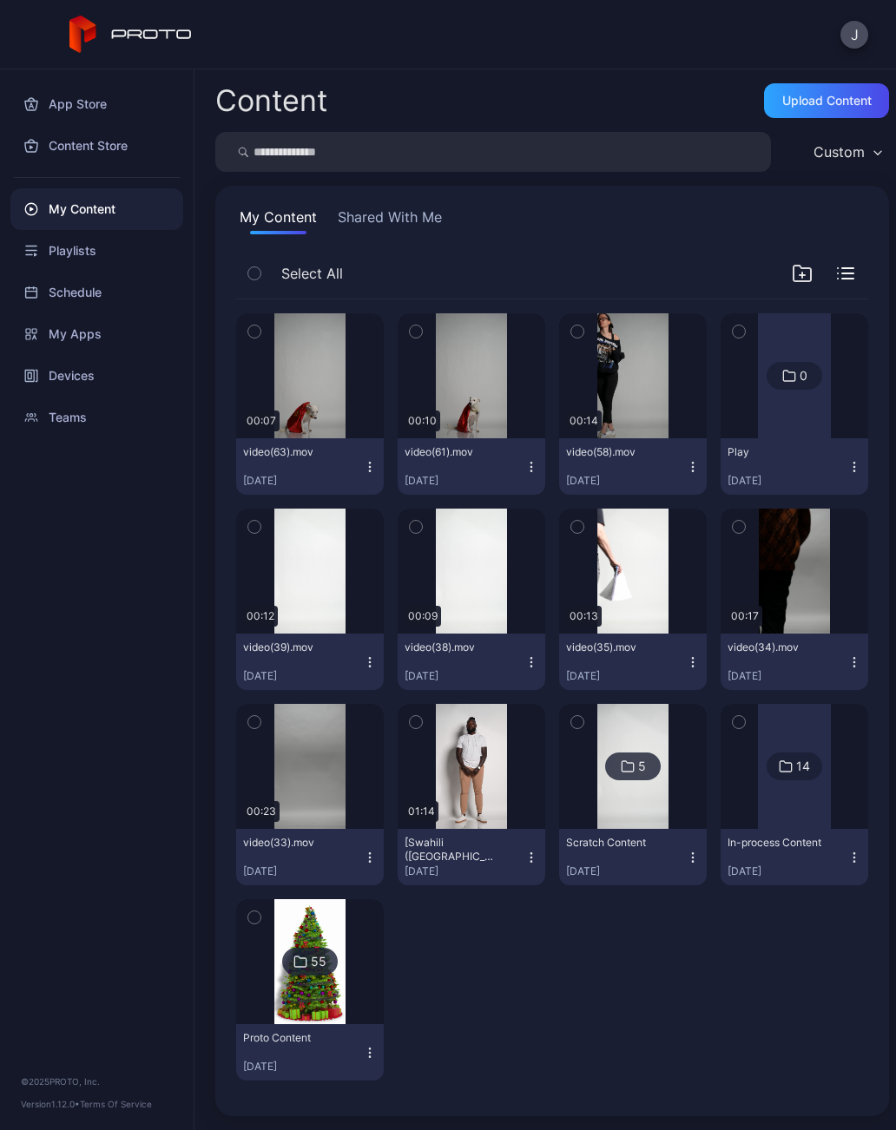
click at [92, 372] on div "Devices" at bounding box center [96, 376] width 173 height 42
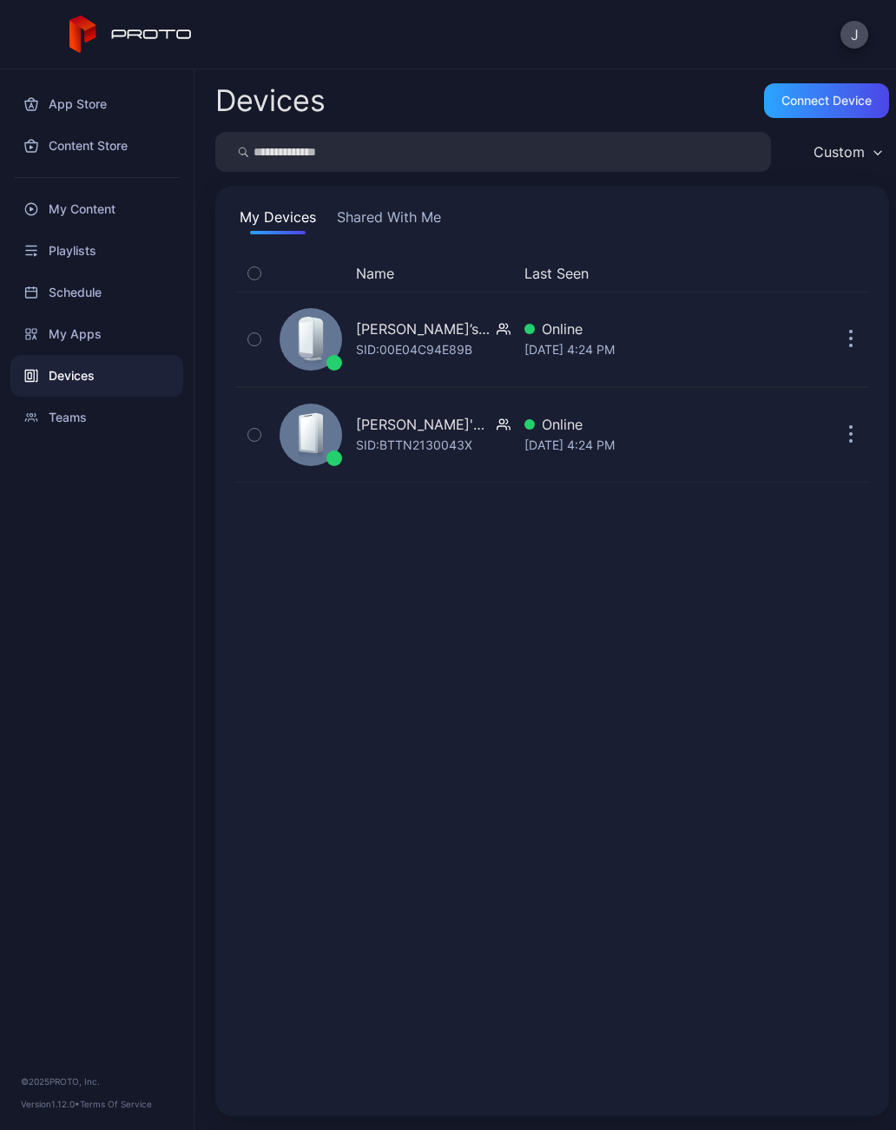
click at [849, 338] on icon "button" at bounding box center [851, 340] width 4 height 20
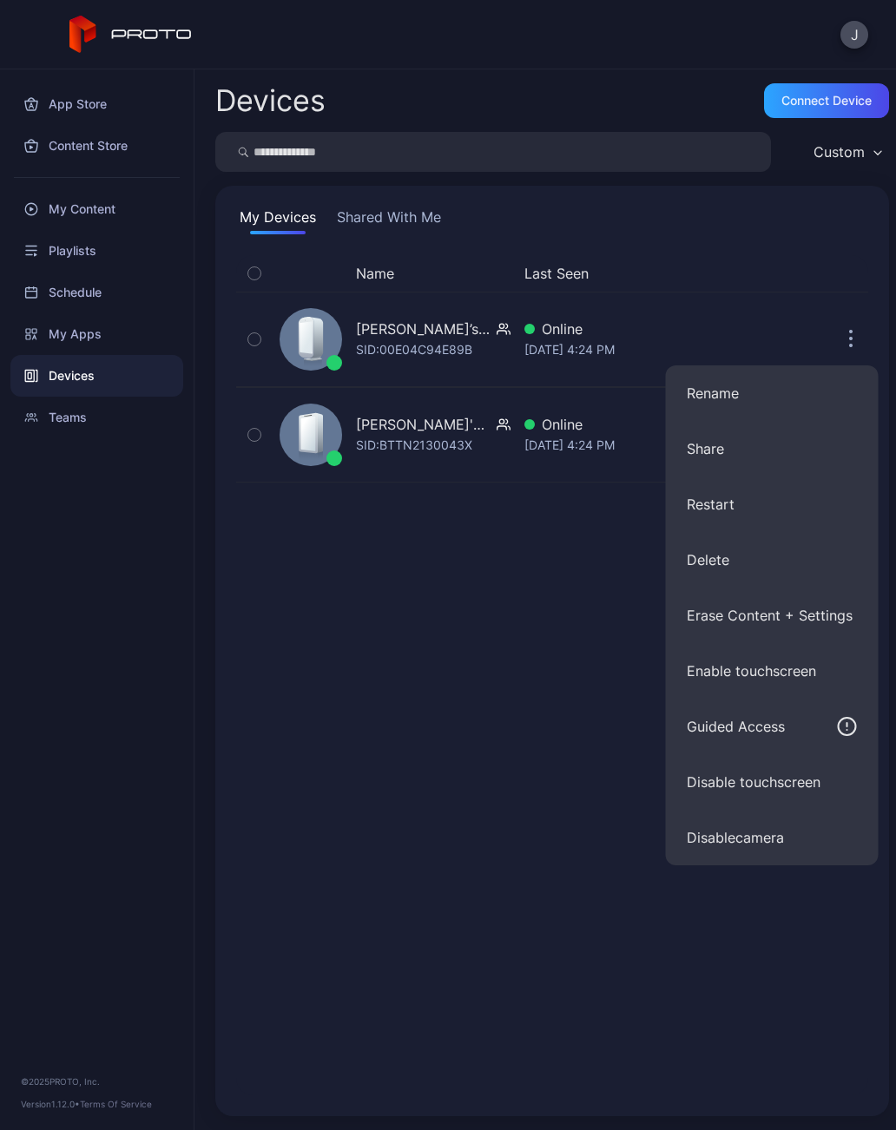
click at [719, 445] on button "Share" at bounding box center [772, 449] width 213 height 56
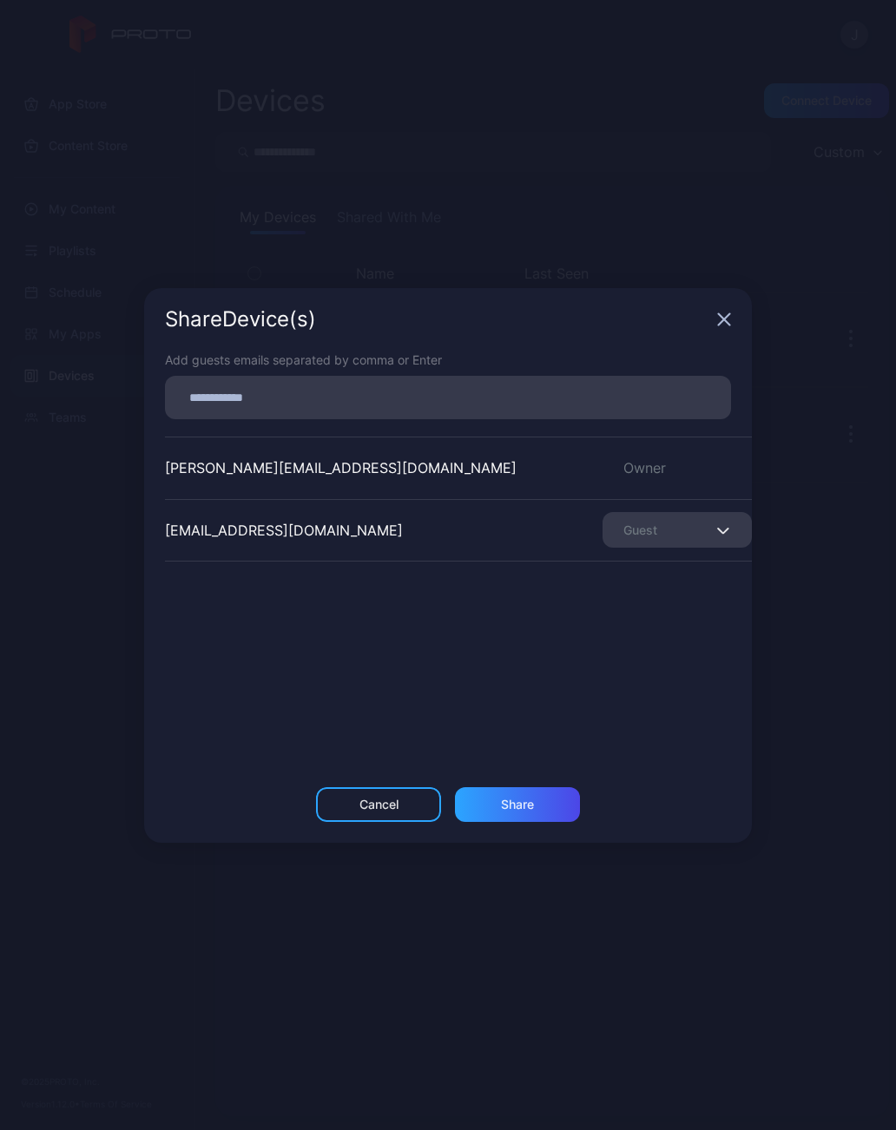
click at [378, 799] on div "Cancel" at bounding box center [378, 805] width 39 height 14
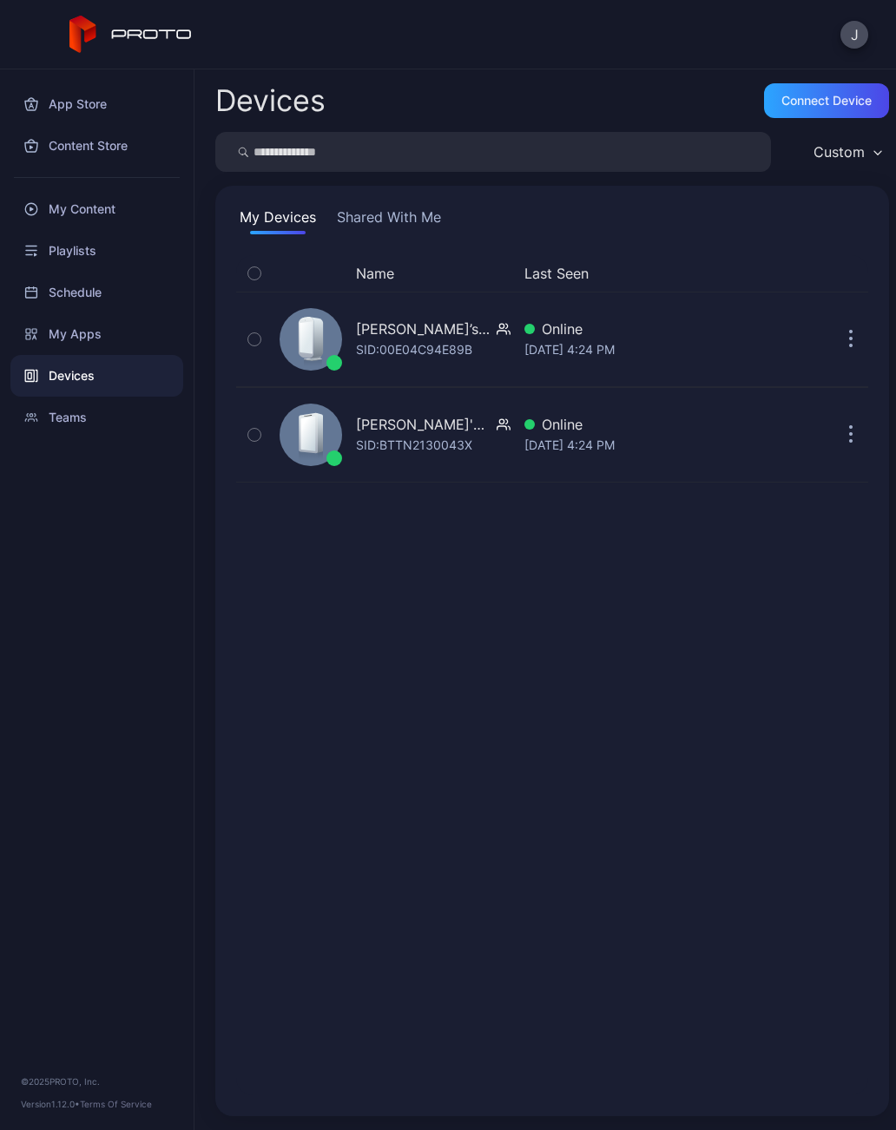
click at [846, 337] on button "button" at bounding box center [850, 339] width 35 height 35
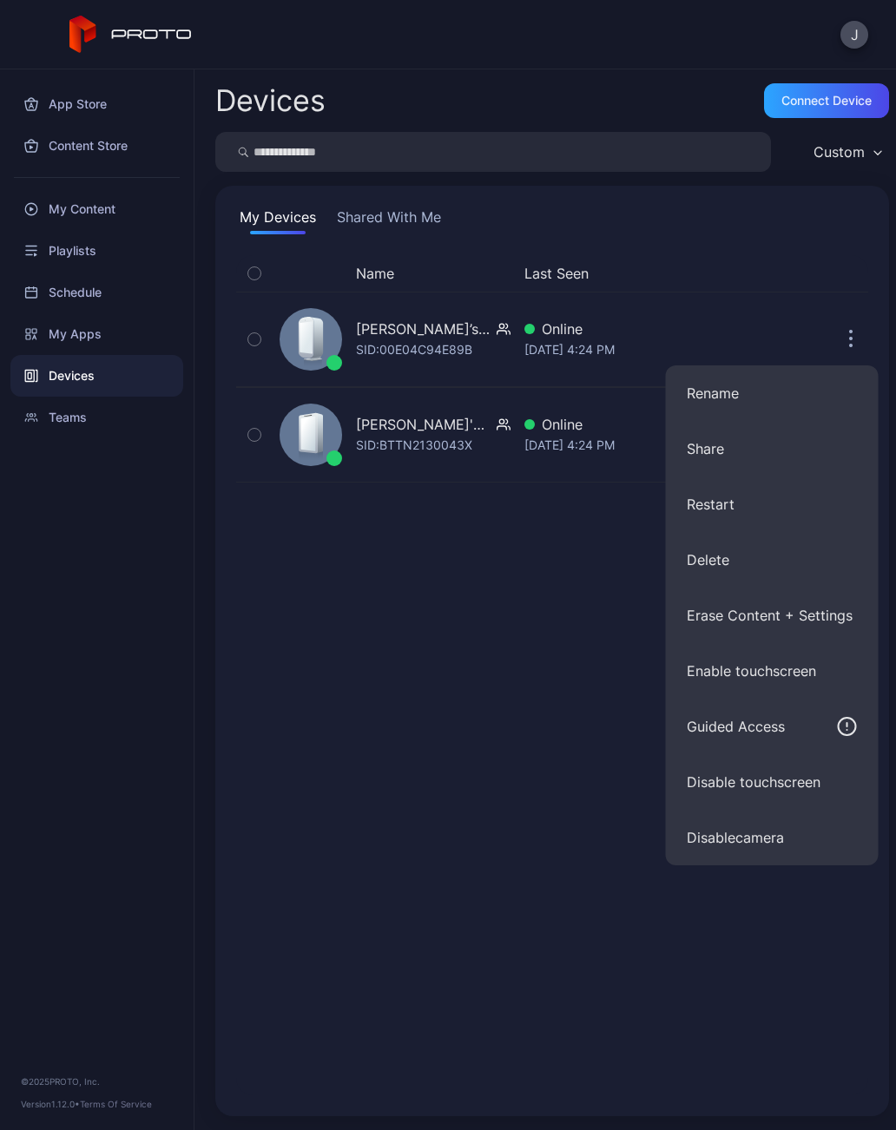
click at [700, 42] on div "J" at bounding box center [448, 34] width 896 height 69
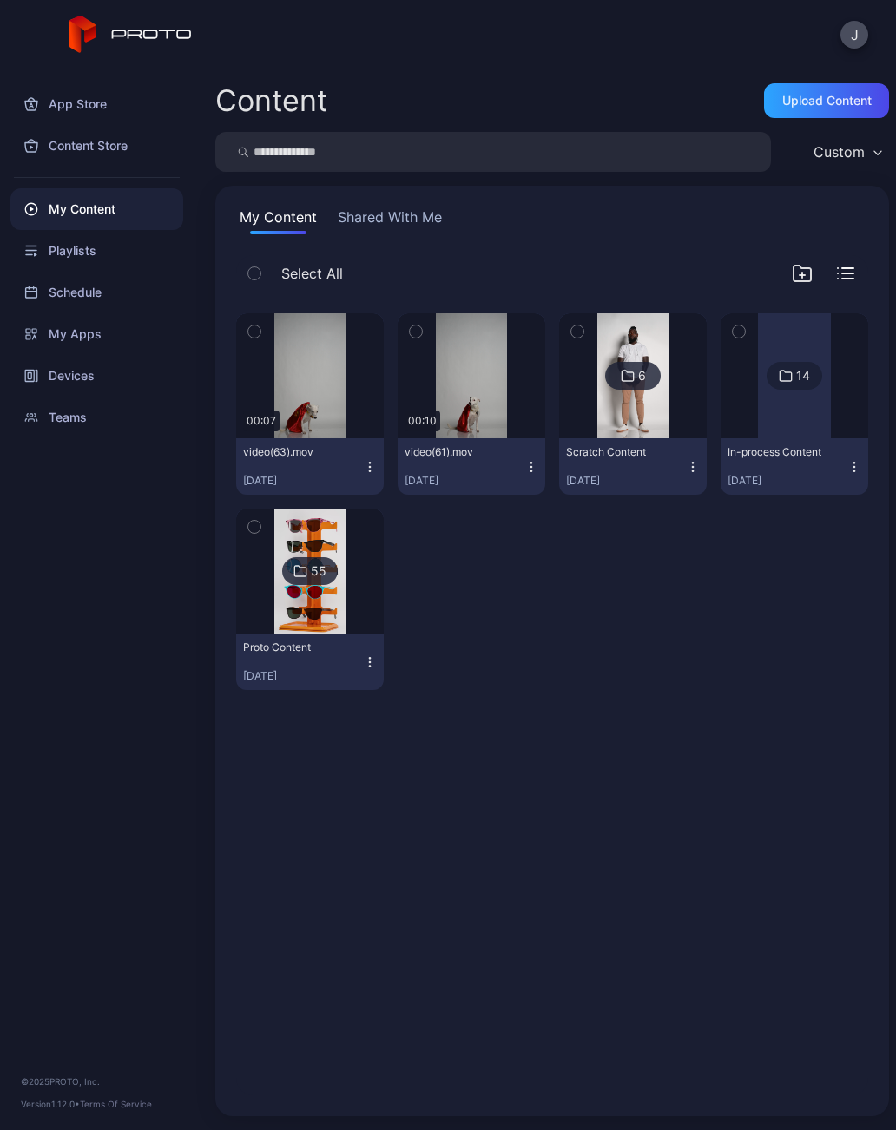
click at [0, 0] on div "Preview" at bounding box center [0, 0] width 0 height 0
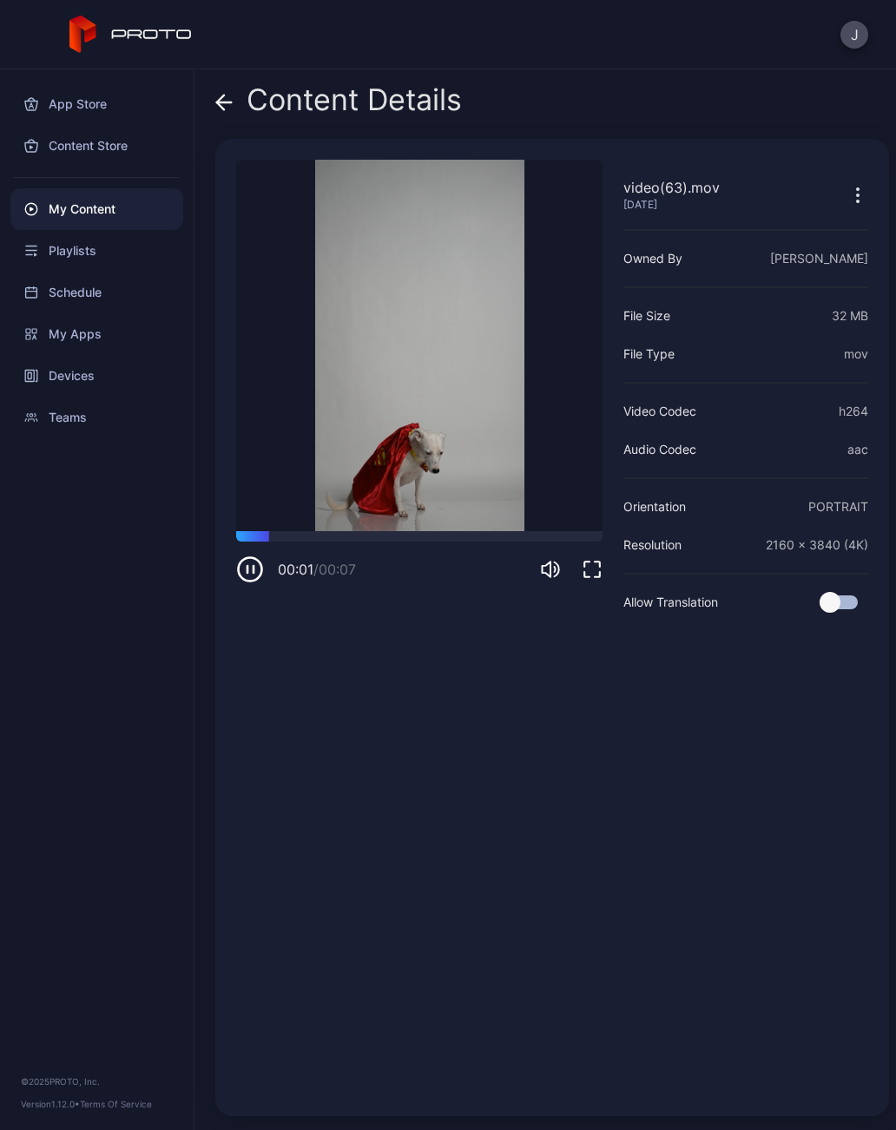
click at [225, 102] on icon at bounding box center [224, 102] width 15 height 0
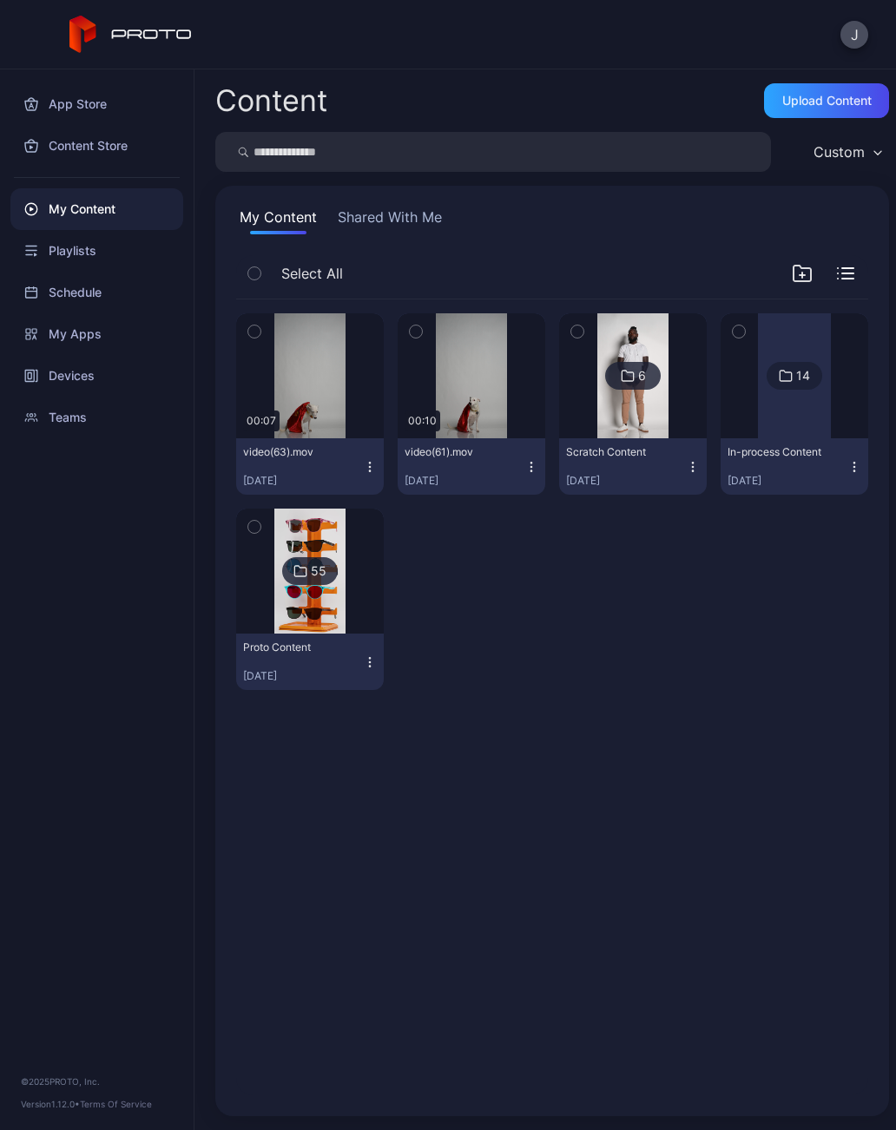
click at [368, 460] on icon "button" at bounding box center [370, 467] width 14 height 14
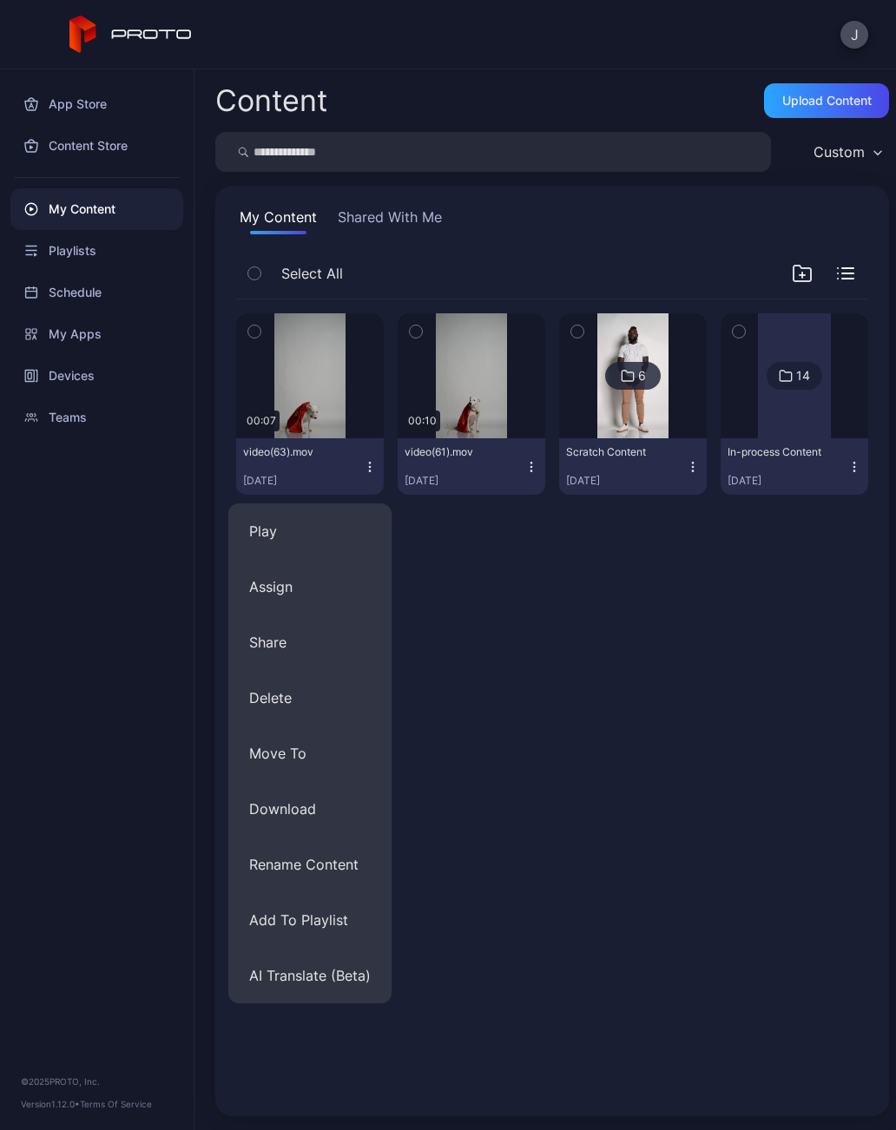
click at [279, 522] on button "Play" at bounding box center [309, 531] width 163 height 56
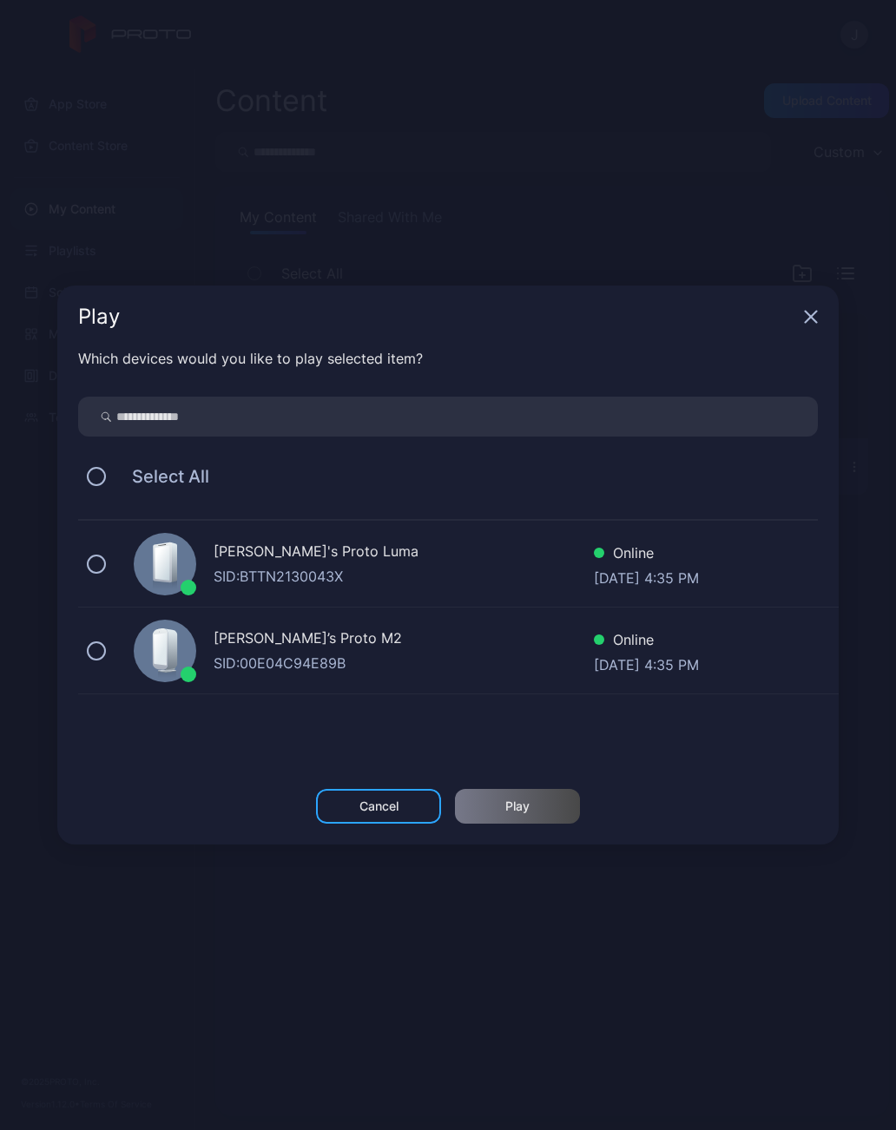
click at [102, 567] on button at bounding box center [96, 564] width 19 height 19
click at [105, 647] on button at bounding box center [96, 650] width 19 height 19
click at [532, 813] on div "Play" at bounding box center [517, 806] width 125 height 35
